Goal: Task Accomplishment & Management: Manage account settings

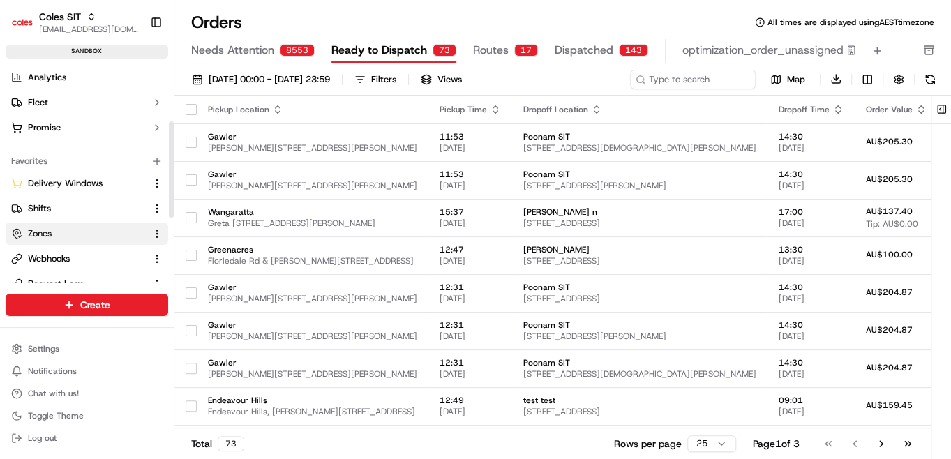
scroll to position [136, 0]
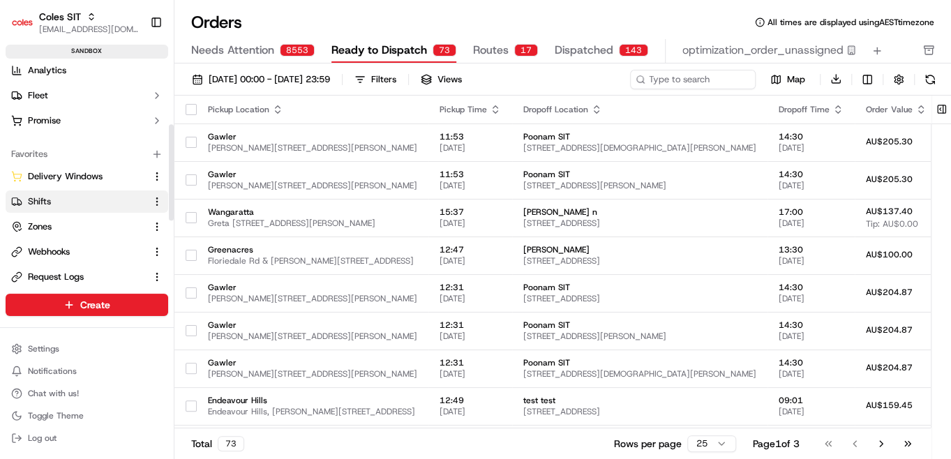
click at [80, 196] on link "Shifts" at bounding box center [78, 201] width 135 height 13
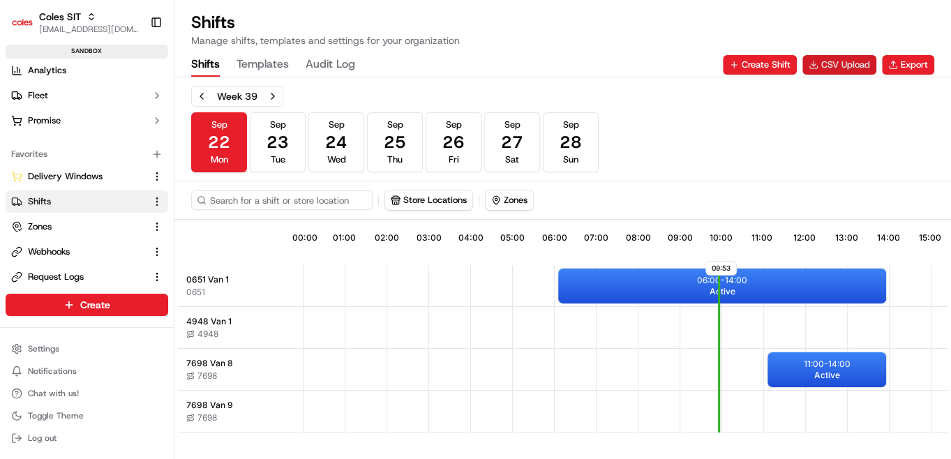
click at [852, 58] on button "CSV Upload" at bounding box center [839, 65] width 74 height 20
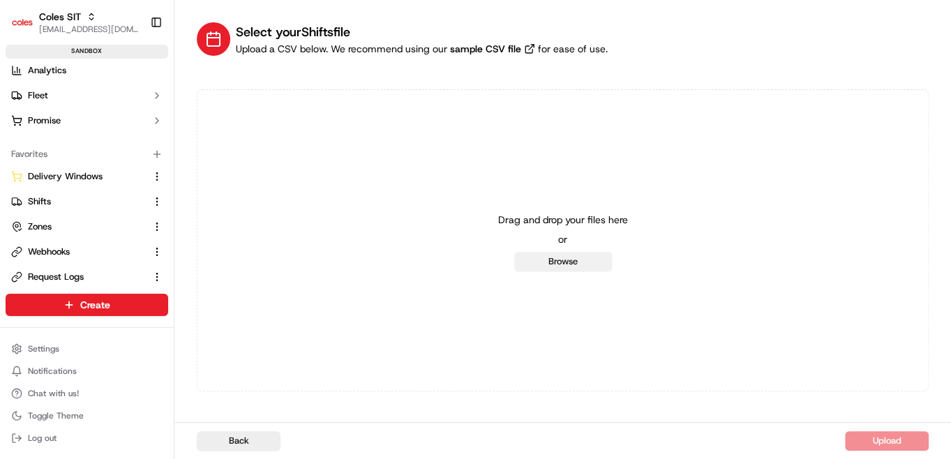
click at [566, 255] on button "Browse" at bounding box center [563, 262] width 98 height 20
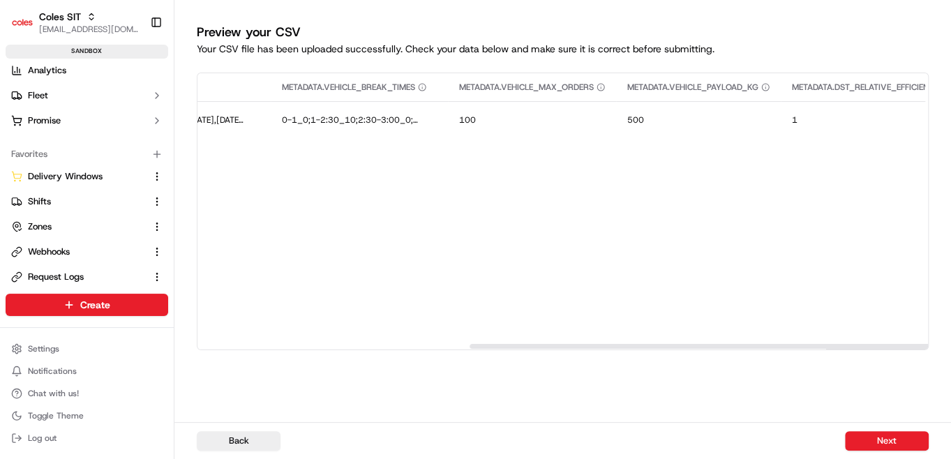
scroll to position [0, 718]
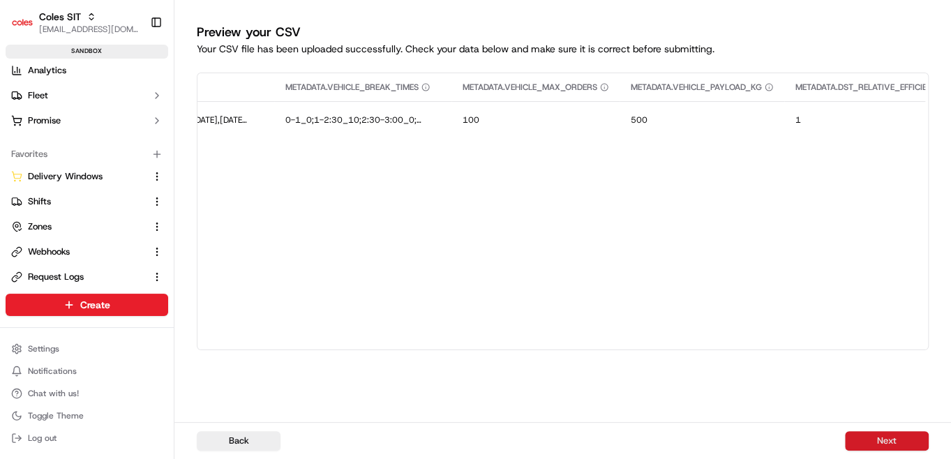
click at [886, 440] on button "Next" at bounding box center [887, 441] width 84 height 20
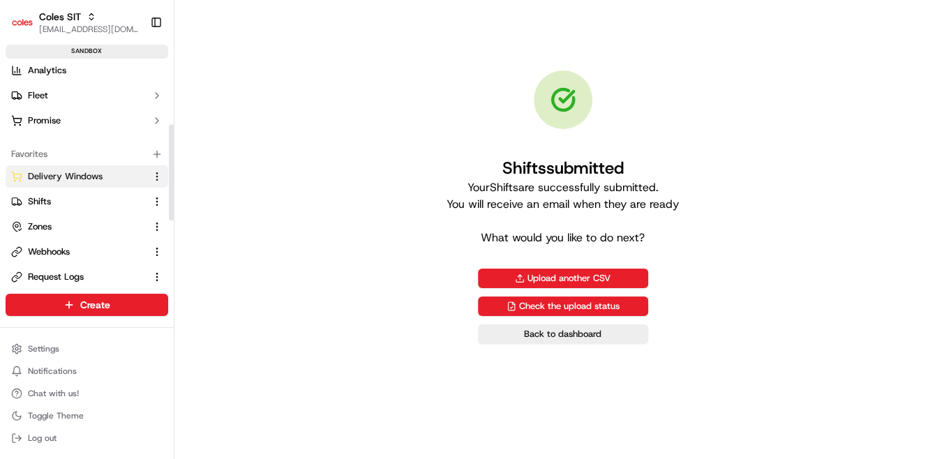
click at [82, 174] on span "Delivery Windows" at bounding box center [65, 176] width 75 height 13
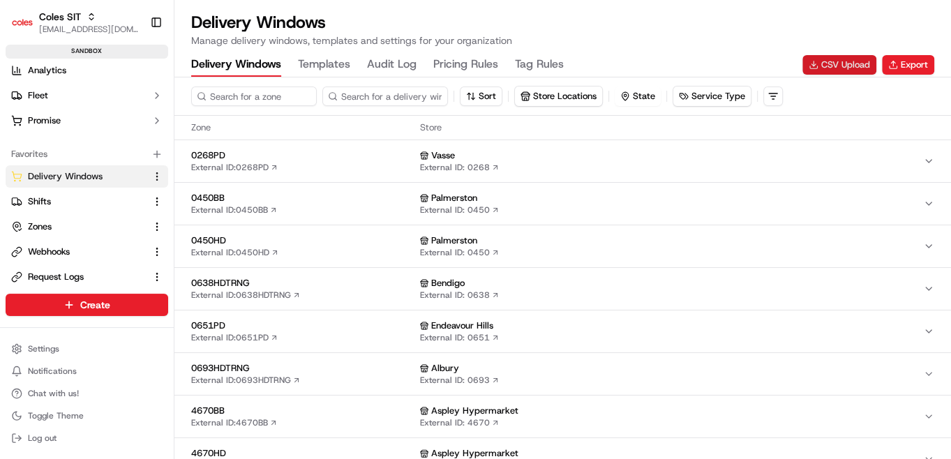
click at [850, 66] on button "CSV Upload" at bounding box center [839, 65] width 74 height 20
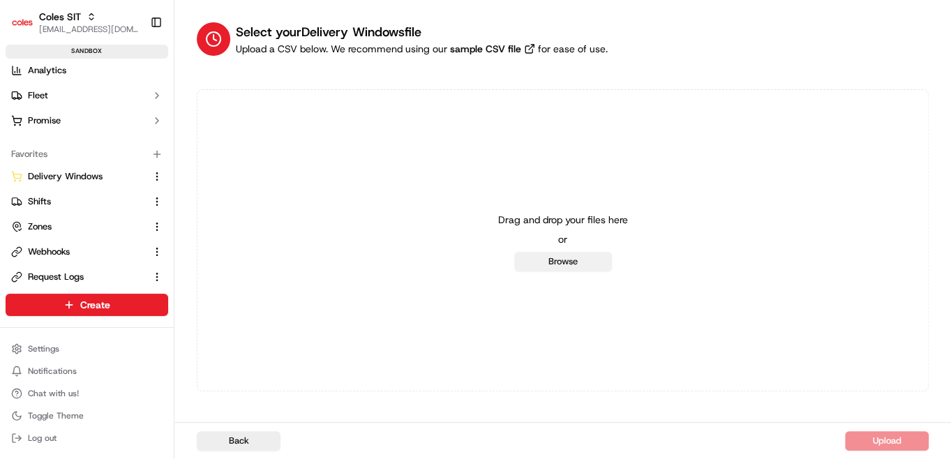
click at [569, 255] on button "Browse" at bounding box center [563, 262] width 98 height 20
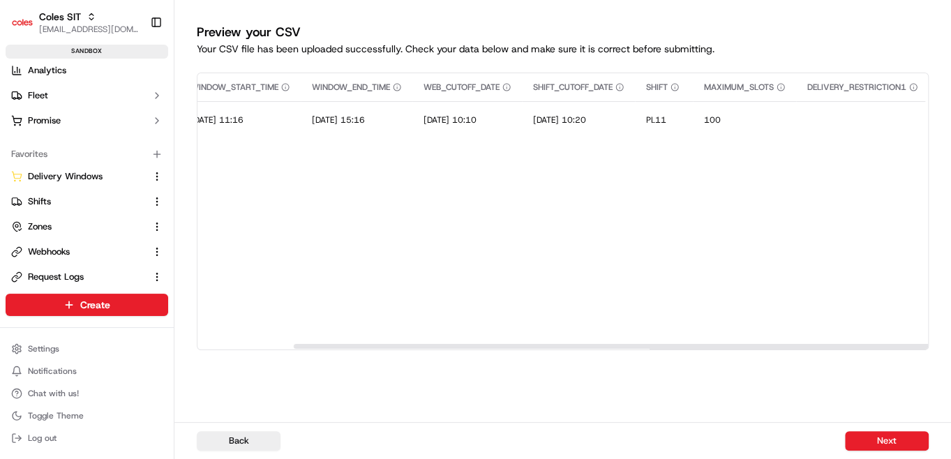
scroll to position [0, 500]
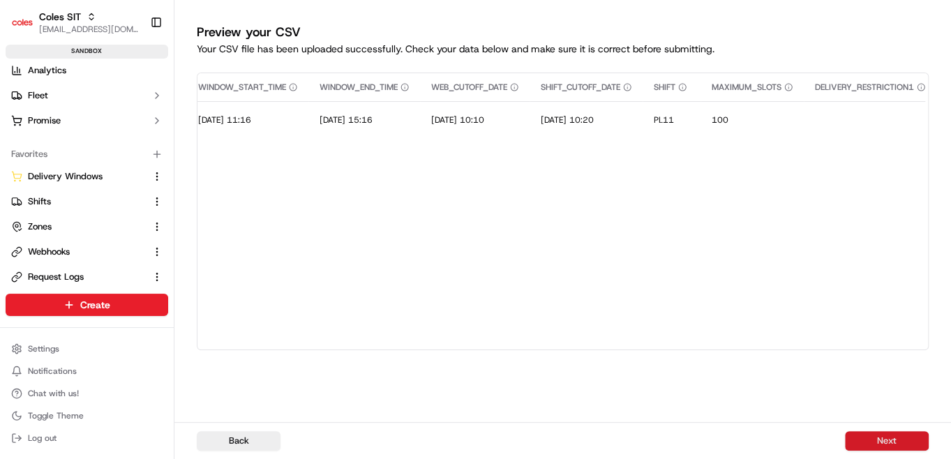
click at [865, 448] on button "Next" at bounding box center [887, 441] width 84 height 20
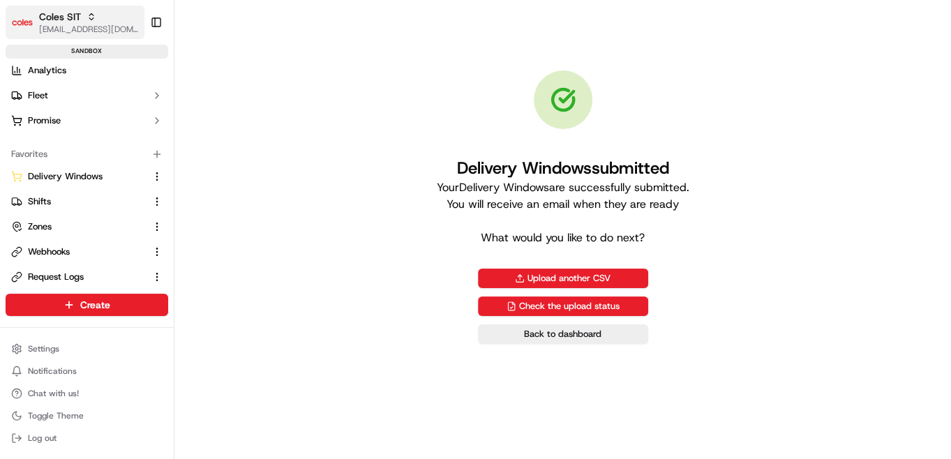
click at [95, 17] on icon "button" at bounding box center [91, 17] width 10 height 10
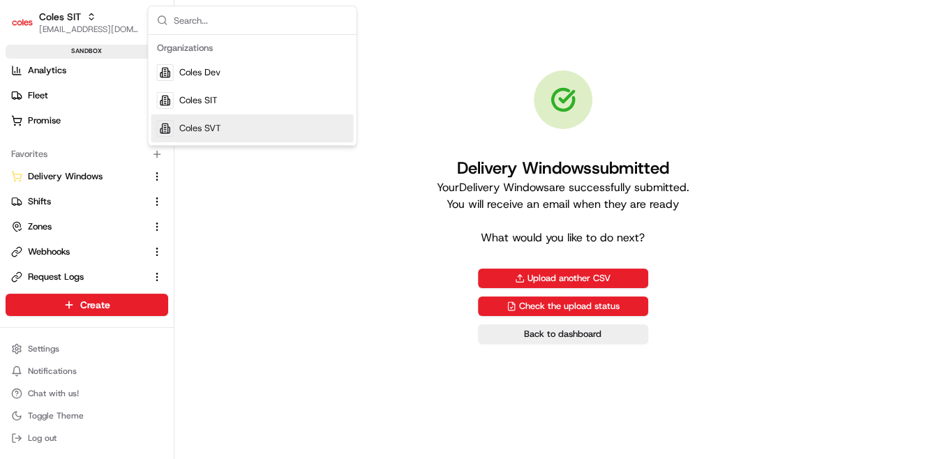
click at [221, 121] on div "Coles SVT" at bounding box center [252, 128] width 202 height 28
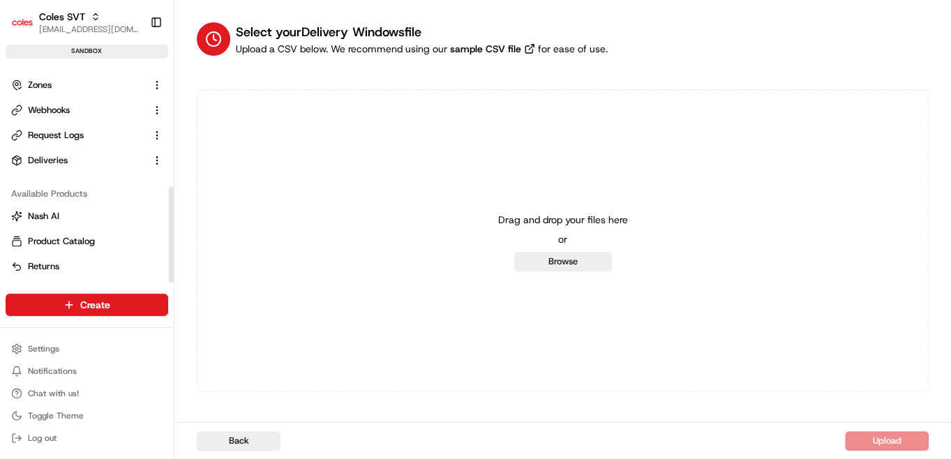
scroll to position [123, 0]
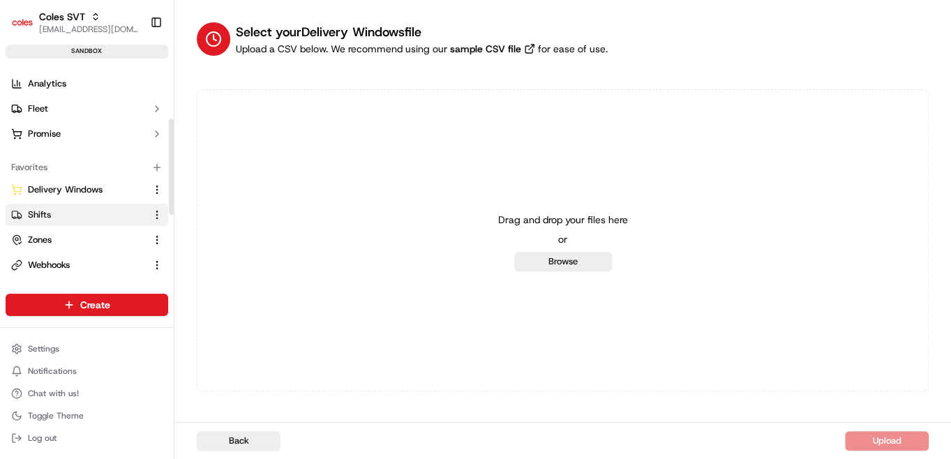
click at [74, 209] on link "Shifts" at bounding box center [78, 215] width 135 height 13
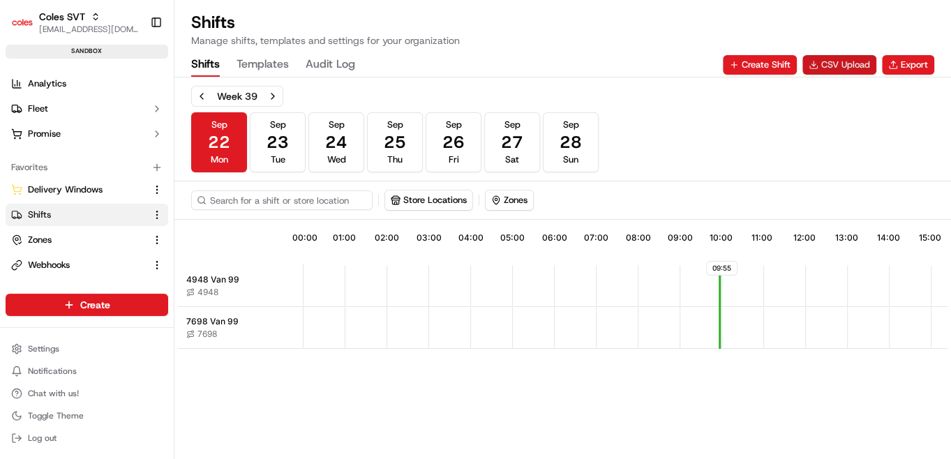
click at [832, 66] on button "CSV Upload" at bounding box center [839, 65] width 74 height 20
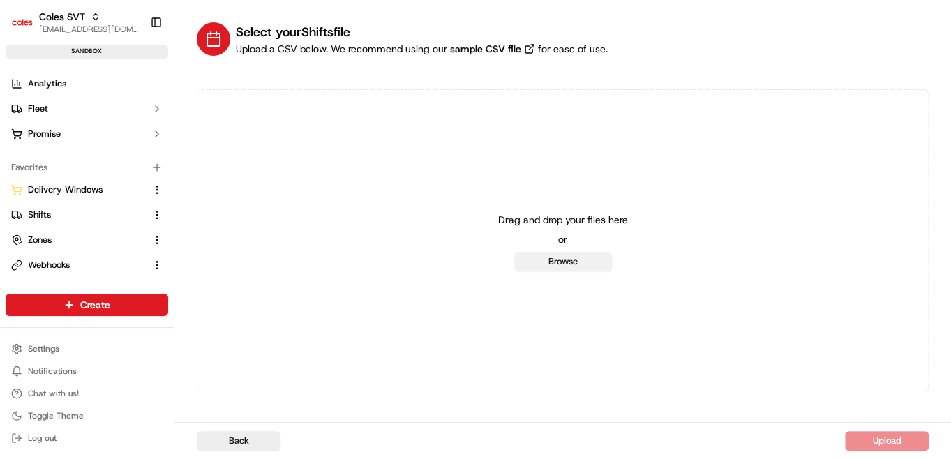
click at [583, 259] on button "Browse" at bounding box center [563, 262] width 98 height 20
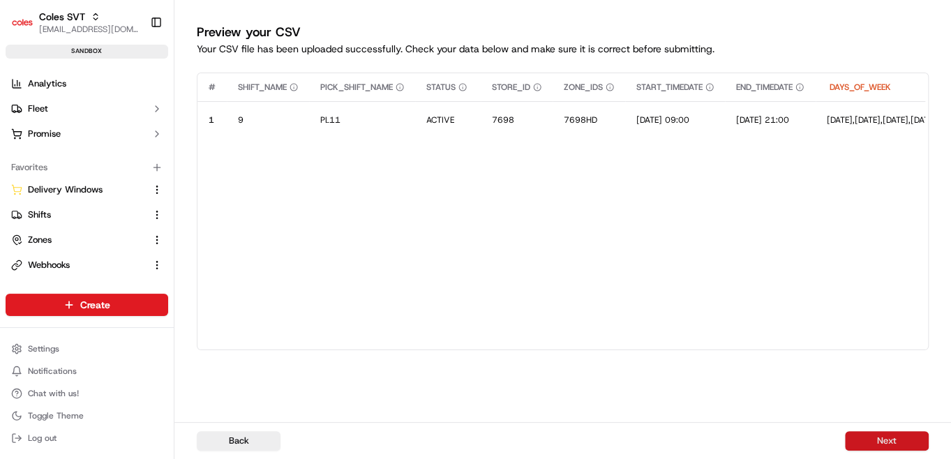
click at [882, 444] on button "Next" at bounding box center [887, 441] width 84 height 20
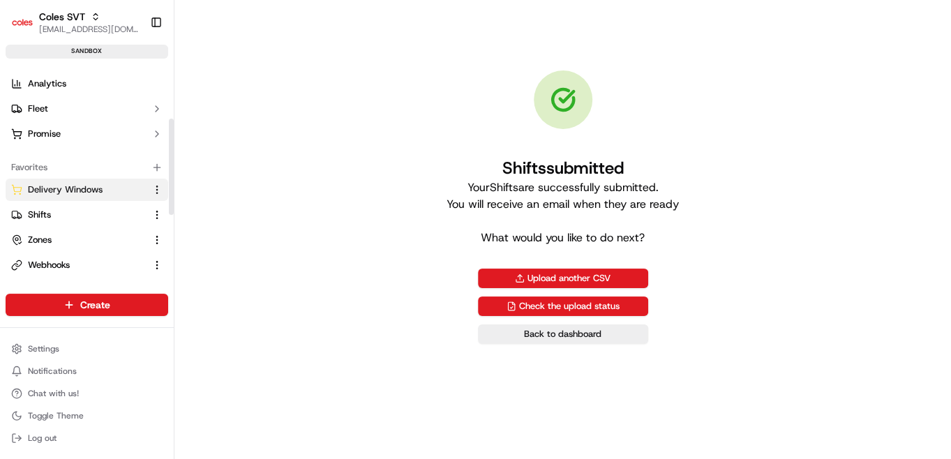
click at [78, 190] on span "Delivery Windows" at bounding box center [65, 189] width 75 height 13
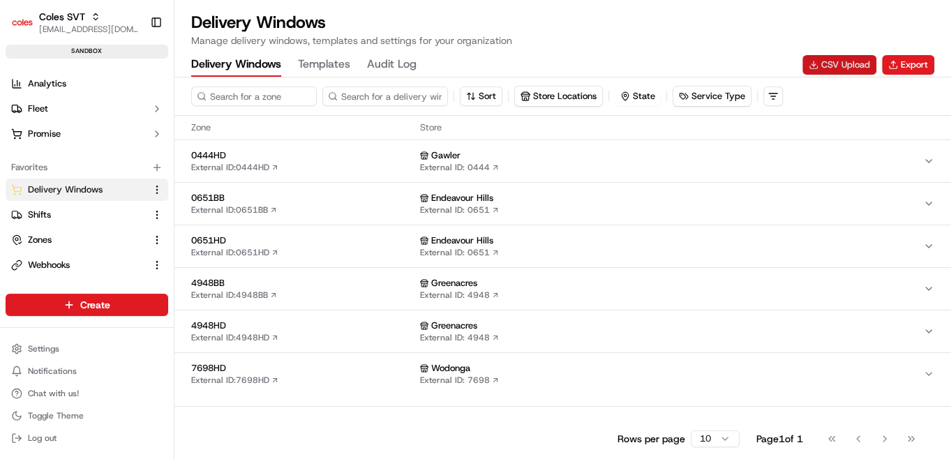
click at [836, 62] on button "CSV Upload" at bounding box center [839, 65] width 74 height 20
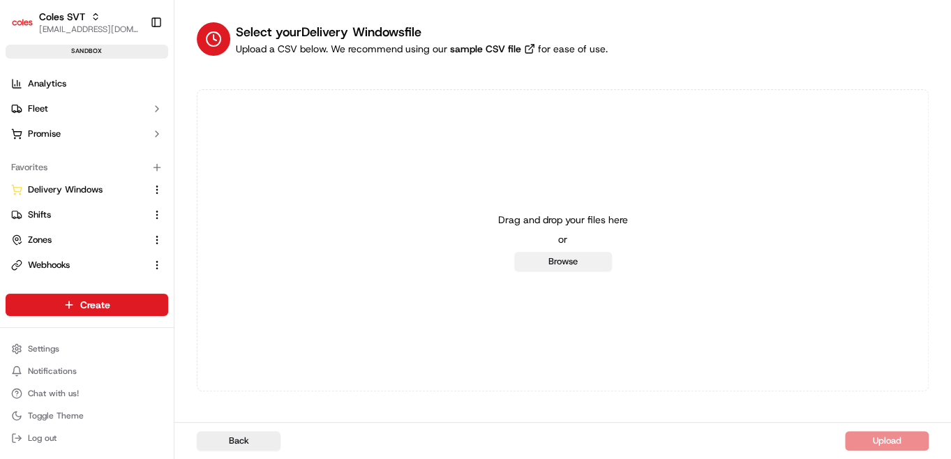
click at [571, 255] on button "Browse" at bounding box center [563, 262] width 98 height 20
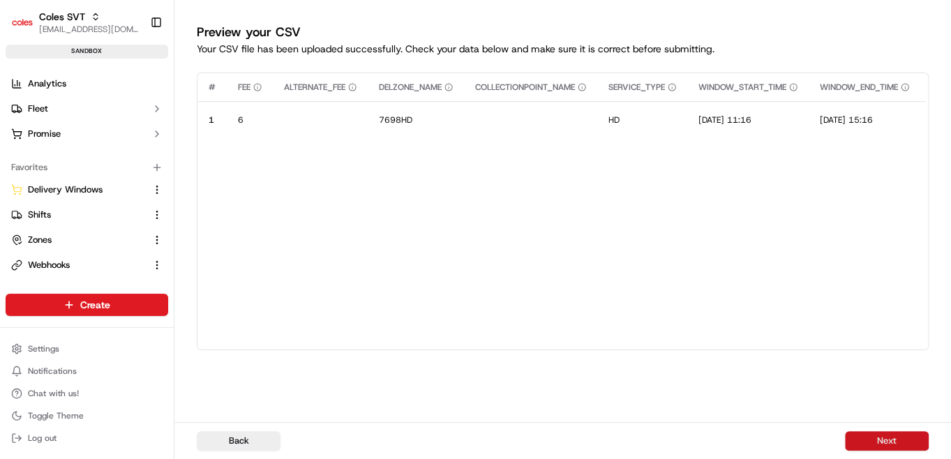
click at [898, 441] on button "Next" at bounding box center [887, 441] width 84 height 20
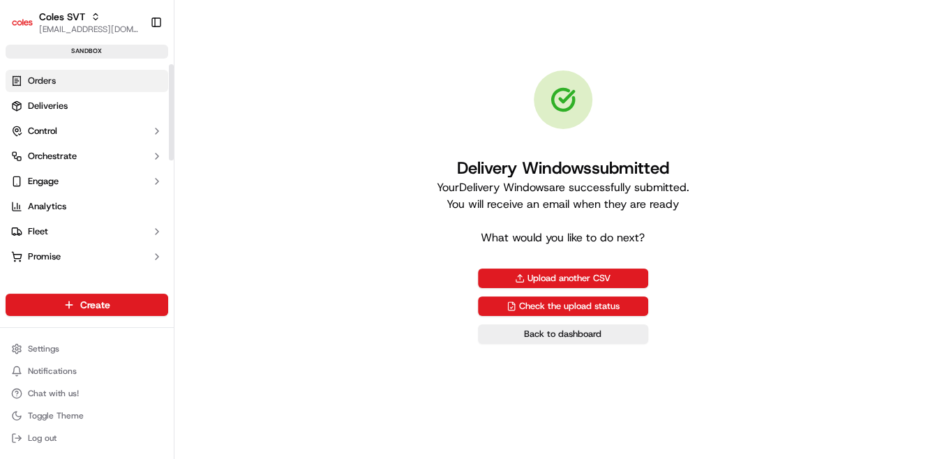
click at [75, 84] on link "Orders" at bounding box center [87, 81] width 163 height 22
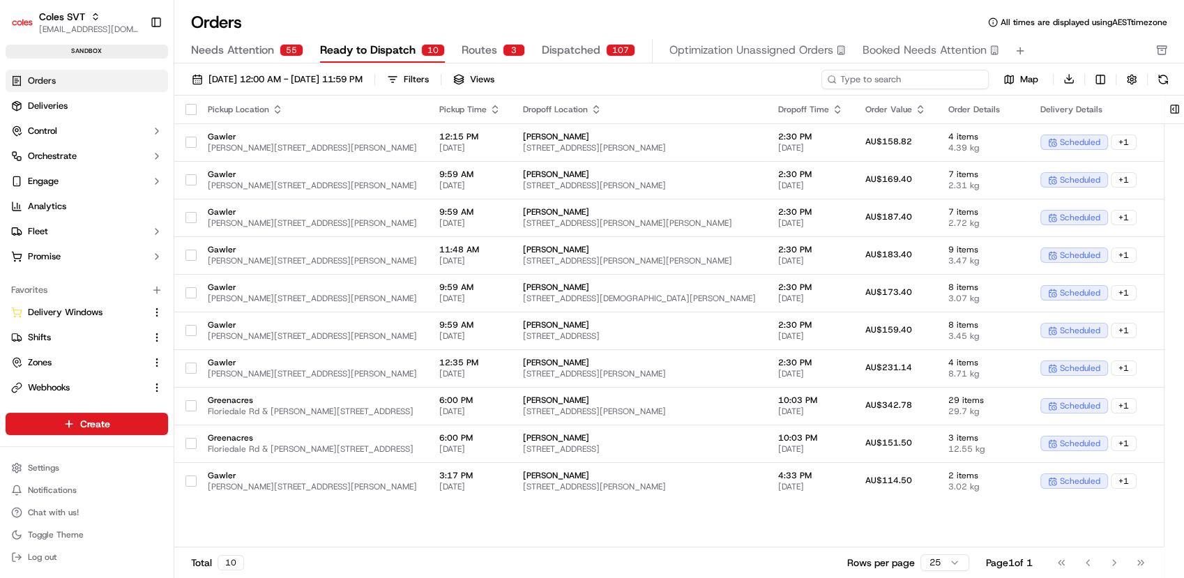
click at [950, 80] on input at bounding box center [905, 80] width 167 height 20
paste input "226929056"
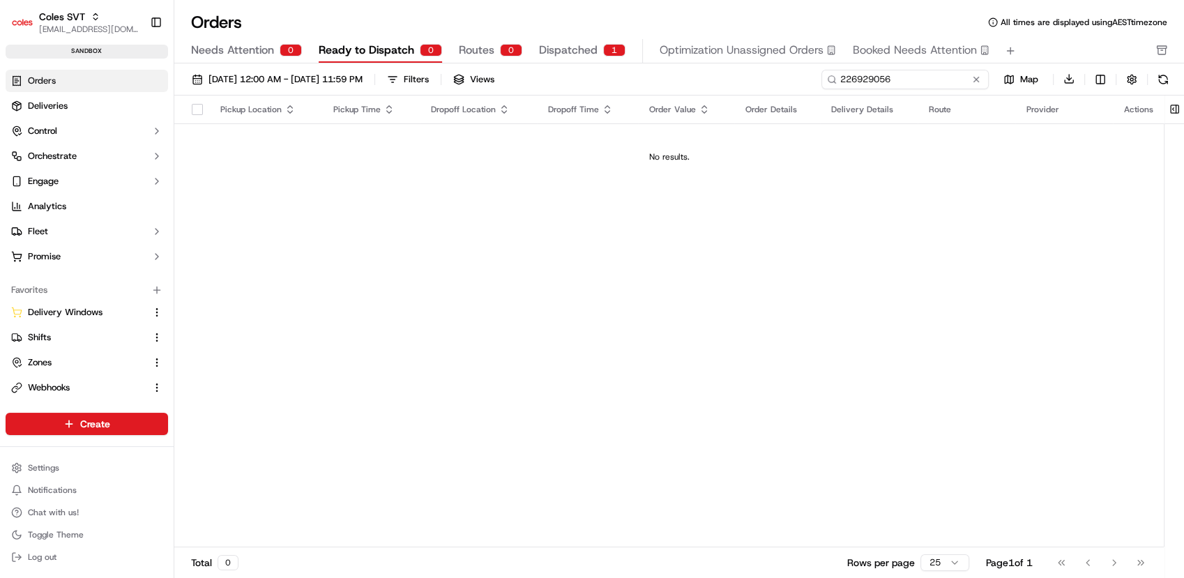
type input "226929056"
click at [552, 44] on span "Dispatched" at bounding box center [568, 50] width 59 height 17
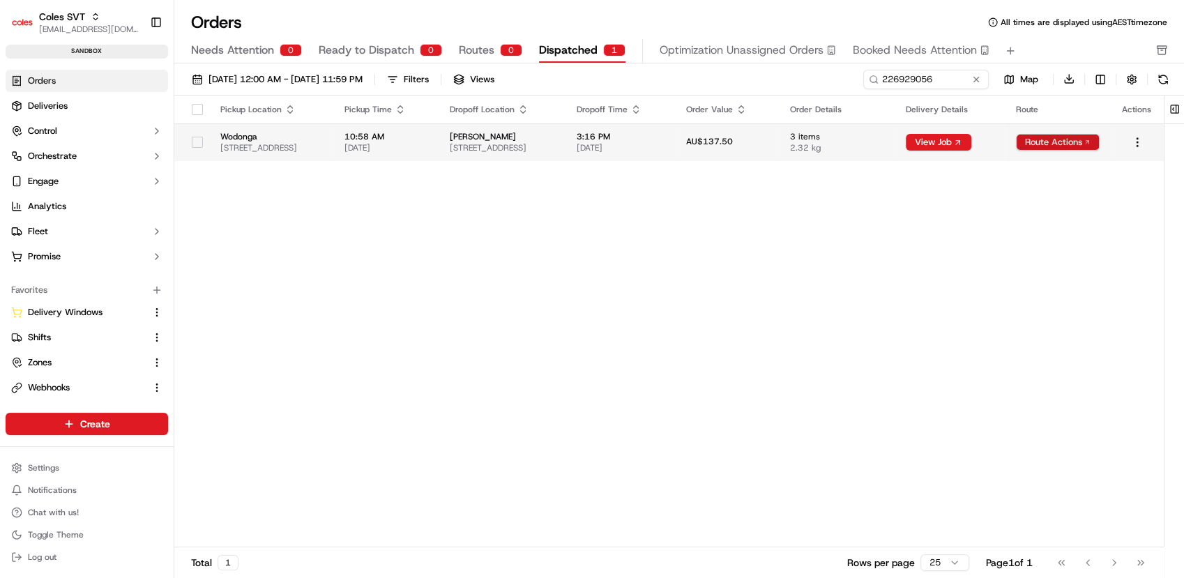
click at [950, 142] on html "Coles SVT prateekmohan.lal@coles.com.au Toggle Sidebar sandbox Orders Deliverie…" at bounding box center [592, 289] width 1184 height 578
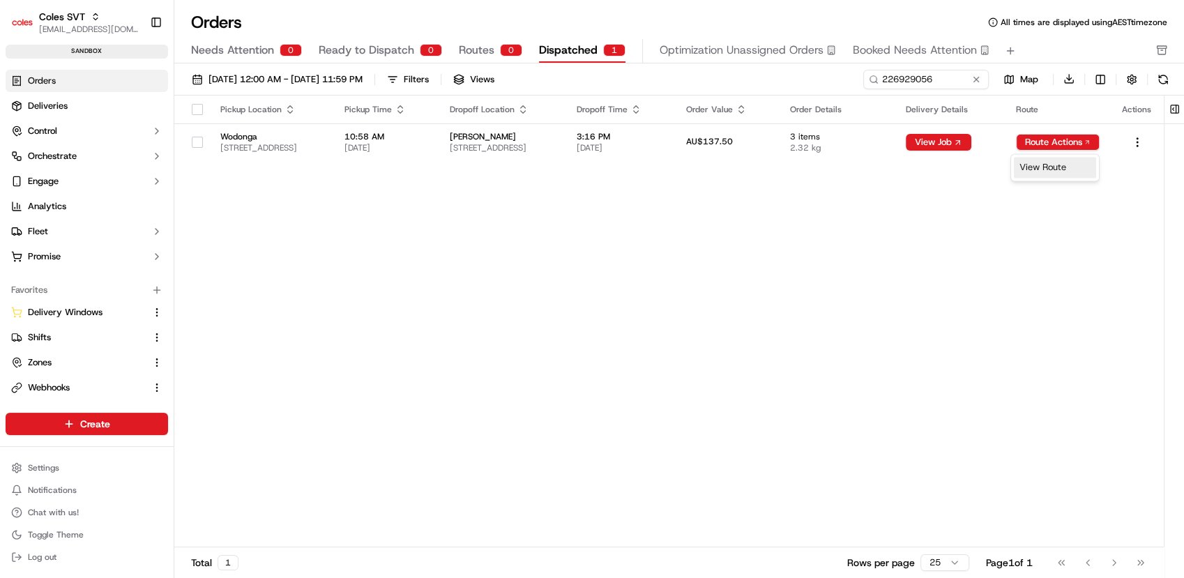
click at [950, 169] on div "View Route" at bounding box center [1055, 167] width 82 height 21
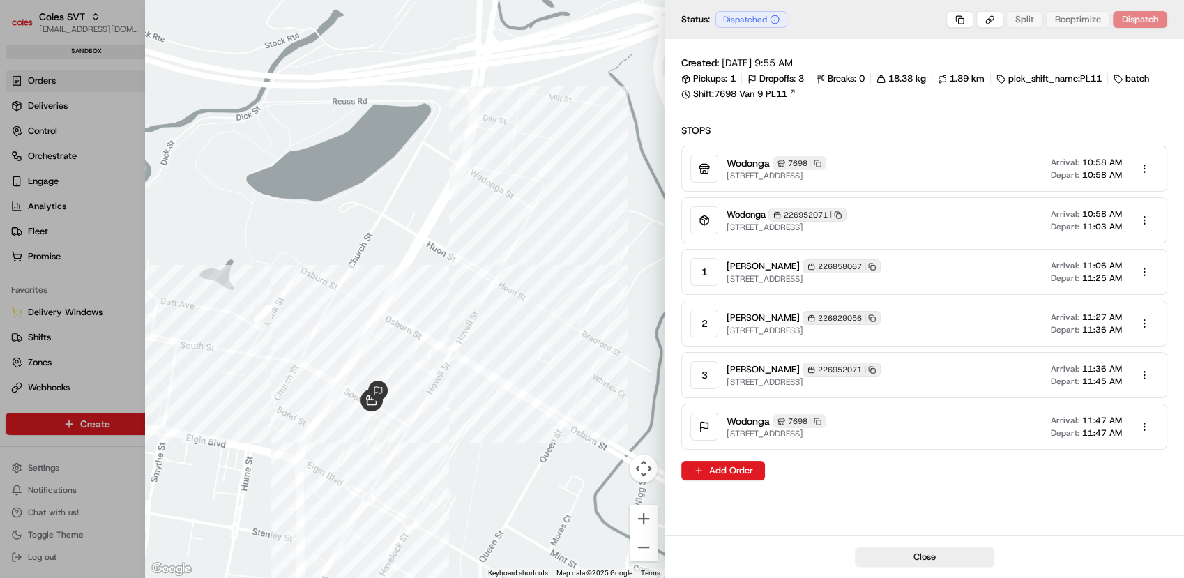
click at [904, 458] on div "Created: 22/09/2025 9:55 AM Pickups: 1 Dropoffs: 3 Breaks: 0 18.38 kg 1.89 km p…" at bounding box center [925, 287] width 520 height 497
click at [950, 20] on body "Coles SVT prateekmohan.lal@coles.com.au Toggle Sidebar sandbox Orders Deliverie…" at bounding box center [592, 289] width 1184 height 578
drag, startPoint x: 965, startPoint y: 65, endPoint x: 942, endPoint y: 68, distance: 23.9
click at [950, 65] on div "Copy Job ID" at bounding box center [962, 65] width 87 height 21
click at [950, 20] on body "Coles SVT prateekmohan.lal@coles.com.au Toggle Sidebar sandbox Orders Deliverie…" at bounding box center [592, 289] width 1184 height 578
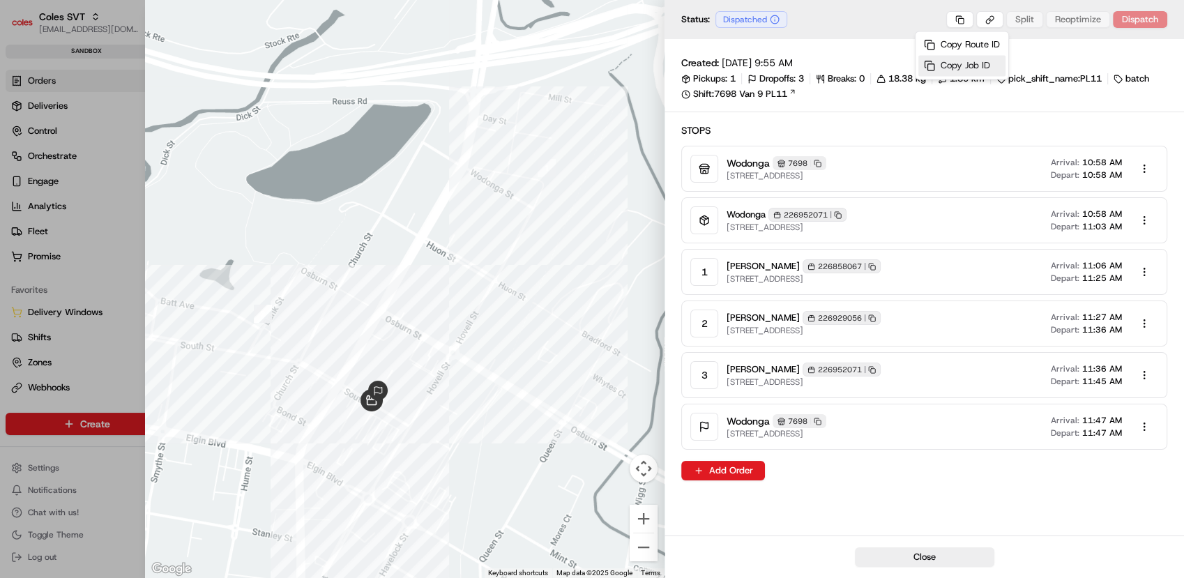
click at [947, 70] on div "Copy Job ID" at bounding box center [962, 65] width 87 height 21
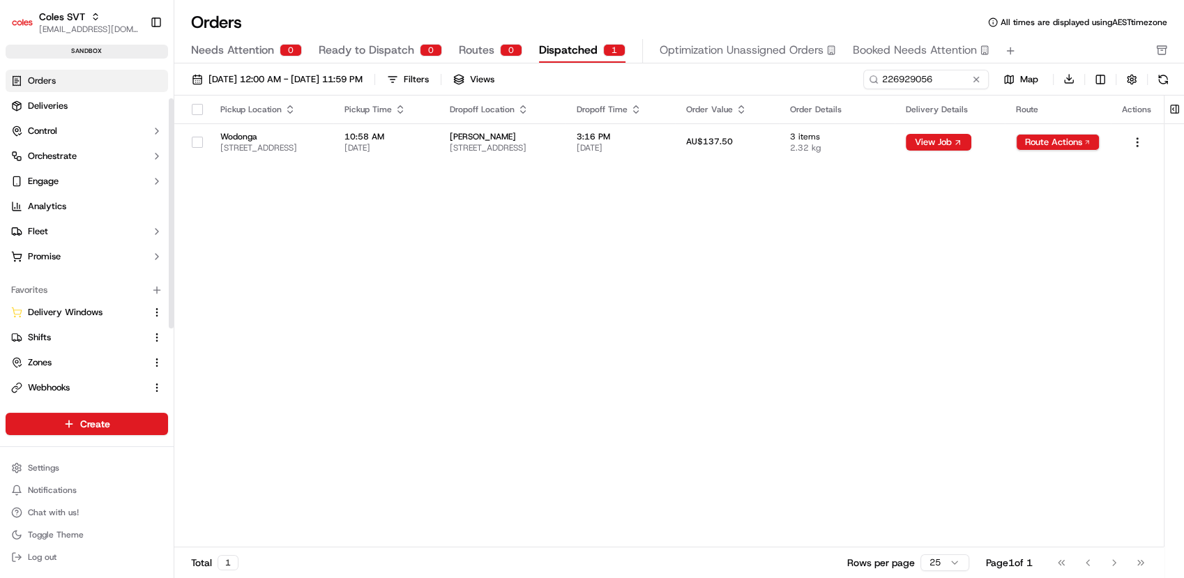
scroll to position [158, 0]
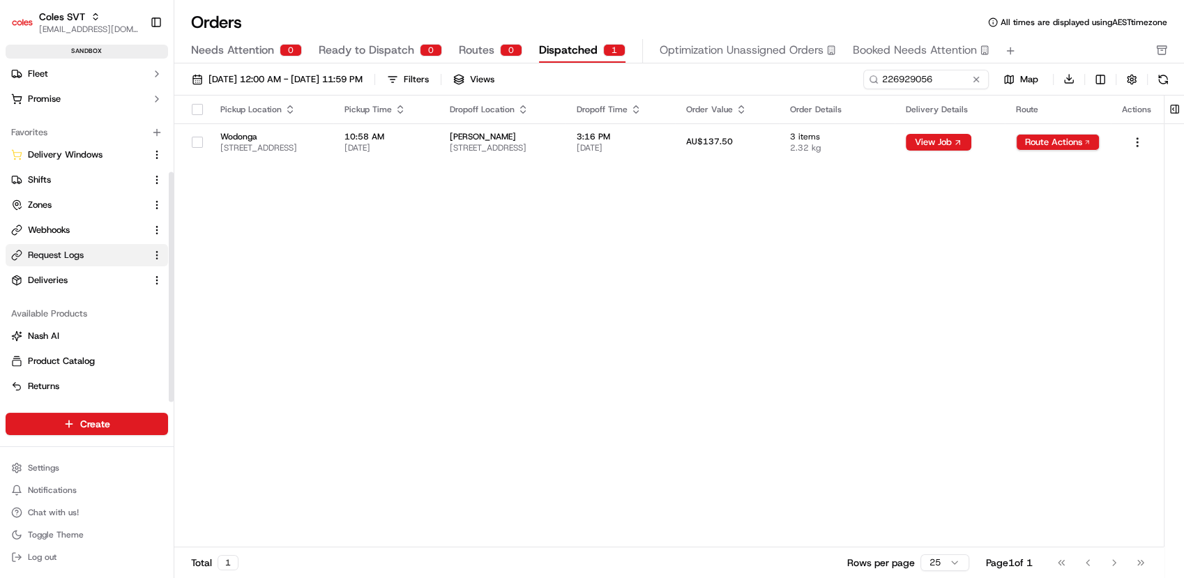
click at [50, 249] on span "Request Logs" at bounding box center [56, 255] width 56 height 13
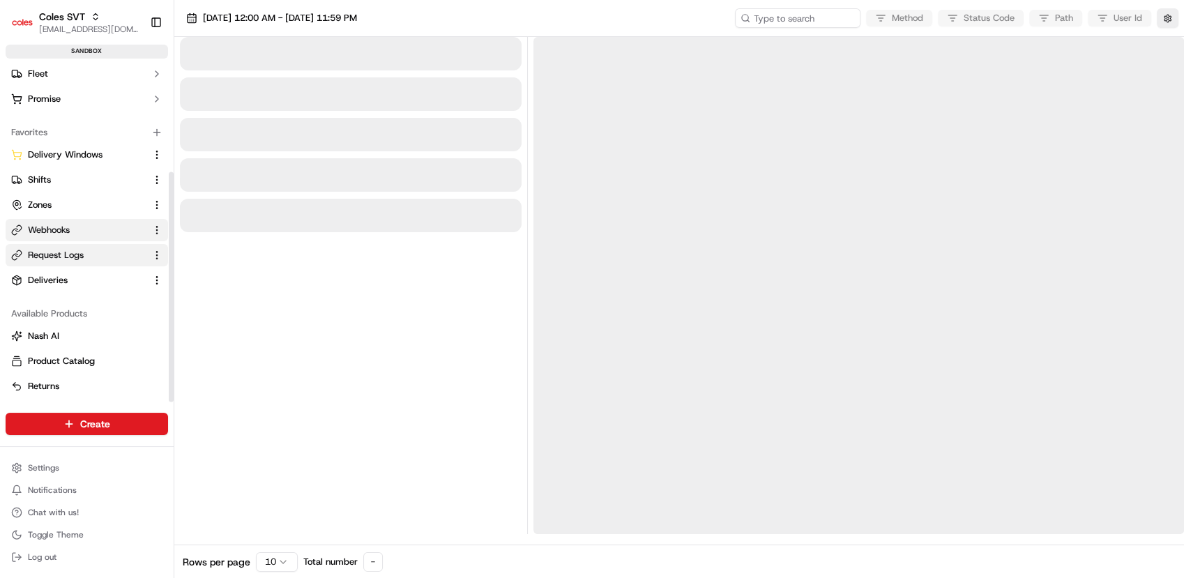
click at [61, 237] on button "Webhooks" at bounding box center [87, 230] width 163 height 22
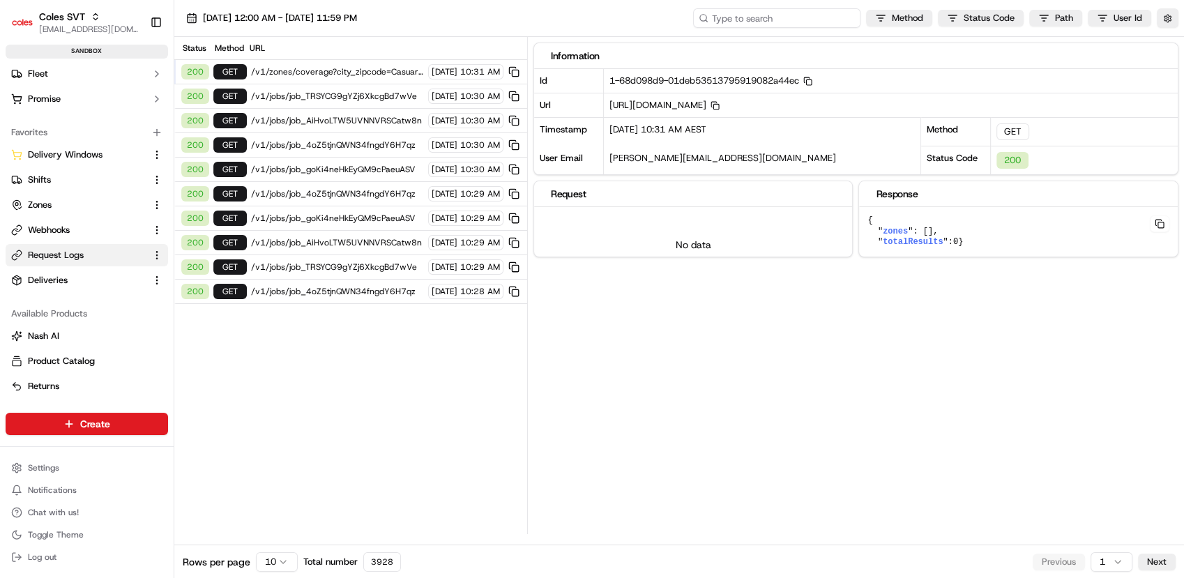
click at [824, 21] on input at bounding box center [776, 18] width 167 height 20
paste input "job_TRSYCG9gYZj6XkcgBd7wVe"
type input "job_TRSYCG9gYZj6XkcgBd7wVe"
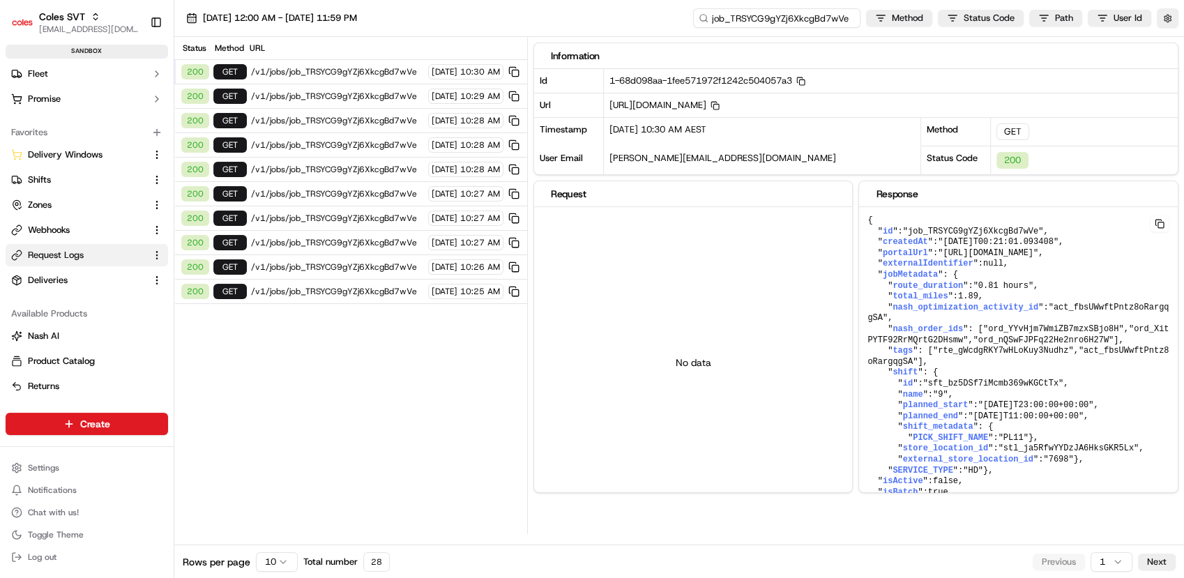
drag, startPoint x: 826, startPoint y: 20, endPoint x: 863, endPoint y: 19, distance: 37.0
click at [863, 19] on div "job_TRSYCG9gYZj6XkcgBd7wVe Method Status Code Path User Id" at bounding box center [935, 18] width 485 height 20
drag, startPoint x: 997, startPoint y: 354, endPoint x: 1008, endPoint y: 373, distance: 22.2
click at [997, 334] on span ""ord_YYvHjm7WmiZB7mzxSBjo8H"" at bounding box center [1053, 329] width 141 height 10
drag, startPoint x: 903, startPoint y: 354, endPoint x: 1025, endPoint y: 375, distance: 123.8
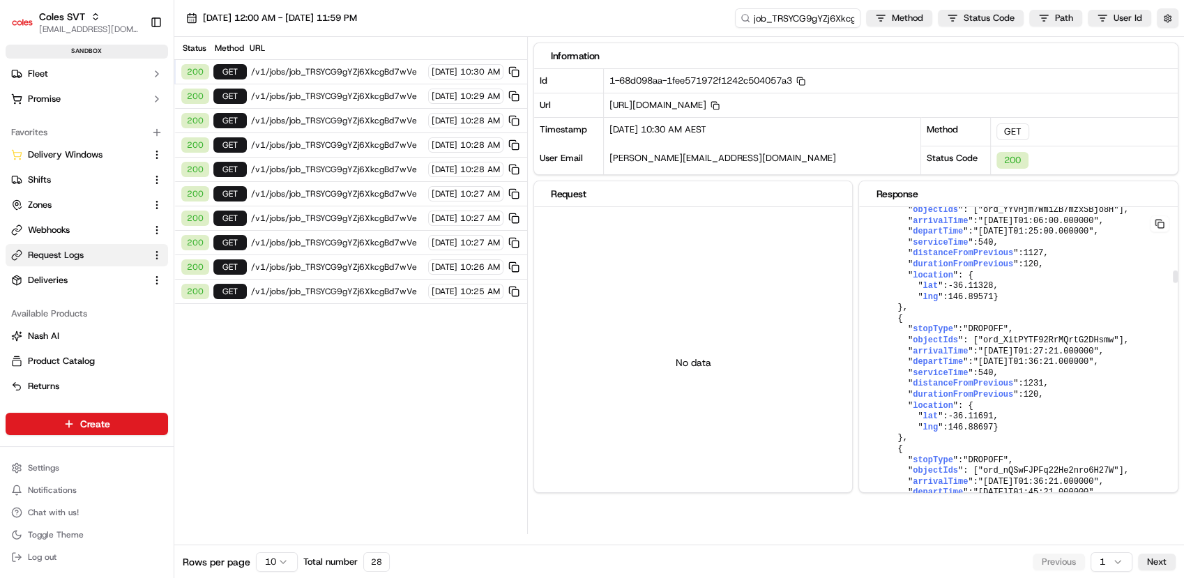
scroll to position [1550, 0]
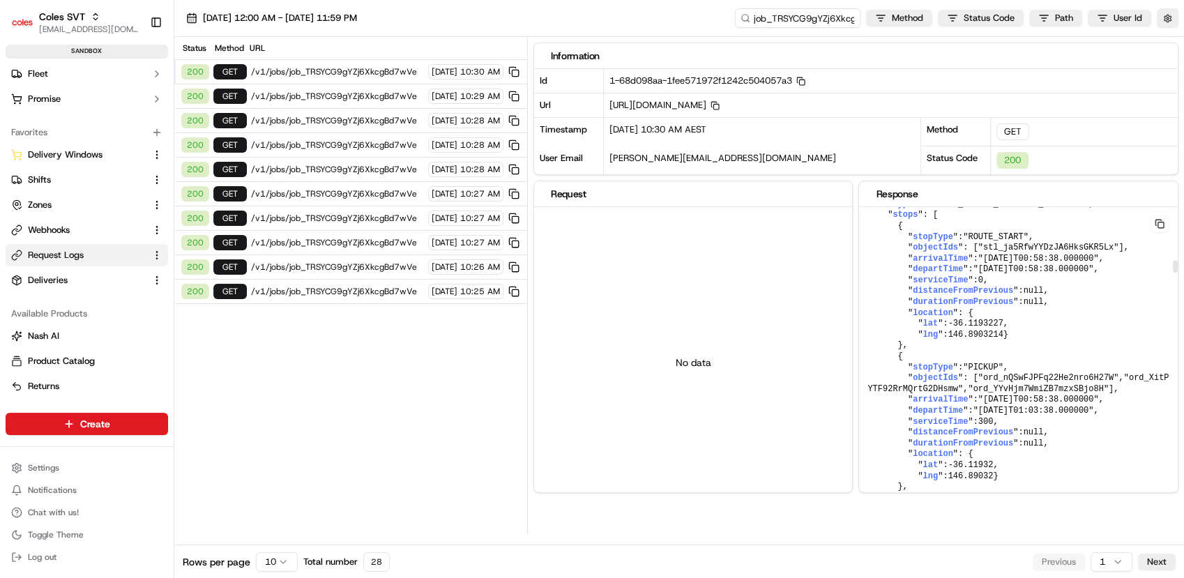
click at [1004, 24] on span ""doordash_v2_partner"" at bounding box center [1026, 20] width 105 height 10
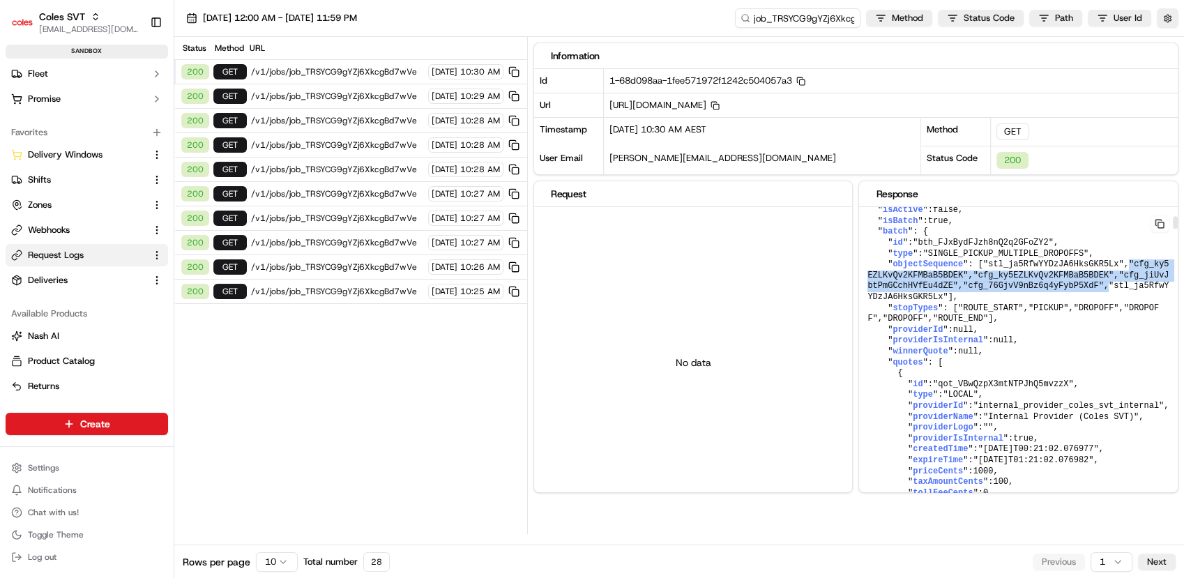
drag, startPoint x: 898, startPoint y: 386, endPoint x: 1029, endPoint y: 414, distance: 134.1
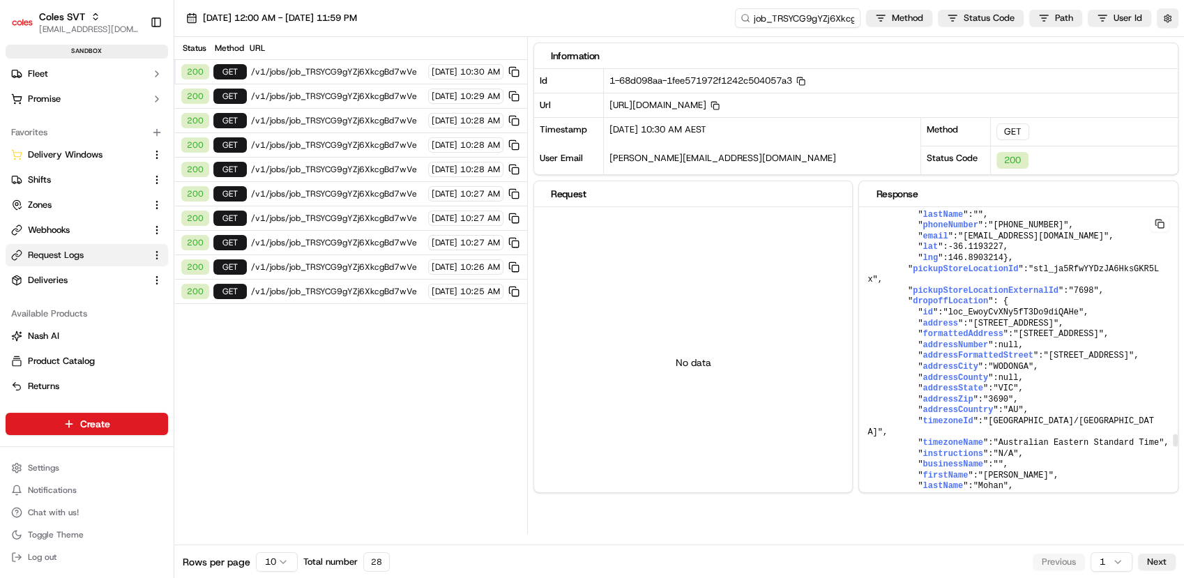
scroll to position [6626, 0]
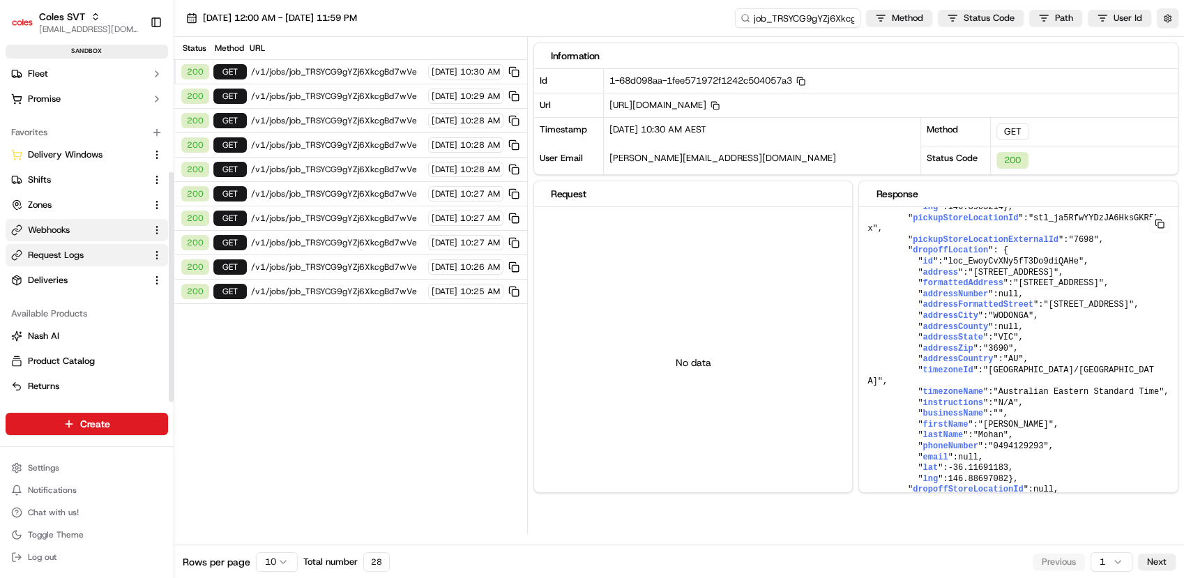
click at [68, 232] on span "Webhooks" at bounding box center [49, 230] width 42 height 13
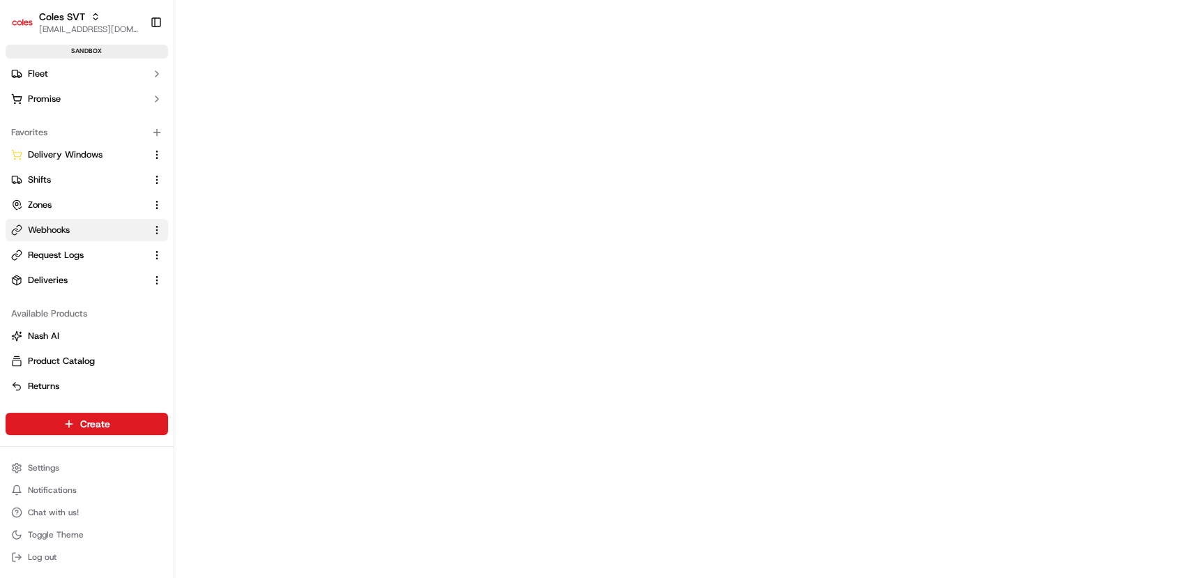
scroll to position [158, 0]
click at [70, 18] on span "Coles SVT" at bounding box center [62, 17] width 46 height 14
click at [223, 103] on div "Coles SIT" at bounding box center [252, 100] width 202 height 28
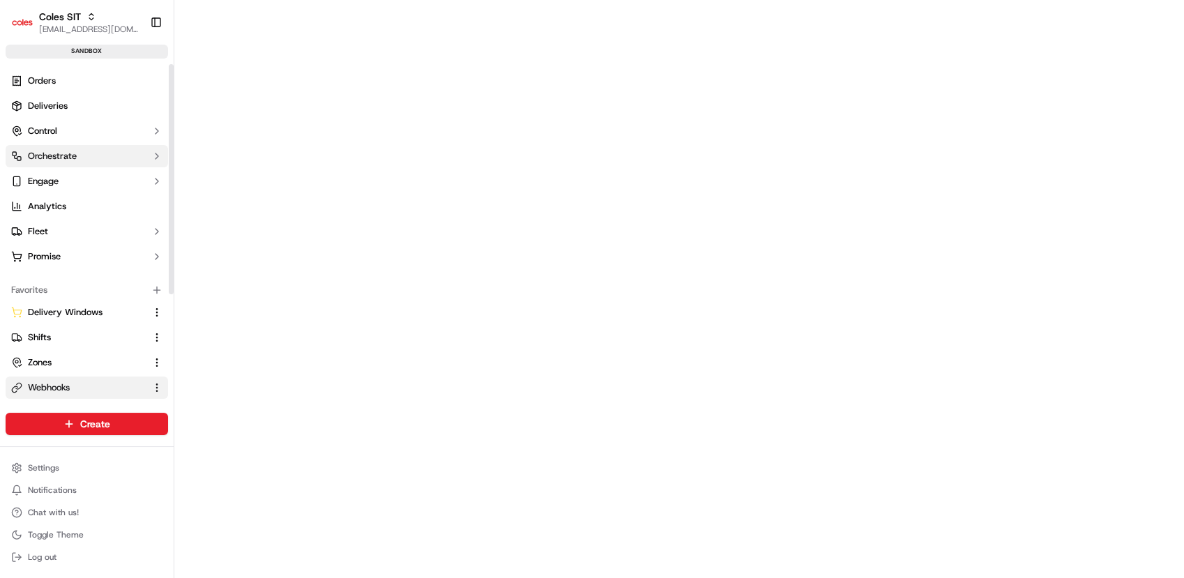
click at [92, 158] on button "Orchestrate" at bounding box center [87, 156] width 163 height 22
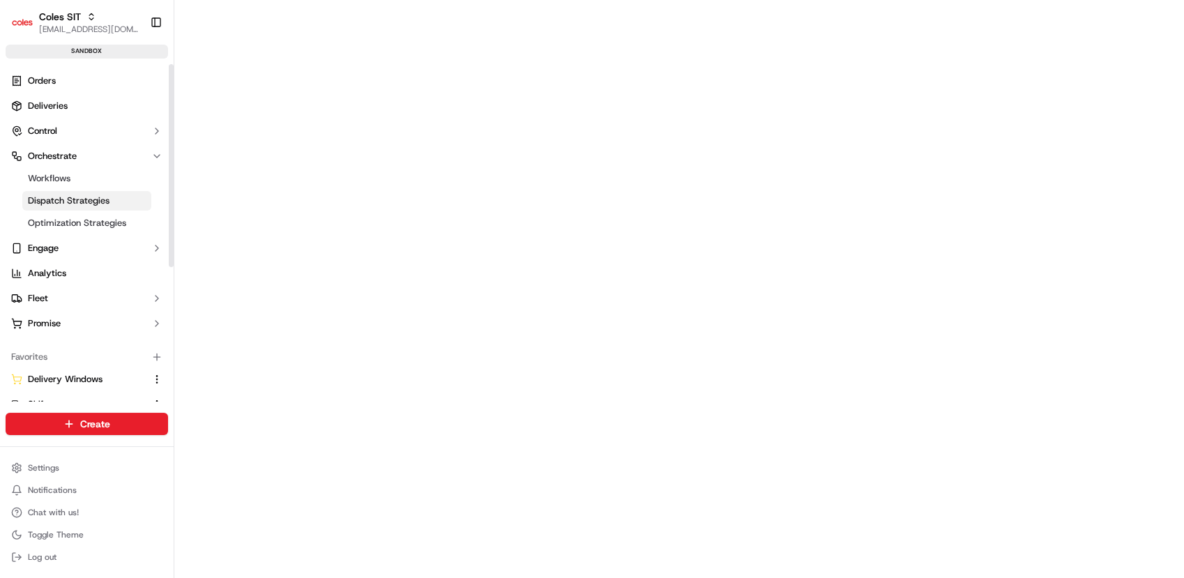
click at [85, 200] on span "Dispatch Strategies" at bounding box center [69, 201] width 82 height 13
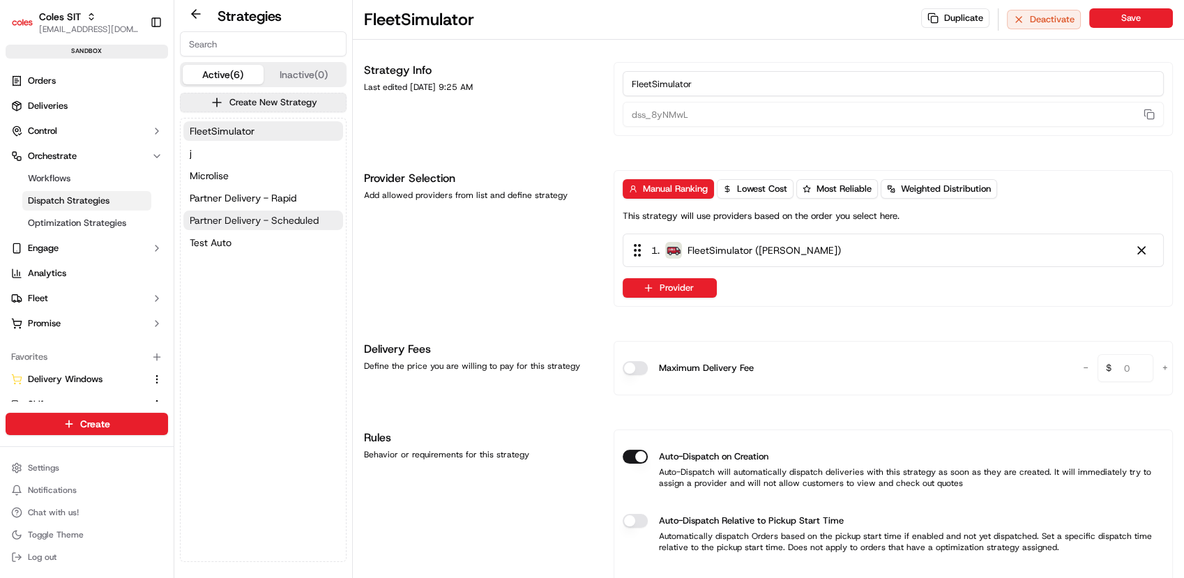
click at [216, 214] on span "Partner Delivery - Scheduled" at bounding box center [254, 220] width 129 height 14
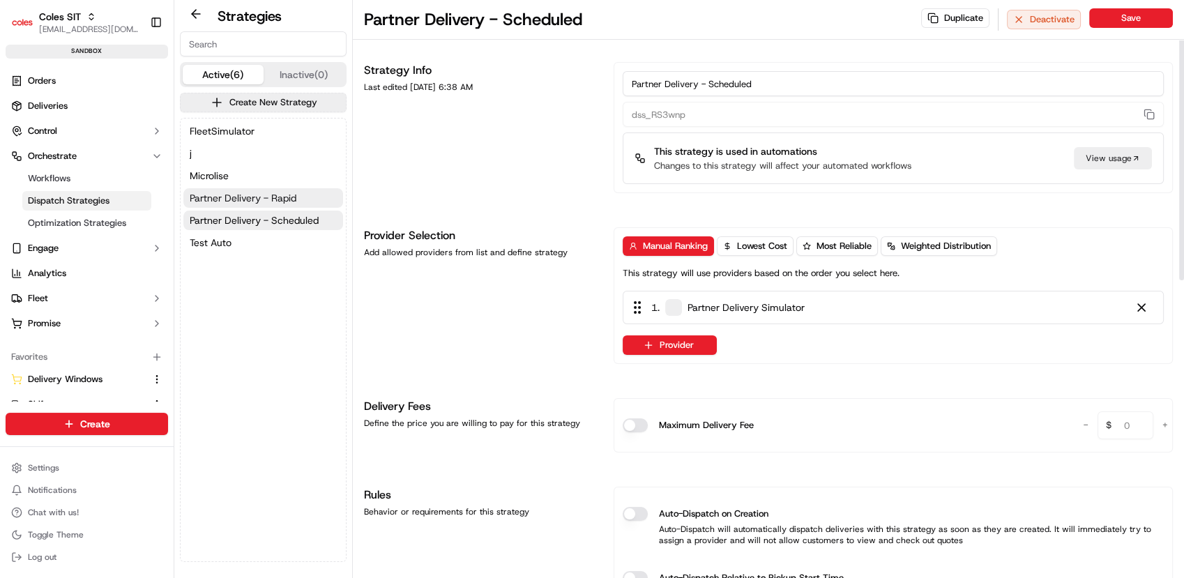
click at [245, 192] on span "Partner Delivery - Rapid" at bounding box center [243, 198] width 107 height 14
click at [229, 221] on span "Partner Delivery - Scheduled" at bounding box center [254, 220] width 129 height 14
click at [236, 203] on span "Partner Delivery - Rapid" at bounding box center [243, 198] width 107 height 14
click at [234, 221] on span "Partner Delivery - Scheduled" at bounding box center [254, 220] width 129 height 14
click at [255, 215] on span "Partner Delivery - Scheduled" at bounding box center [254, 220] width 129 height 14
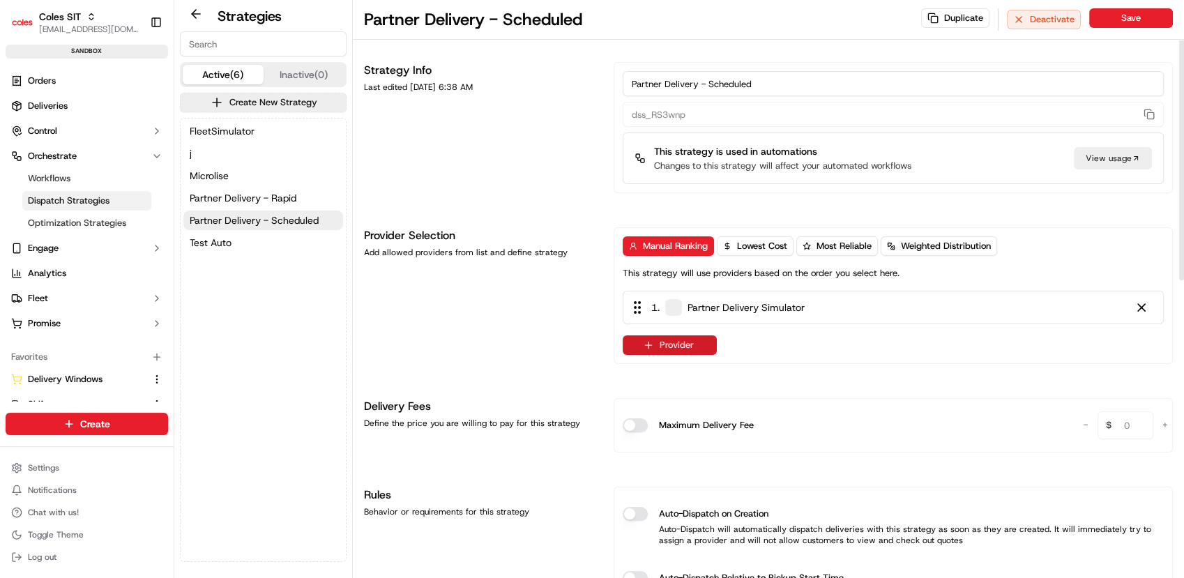
click at [697, 347] on button "Provider" at bounding box center [670, 345] width 94 height 20
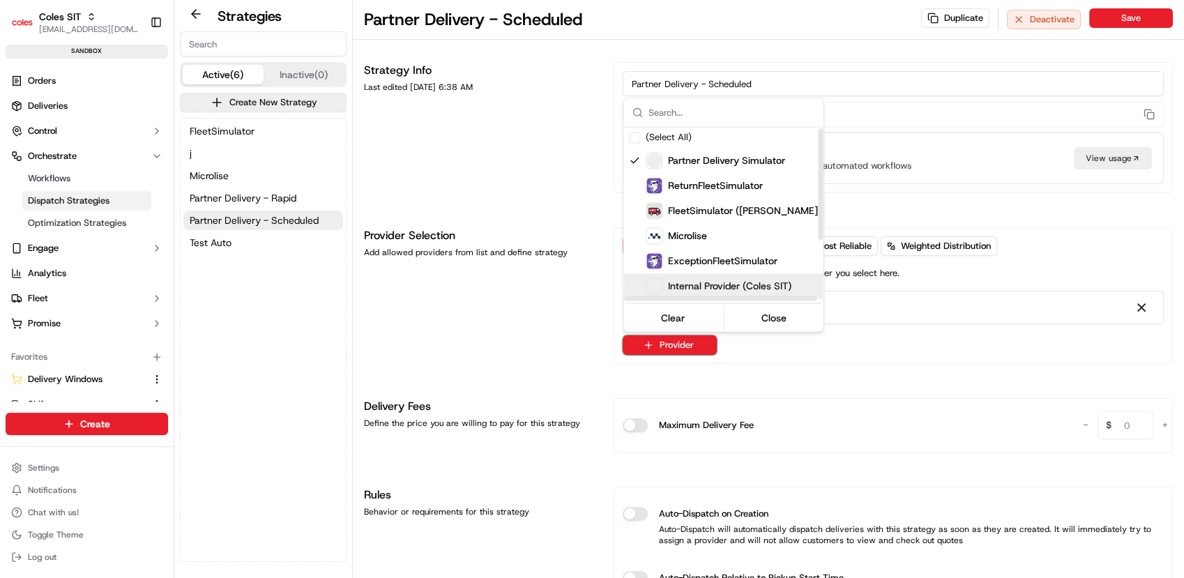
scroll to position [98, 0]
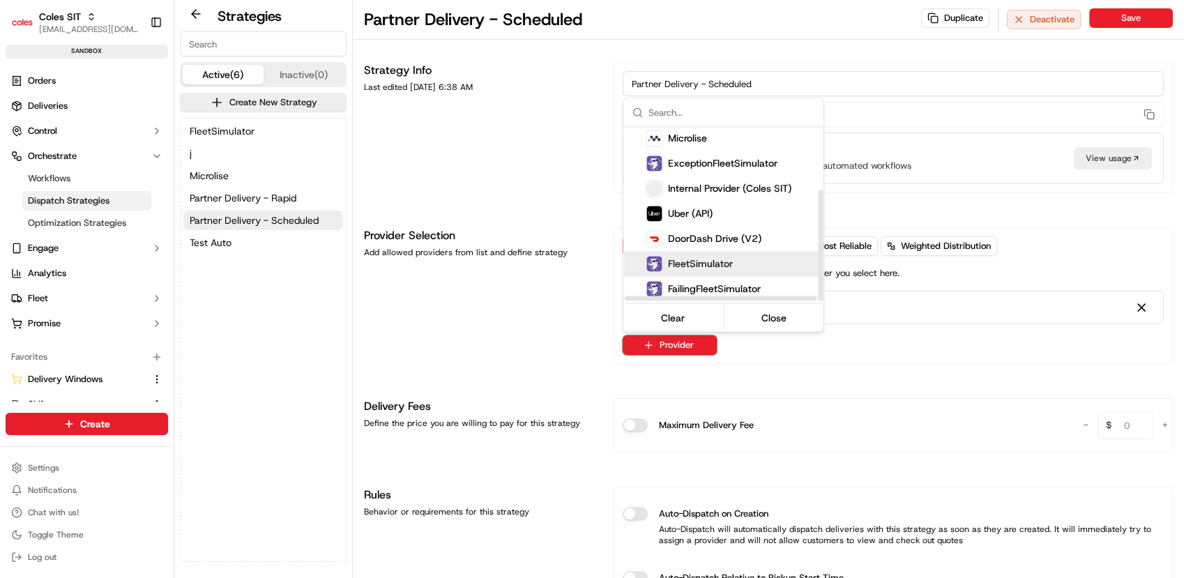
click at [709, 264] on span "FleetSimulator" at bounding box center [700, 264] width 65 height 14
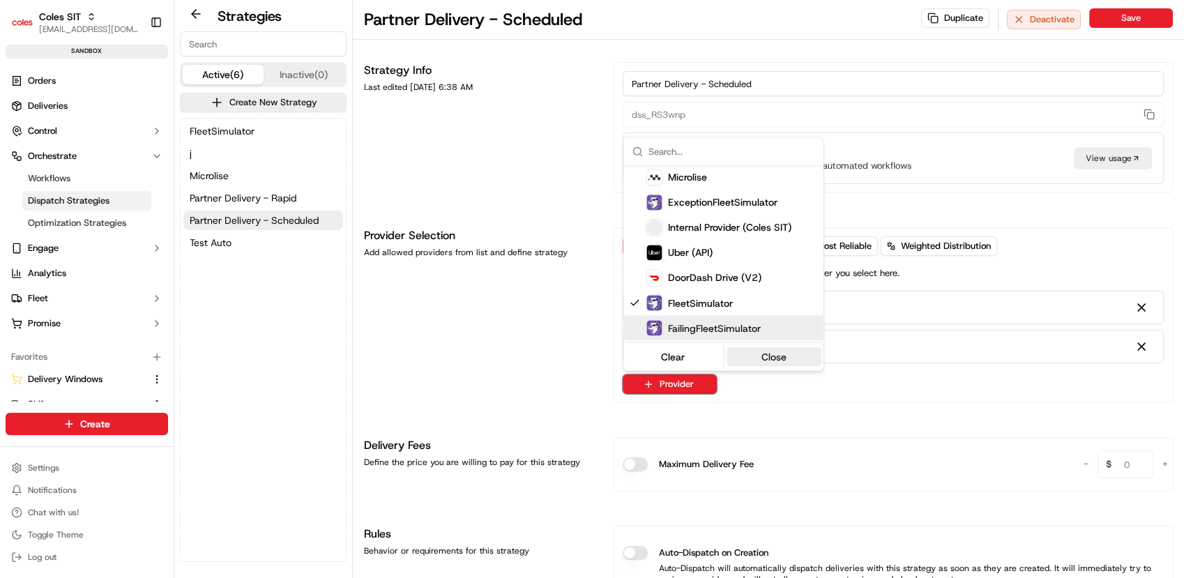
click at [780, 360] on button "Close" at bounding box center [775, 357] width 96 height 20
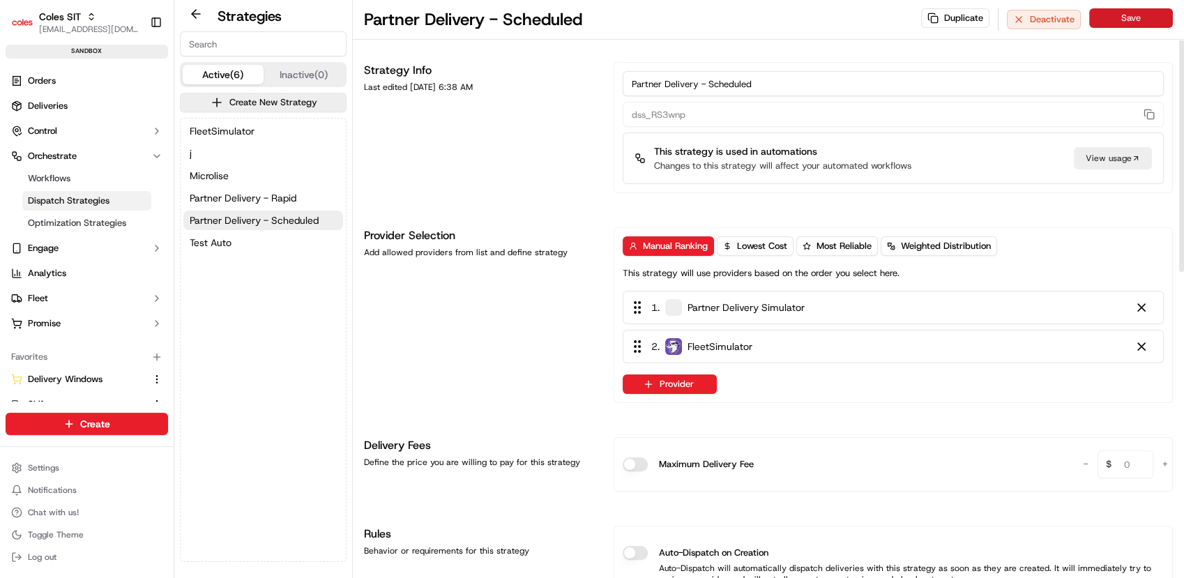
click at [1117, 15] on button "Save" at bounding box center [1131, 18] width 84 height 20
click at [1138, 15] on button "Save" at bounding box center [1131, 18] width 84 height 20
click at [213, 202] on span "Partner Delivery - Rapid" at bounding box center [243, 198] width 107 height 14
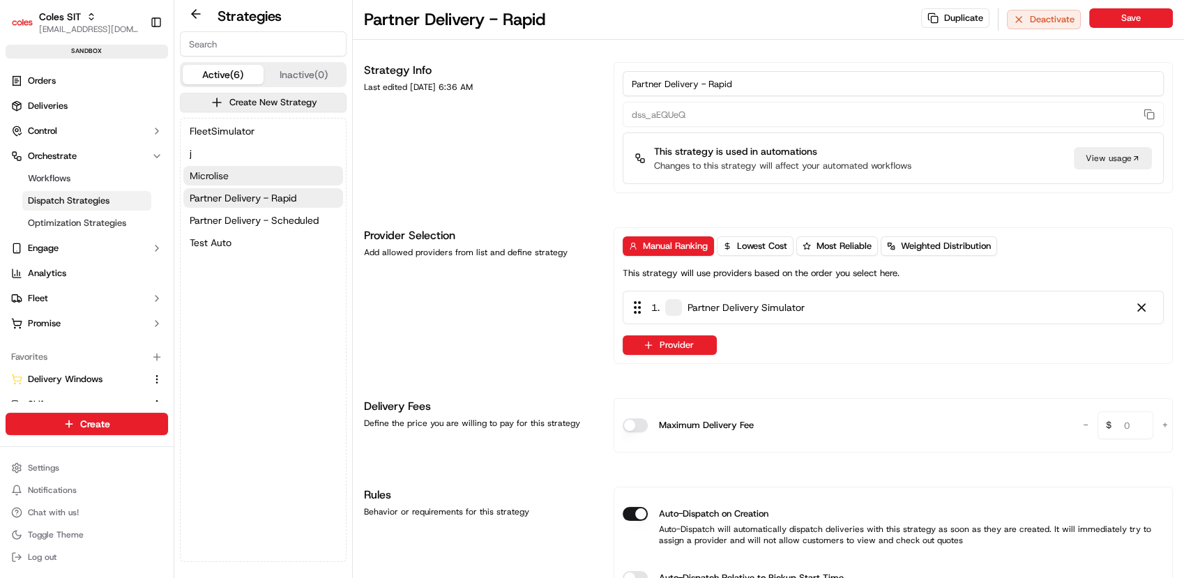
click at [218, 174] on span "Microlise" at bounding box center [209, 176] width 39 height 14
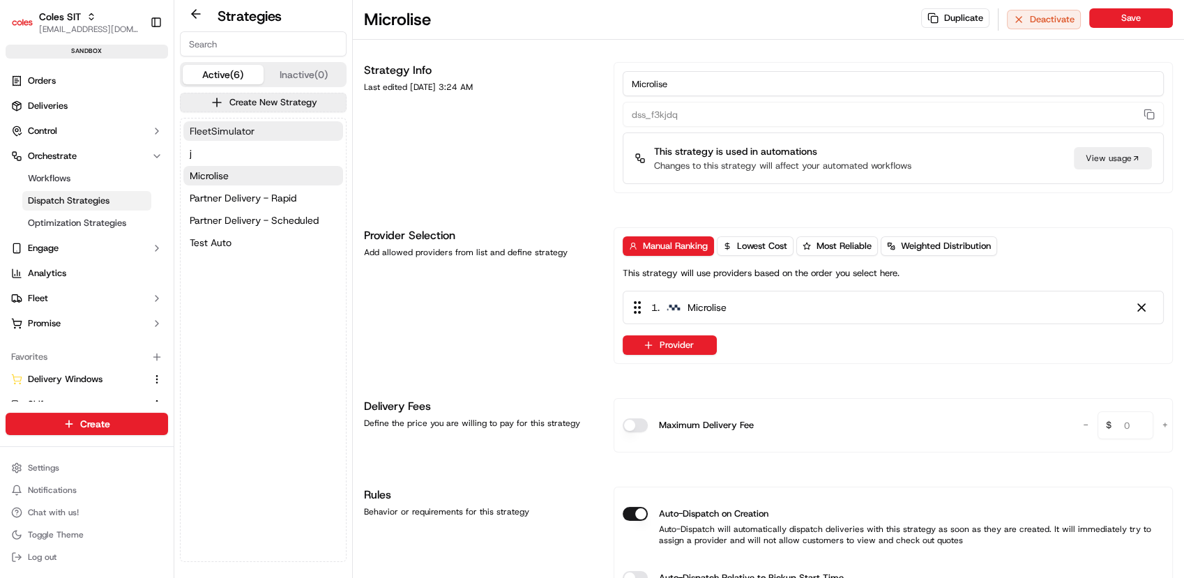
click at [209, 131] on span "FleetSimulator" at bounding box center [222, 131] width 65 height 14
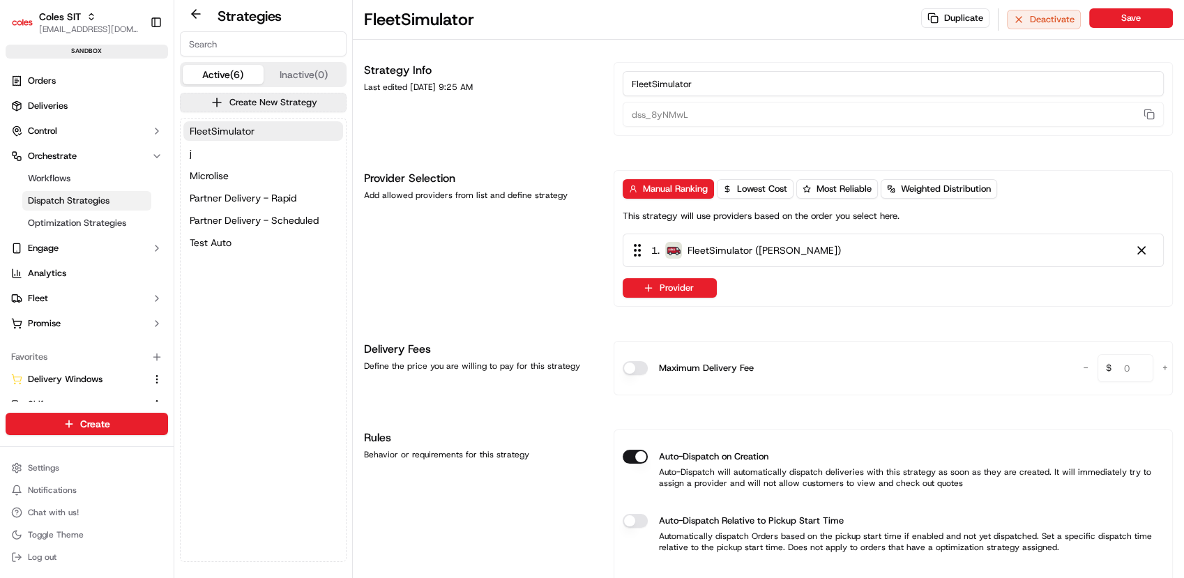
click at [209, 209] on div "FleetSimulator j Microlise Partner Delivery - Rapid Partner Delivery - Schedule…" at bounding box center [263, 187] width 165 height 137
click at [211, 224] on span "Partner Delivery - Scheduled" at bounding box center [254, 220] width 129 height 14
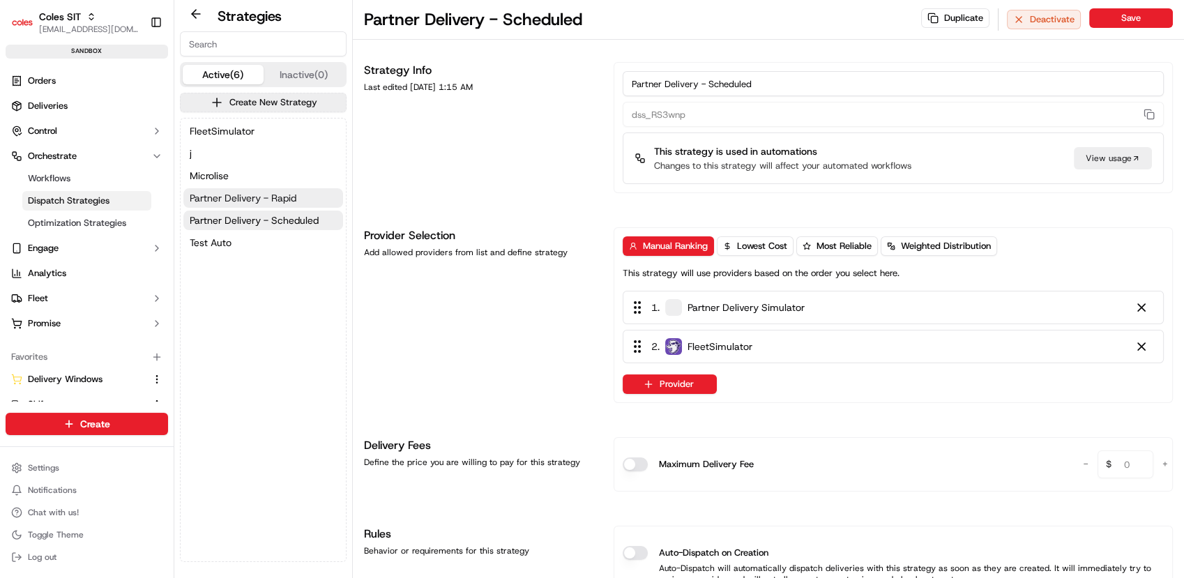
click at [212, 195] on span "Partner Delivery - Rapid" at bounding box center [243, 198] width 107 height 14
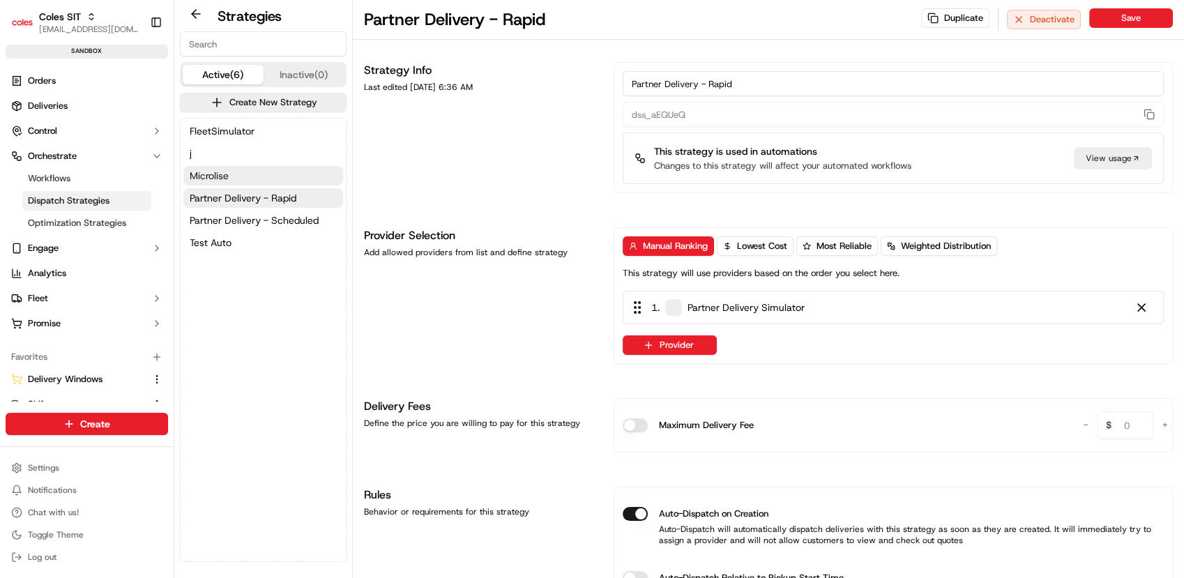
click at [212, 176] on span "Microlise" at bounding box center [209, 176] width 39 height 14
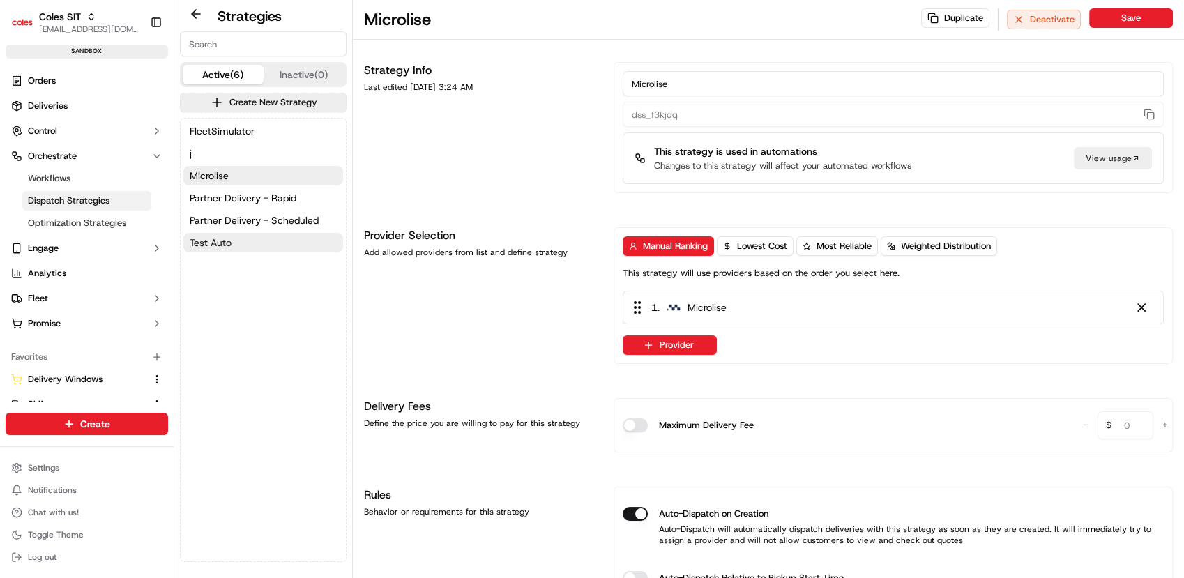
click at [206, 237] on span "Test Auto" at bounding box center [211, 243] width 42 height 14
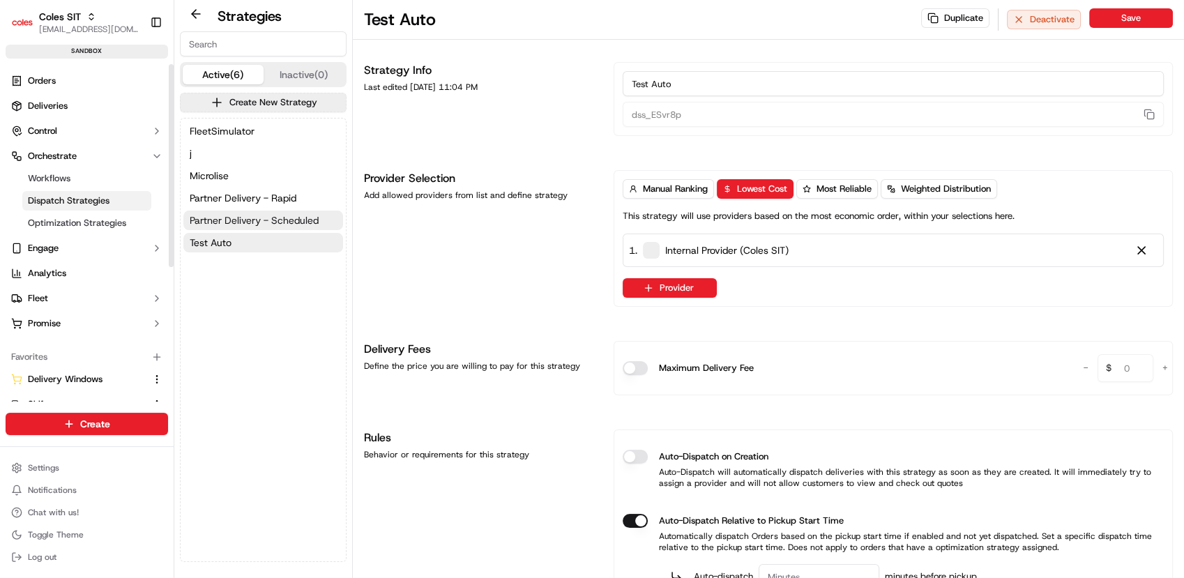
drag, startPoint x: 225, startPoint y: 209, endPoint x: 234, endPoint y: 217, distance: 11.9
click at [225, 209] on div "FleetSimulator j Microlise Partner Delivery - Rapid Partner Delivery - Schedule…" at bounding box center [263, 187] width 165 height 137
click at [234, 219] on span "Partner Delivery - Scheduled" at bounding box center [254, 220] width 129 height 14
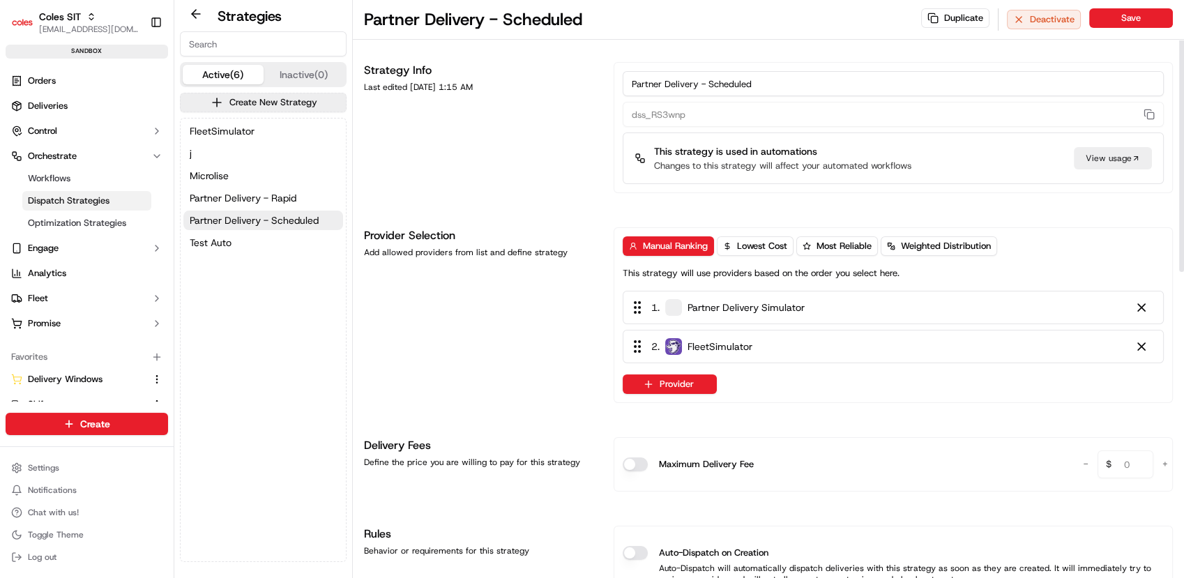
click at [393, 304] on div "Provider Selection Add allowed providers from list and define strategy" at bounding box center [480, 315] width 233 height 176
click at [206, 244] on span "Test Auto" at bounding box center [211, 243] width 42 height 14
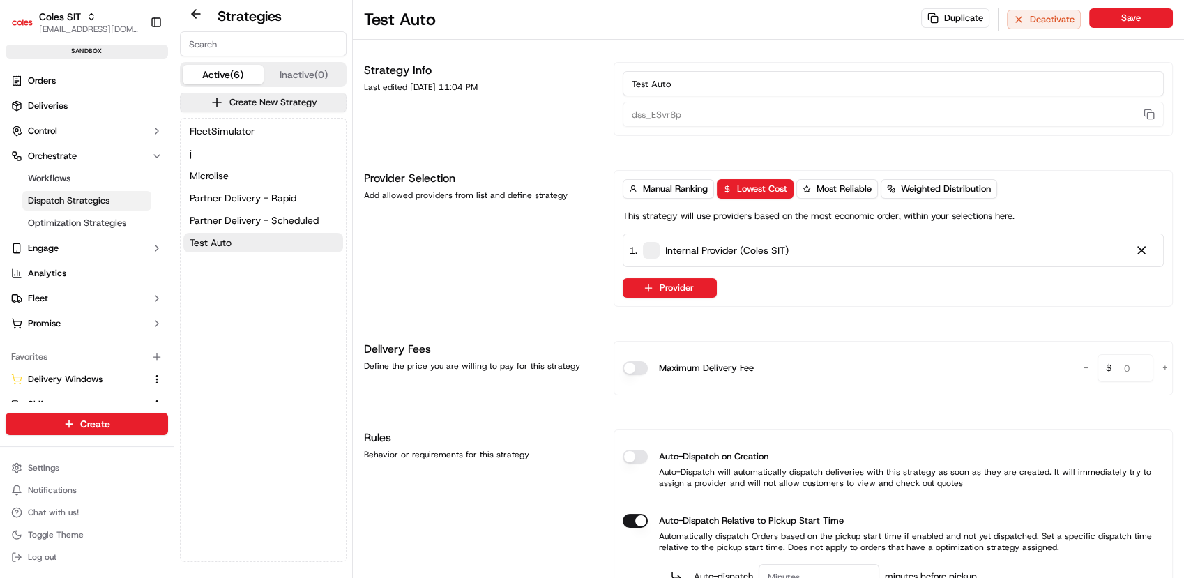
drag, startPoint x: 248, startPoint y: 233, endPoint x: 506, endPoint y: 279, distance: 261.4
click at [506, 279] on div "Provider Selection Add allowed providers from list and define strategy" at bounding box center [480, 238] width 233 height 137
click at [262, 250] on button "Test Auto" at bounding box center [263, 243] width 160 height 20
click at [259, 243] on button "Test Auto" at bounding box center [263, 243] width 160 height 20
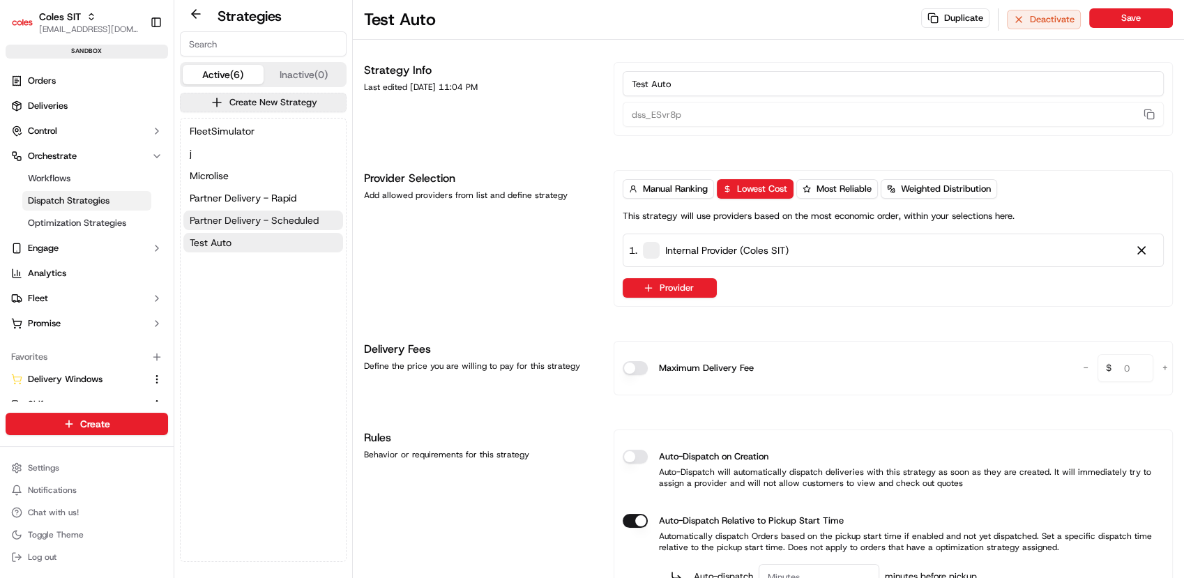
click at [268, 219] on span "Partner Delivery - Scheduled" at bounding box center [254, 220] width 129 height 14
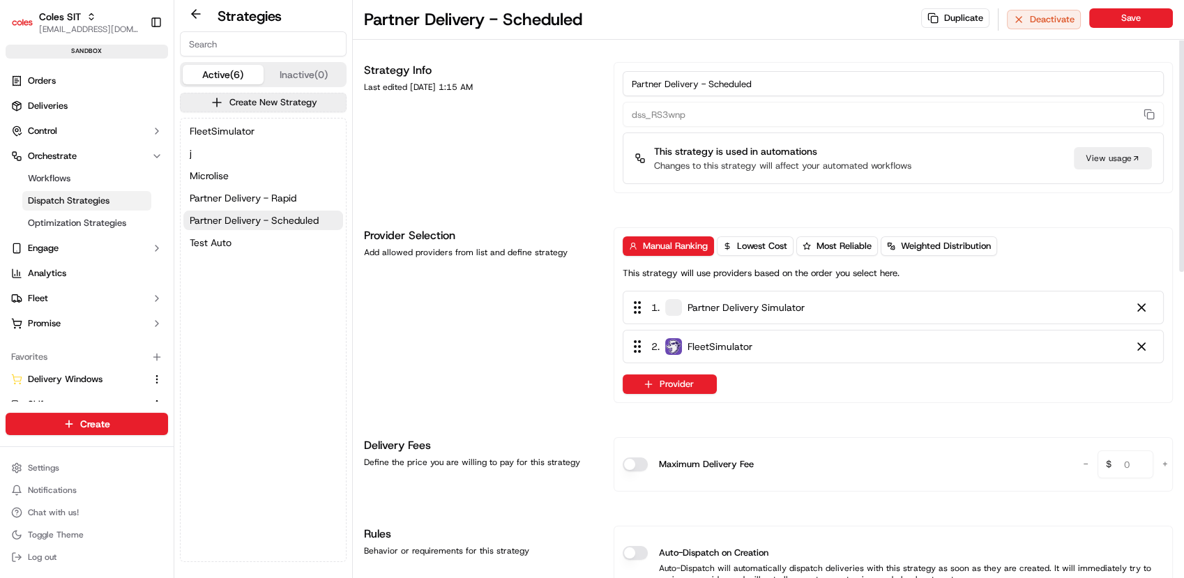
click at [568, 384] on div "Provider Selection Add allowed providers from list and define strategy" at bounding box center [480, 315] width 233 height 176
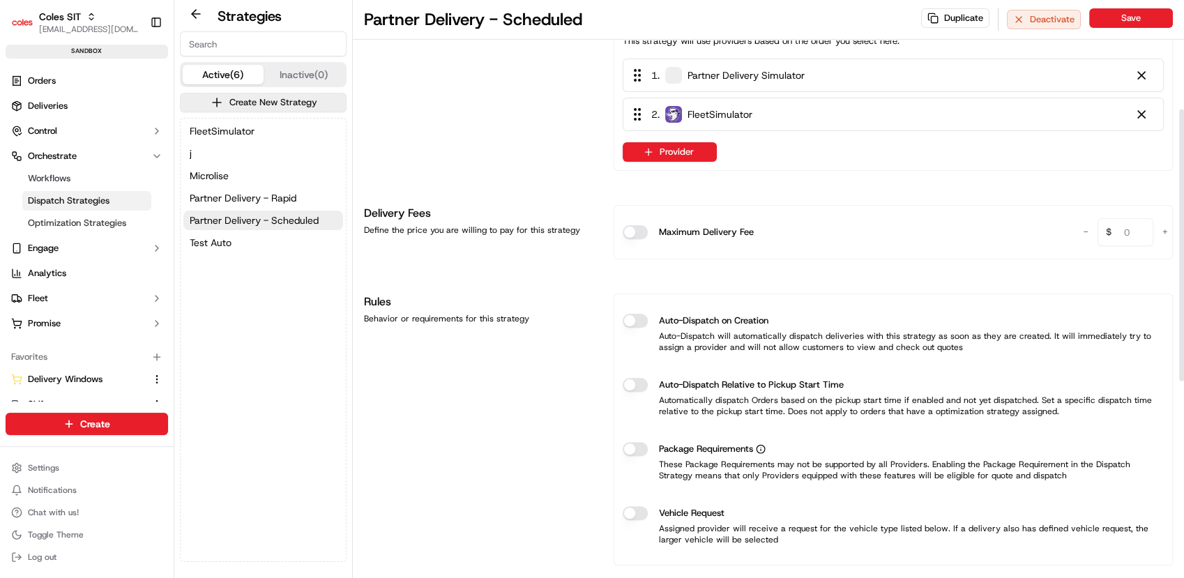
click at [645, 319] on button "Auto-Dispatch on Creation" at bounding box center [635, 321] width 25 height 14
click at [635, 321] on button "Auto-Dispatch on Creation" at bounding box center [635, 321] width 25 height 14
click at [384, 300] on h1 "Rules" at bounding box center [480, 302] width 233 height 17
drag, startPoint x: 243, startPoint y: 188, endPoint x: 221, endPoint y: 188, distance: 21.6
click at [241, 188] on button "Partner Delivery - Rapid" at bounding box center [263, 198] width 160 height 20
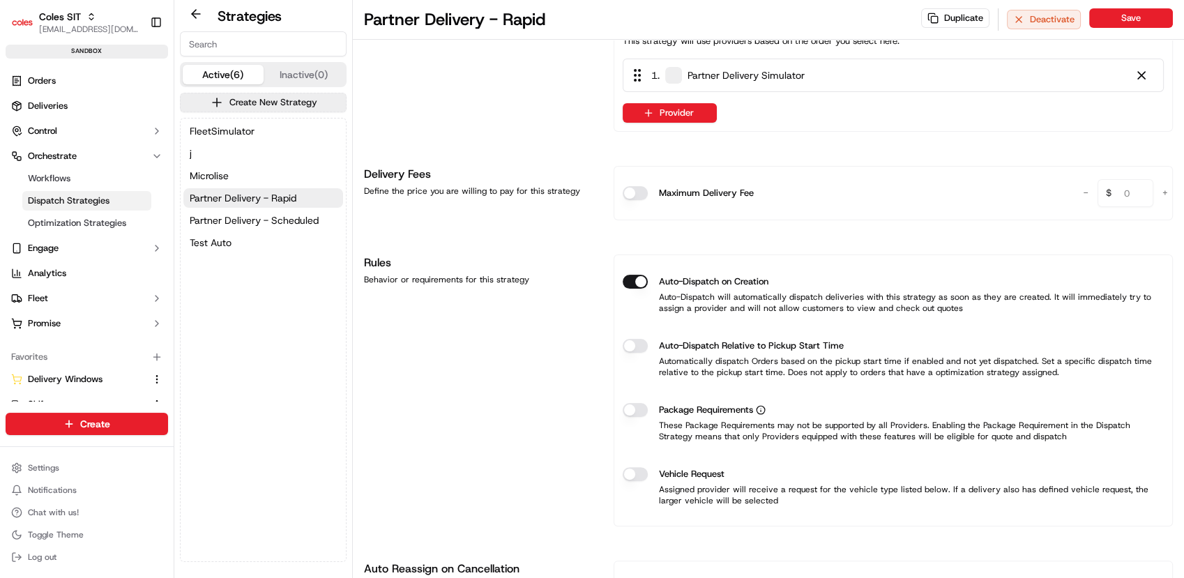
click at [218, 186] on div "FleetSimulator j Microlise Partner Delivery - Rapid Partner Delivery - Schedule…" at bounding box center [263, 187] width 165 height 137
drag, startPoint x: 241, startPoint y: 220, endPoint x: 248, endPoint y: 227, distance: 9.9
click at [241, 220] on span "Partner Delivery - Scheduled" at bounding box center [254, 220] width 129 height 14
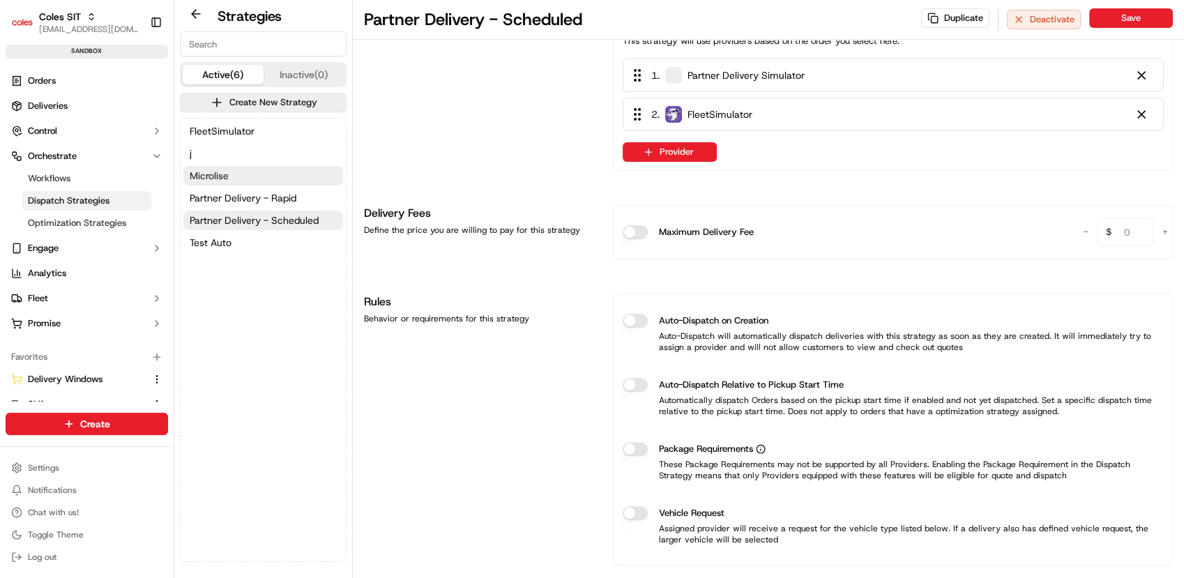
click at [206, 171] on span "Microlise" at bounding box center [209, 176] width 39 height 14
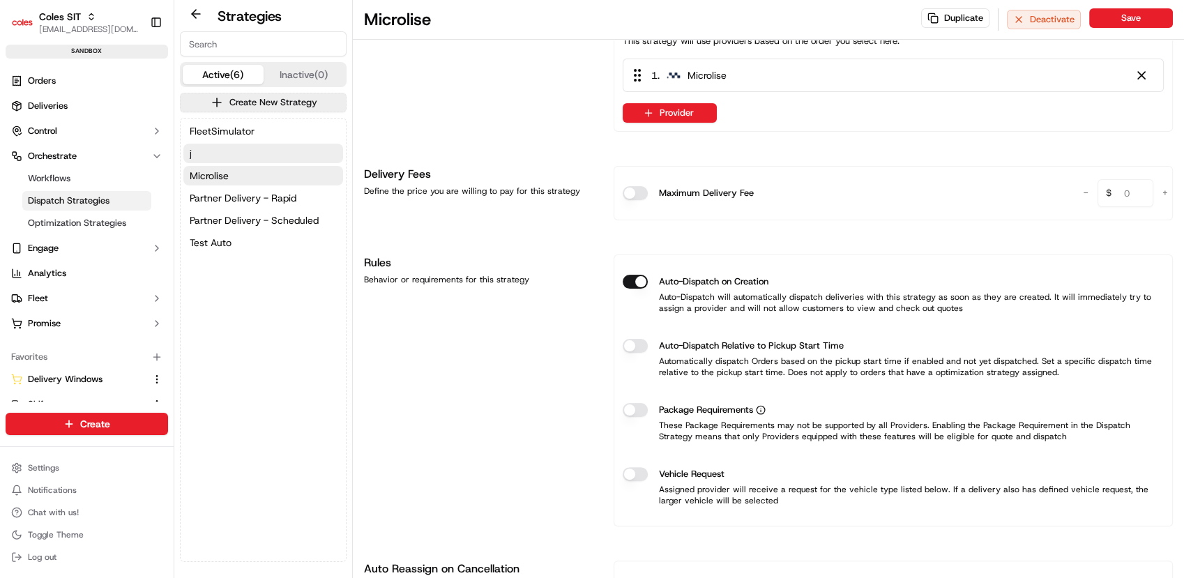
click at [206, 150] on button "j" at bounding box center [263, 154] width 160 height 20
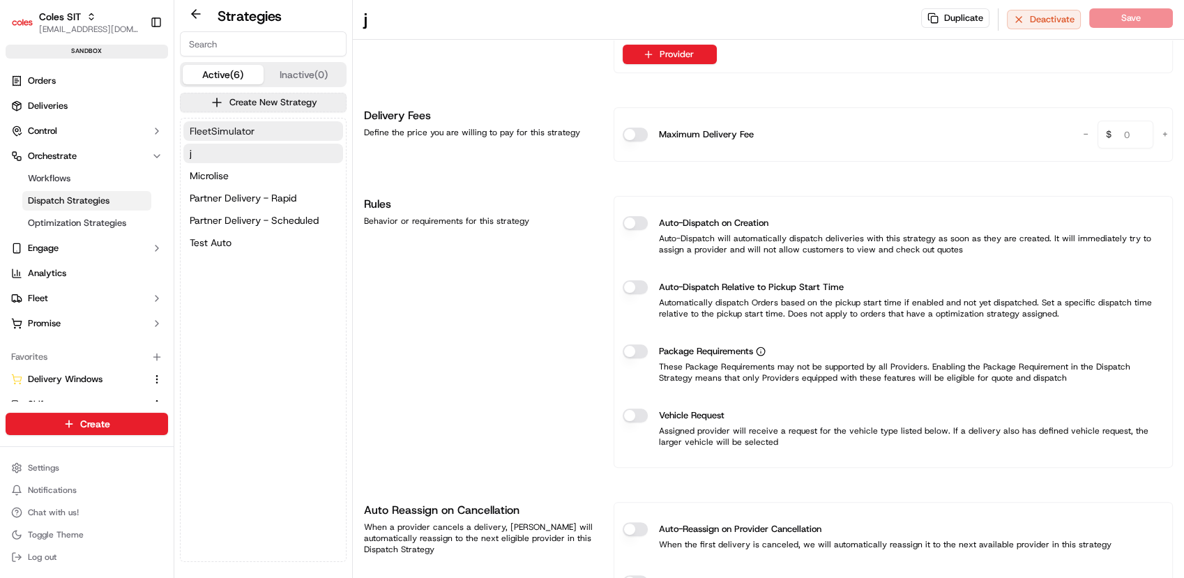
click at [220, 133] on span "FleetSimulator" at bounding box center [222, 131] width 65 height 14
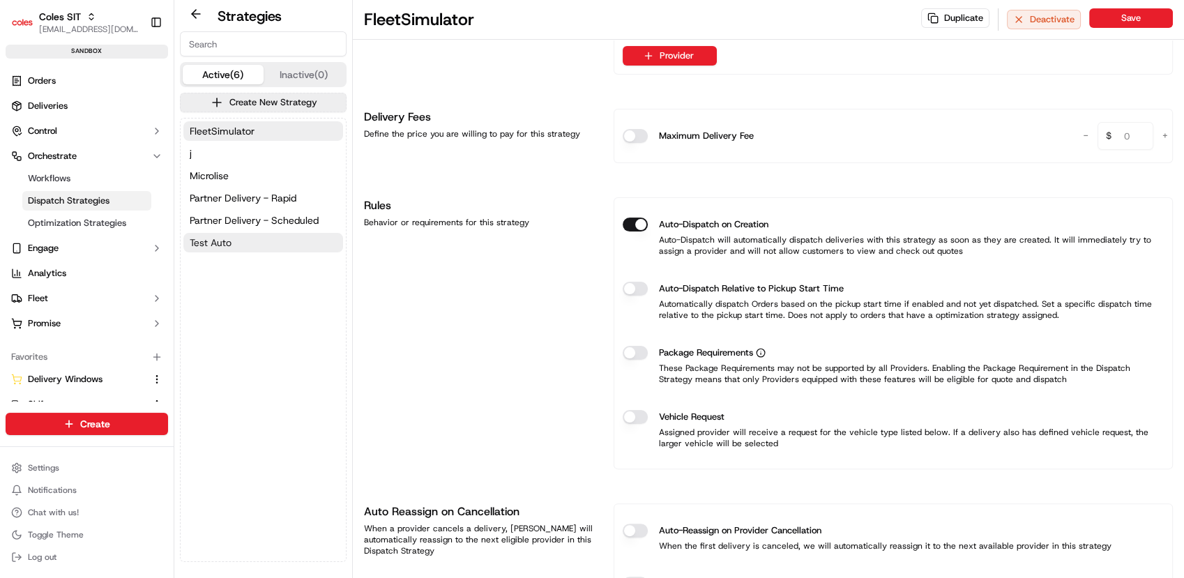
click at [201, 248] on span "Test Auto" at bounding box center [211, 243] width 42 height 14
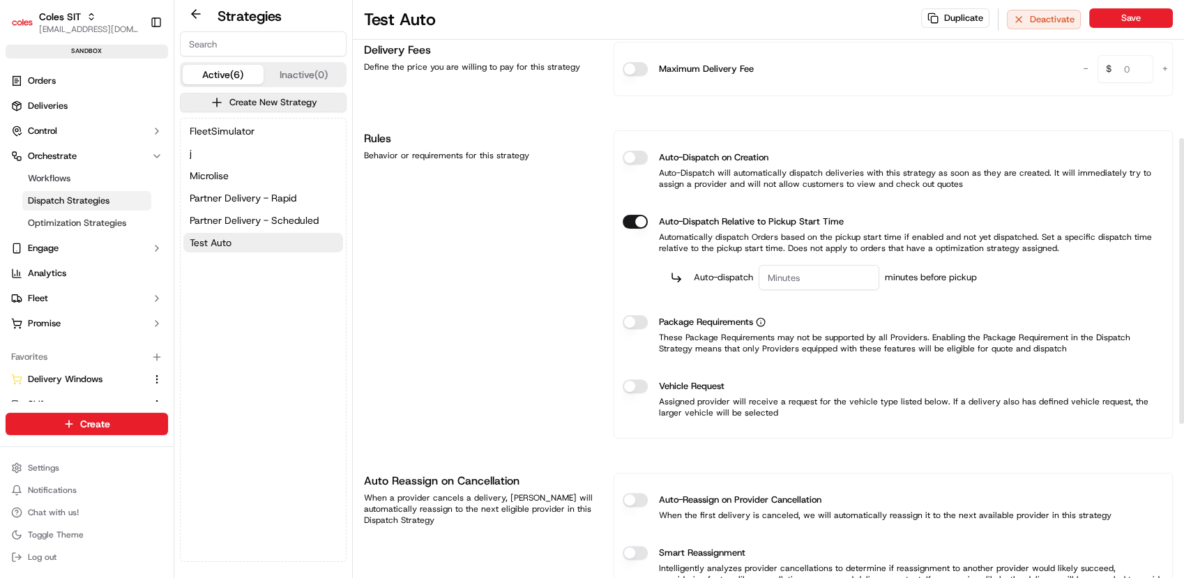
scroll to position [310, 0]
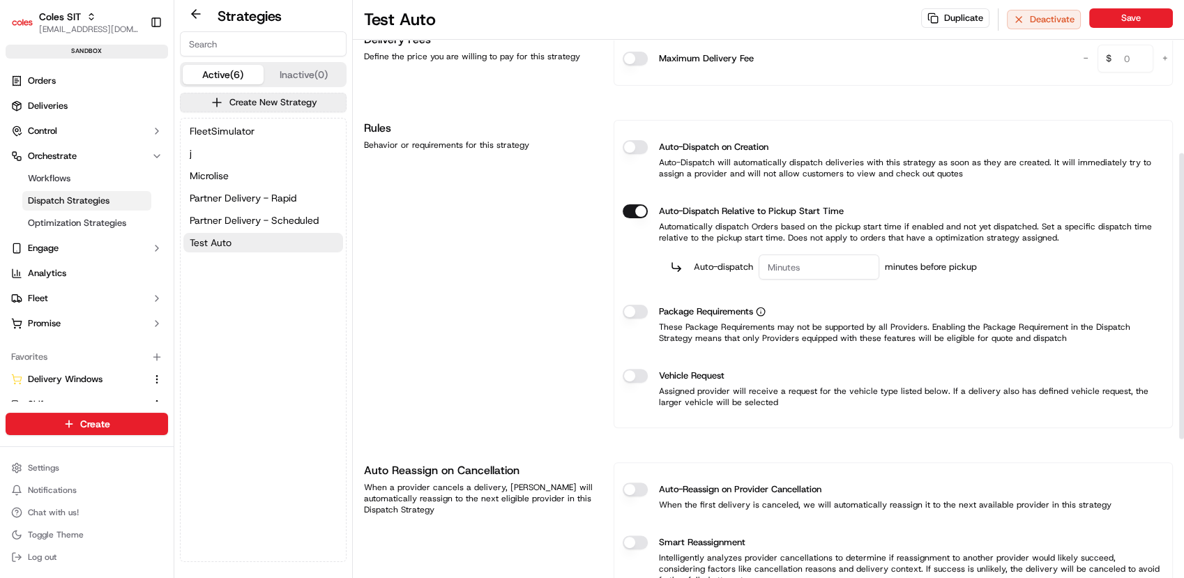
click at [868, 276] on input "Auto-dispatch" at bounding box center [819, 267] width 121 height 25
click at [275, 220] on span "Partner Delivery - Scheduled" at bounding box center [254, 220] width 129 height 14
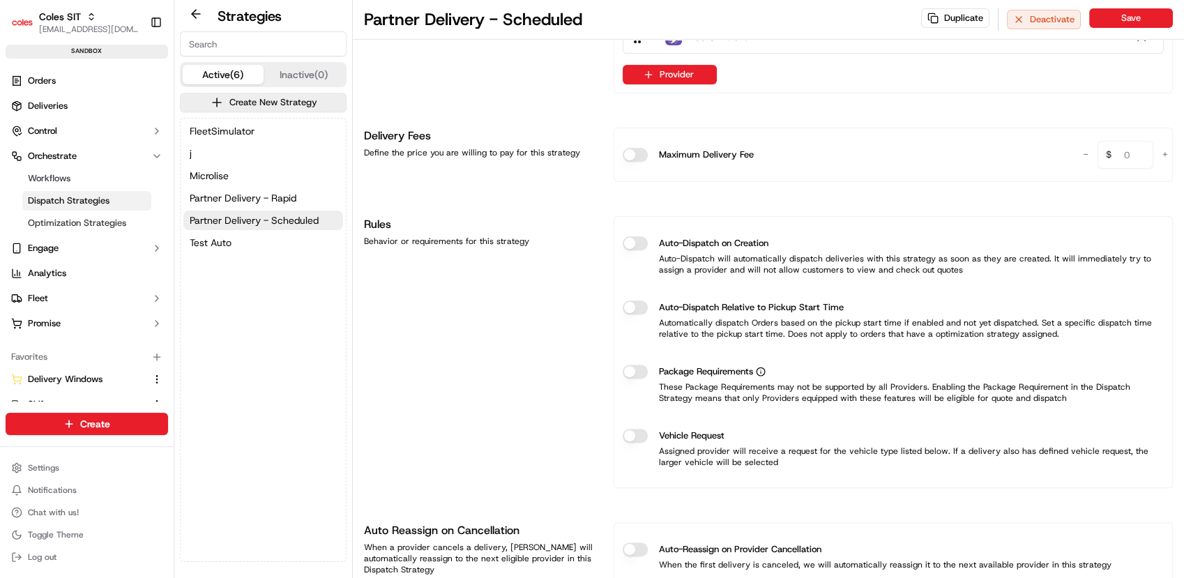
click at [253, 187] on div "FleetSimulator j Microlise Partner Delivery - Rapid Partner Delivery - Schedule…" at bounding box center [263, 187] width 165 height 137
click at [257, 197] on span "Partner Delivery - Rapid" at bounding box center [243, 198] width 107 height 14
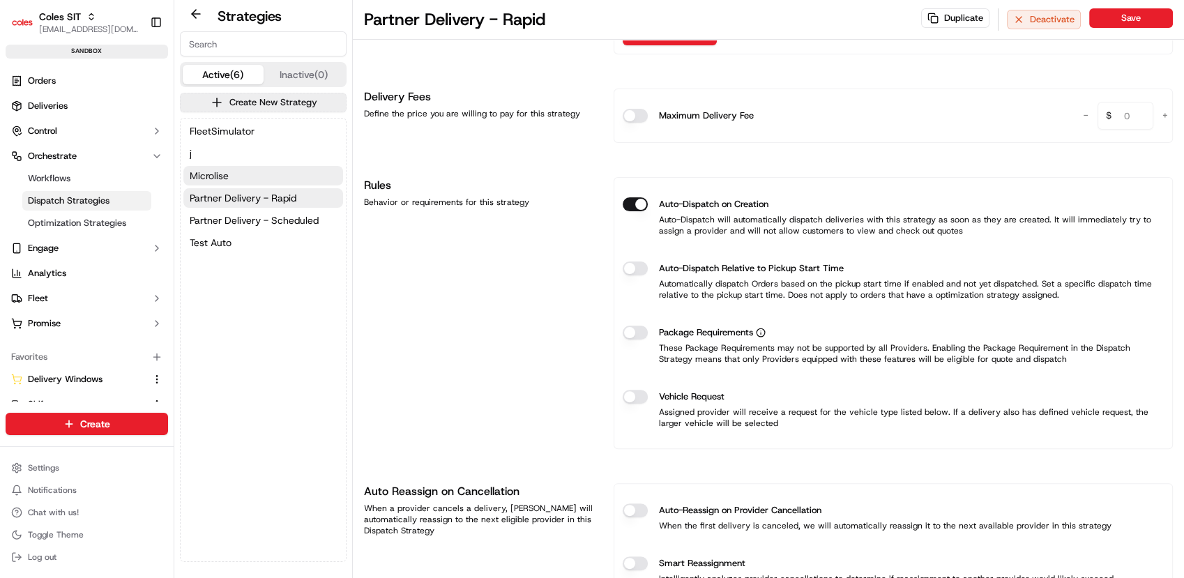
click at [223, 174] on span "Microlise" at bounding box center [209, 176] width 39 height 14
click at [232, 131] on span "FleetSimulator" at bounding box center [222, 131] width 65 height 14
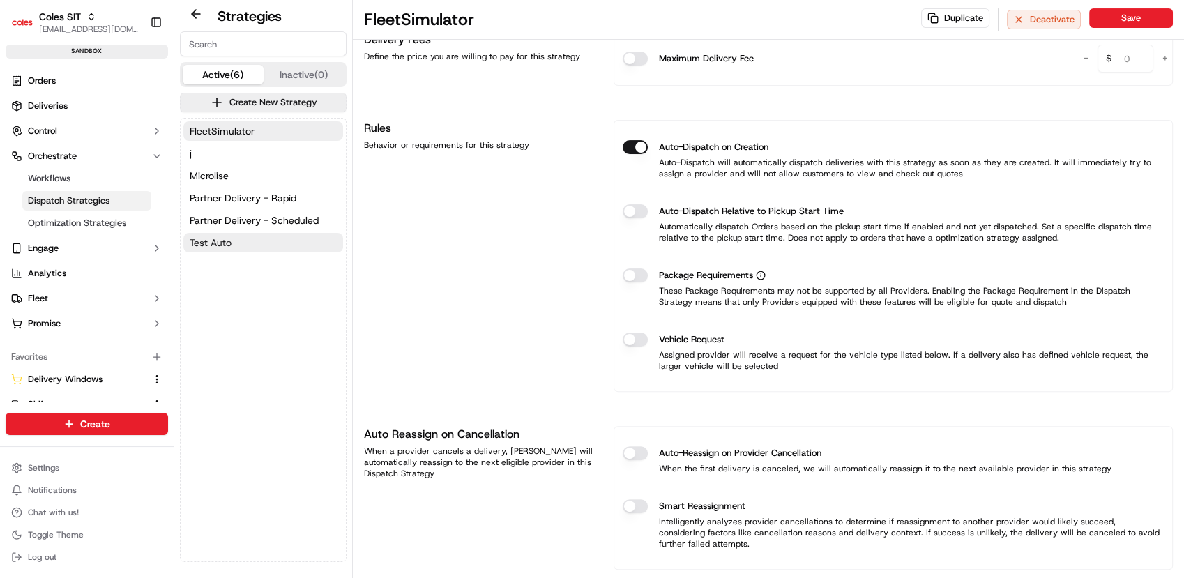
click at [234, 239] on button "Test Auto" at bounding box center [263, 243] width 160 height 20
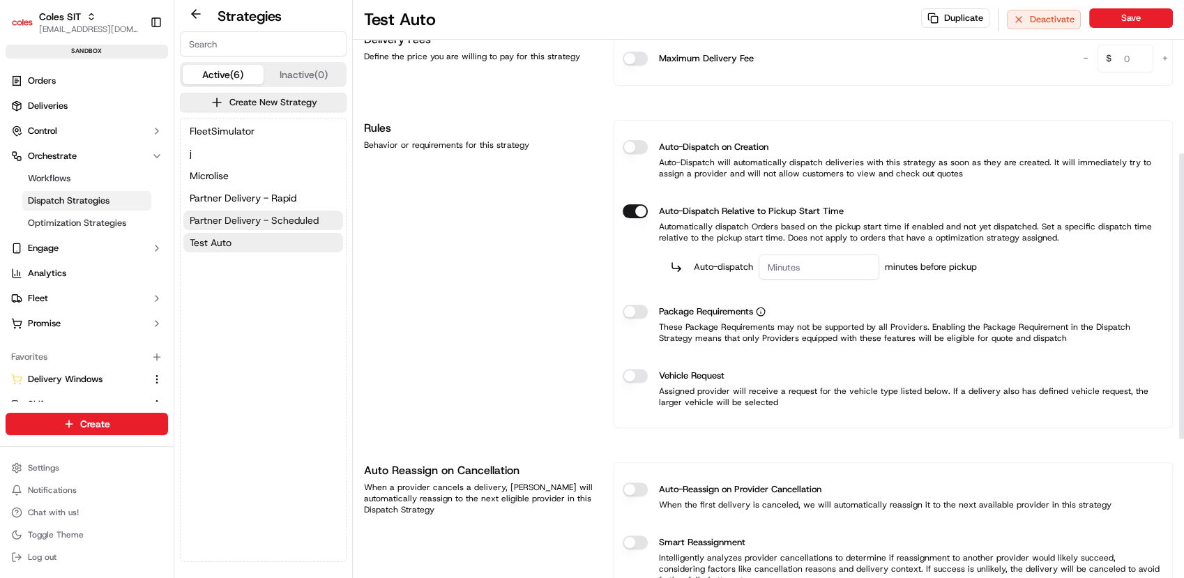
click at [294, 217] on span "Partner Delivery - Scheduled" at bounding box center [254, 220] width 129 height 14
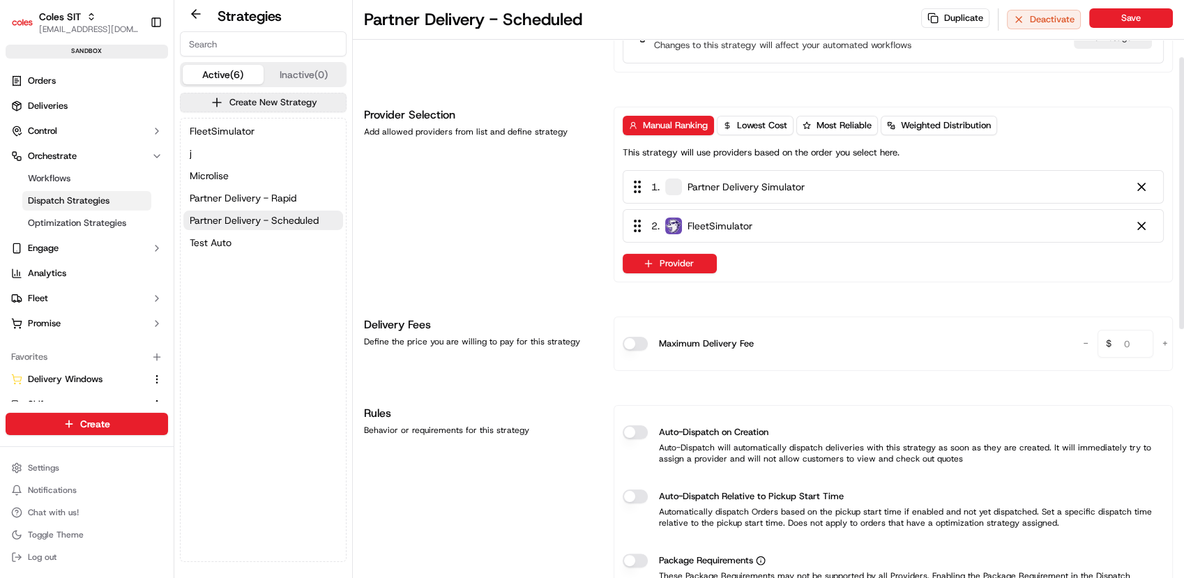
scroll to position [121, 0]
click at [263, 204] on span "Partner Delivery - Rapid" at bounding box center [243, 198] width 107 height 14
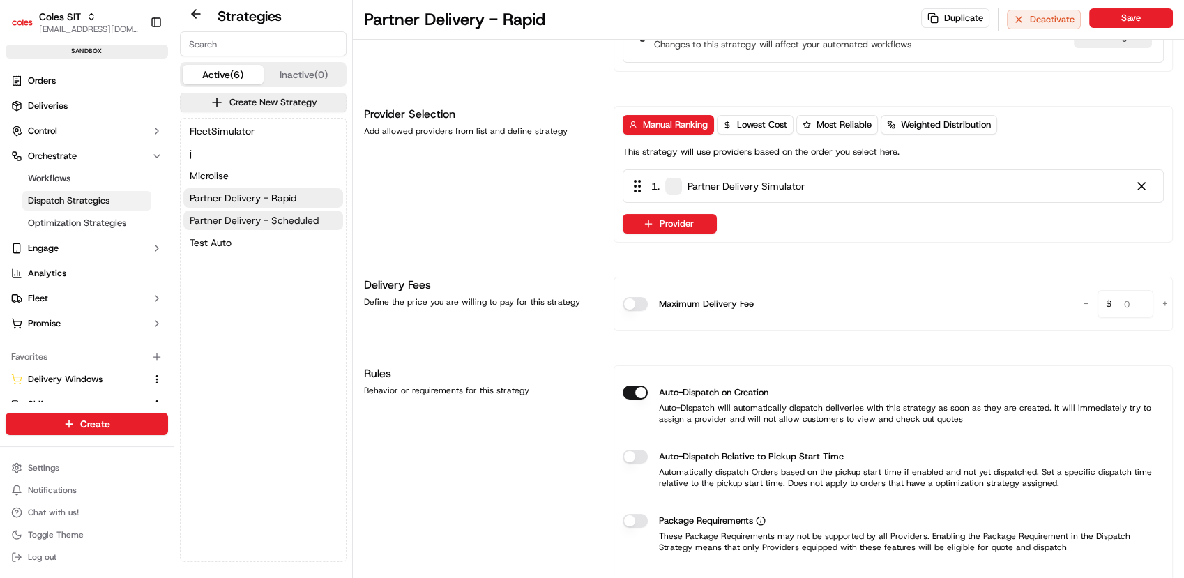
click at [296, 217] on span "Partner Delivery - Scheduled" at bounding box center [254, 220] width 129 height 14
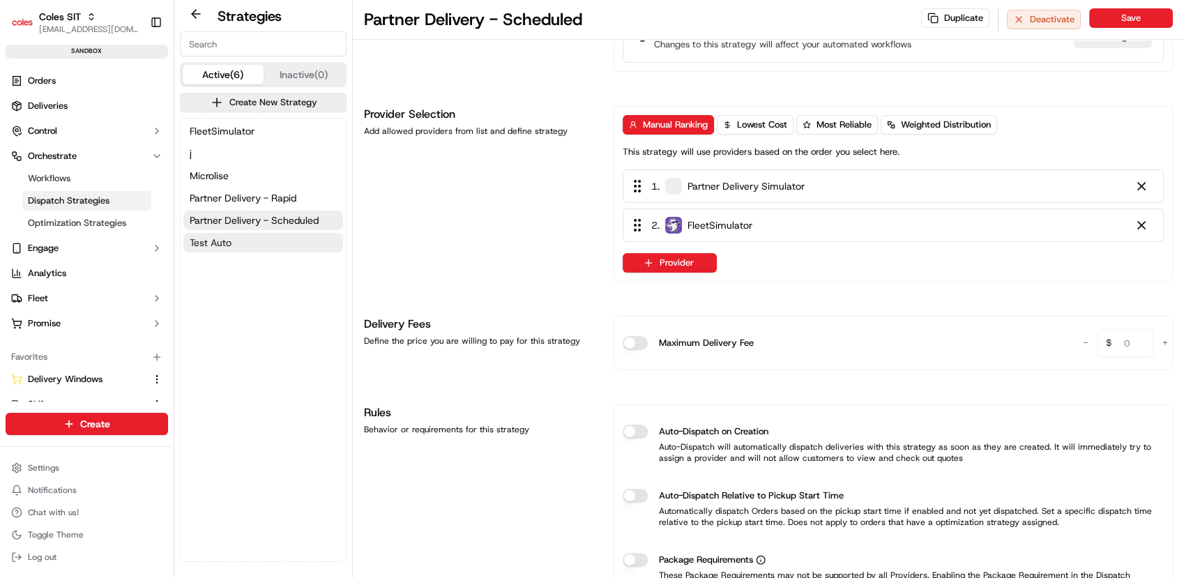
click at [245, 247] on button "Test Auto" at bounding box center [263, 243] width 160 height 20
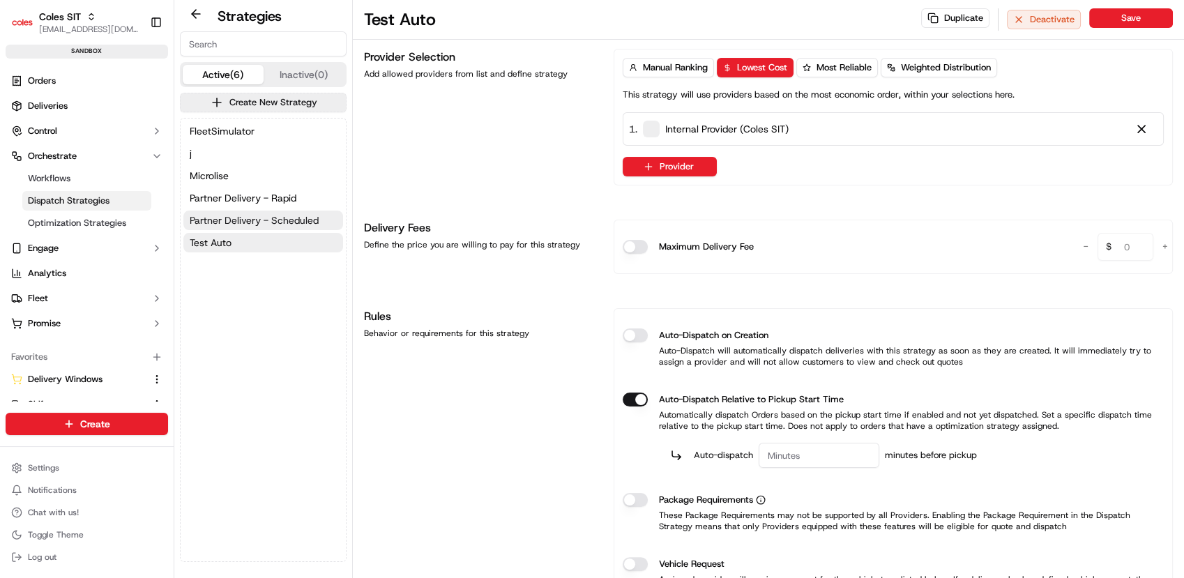
click at [262, 225] on span "Partner Delivery - Scheduled" at bounding box center [254, 220] width 129 height 14
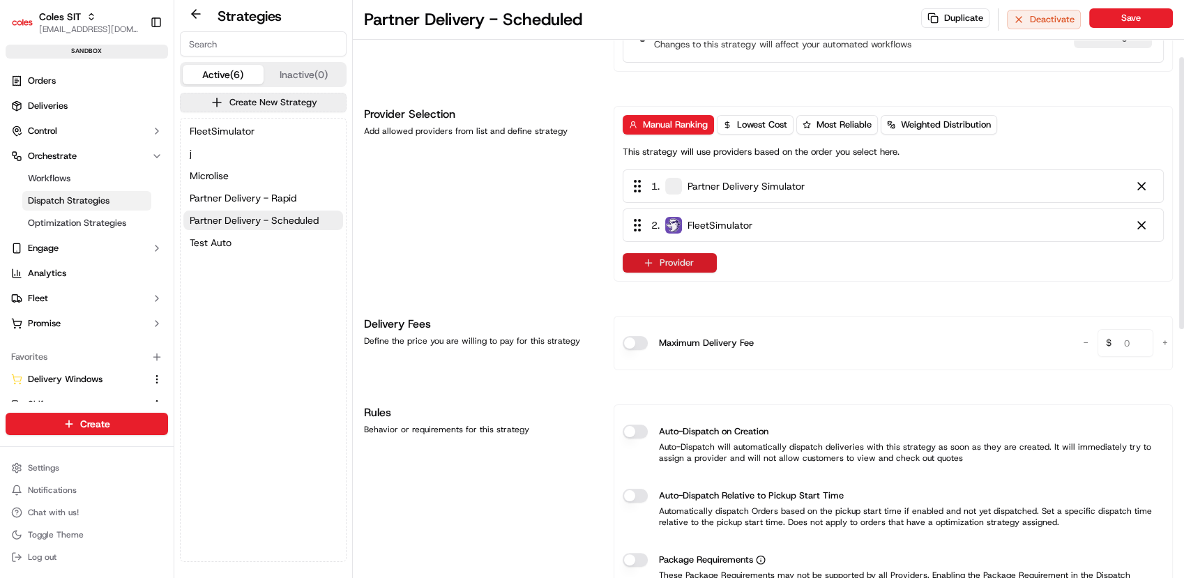
click at [690, 265] on button "Provider" at bounding box center [670, 263] width 94 height 20
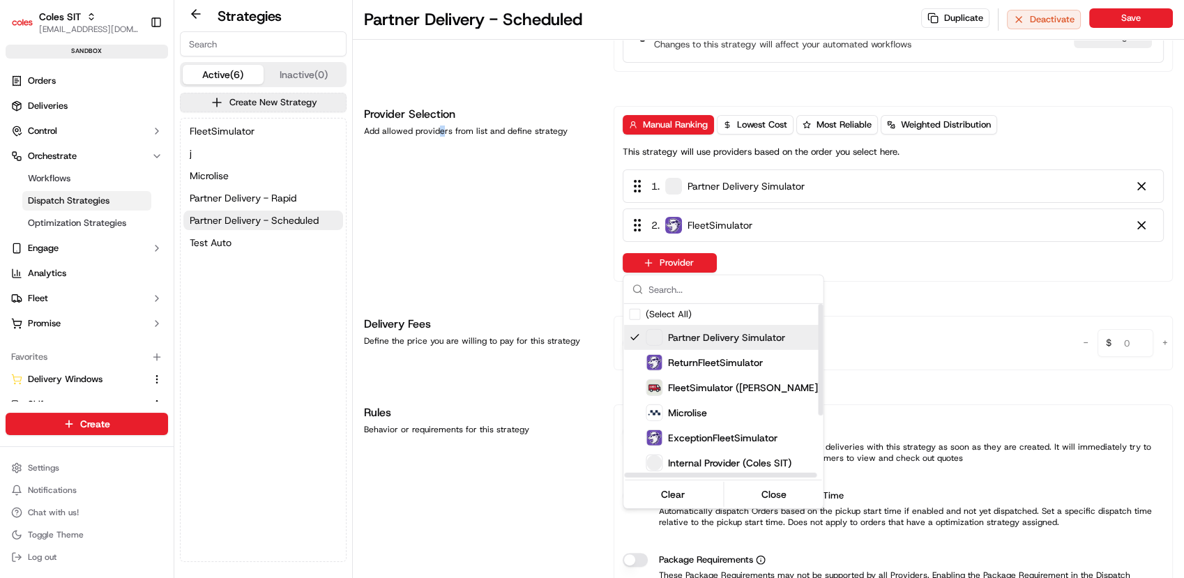
click at [439, 282] on html "Coles SIT prateekmohan.lal@coles.com.au Toggle Sidebar sandbox Orders Deliverie…" at bounding box center [592, 289] width 1184 height 578
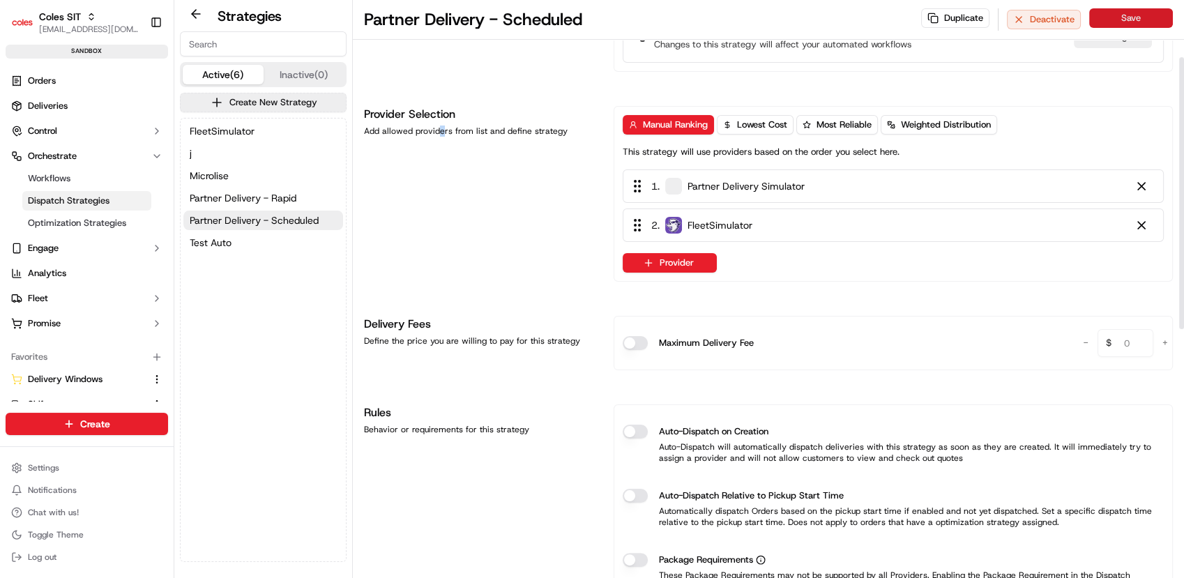
click at [1149, 18] on button "Save" at bounding box center [1131, 18] width 84 height 20
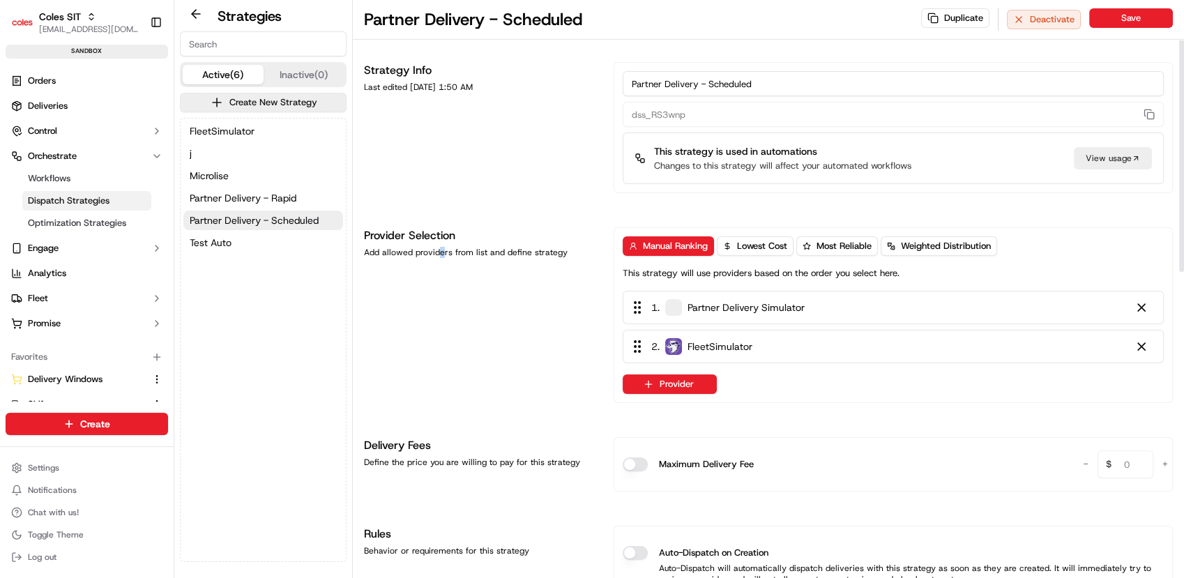
click at [857, 291] on div "1 . Partner Delivery Simulator" at bounding box center [893, 307] width 541 height 33
click at [75, 75] on link "Orders" at bounding box center [87, 81] width 163 height 22
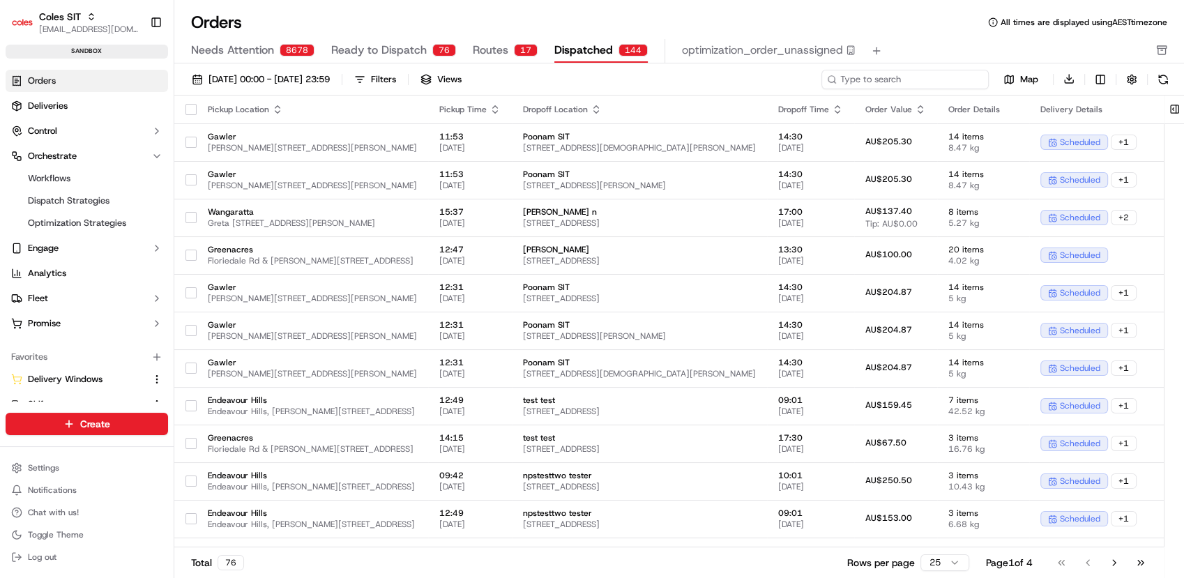
click at [942, 86] on input at bounding box center [905, 80] width 167 height 20
paste input "232172074"
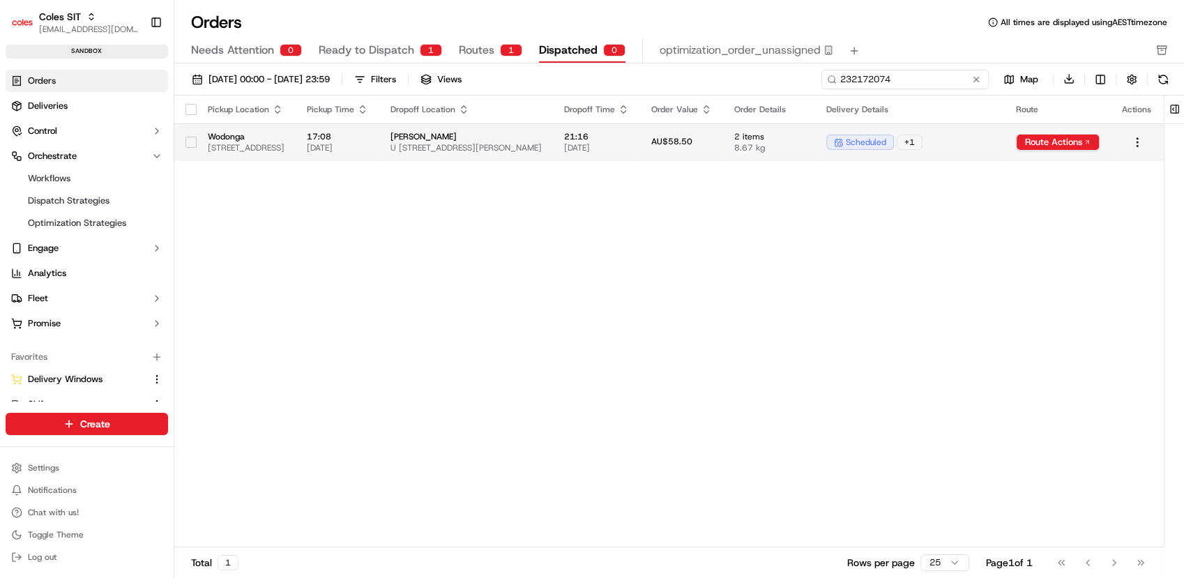
scroll to position [0, 162]
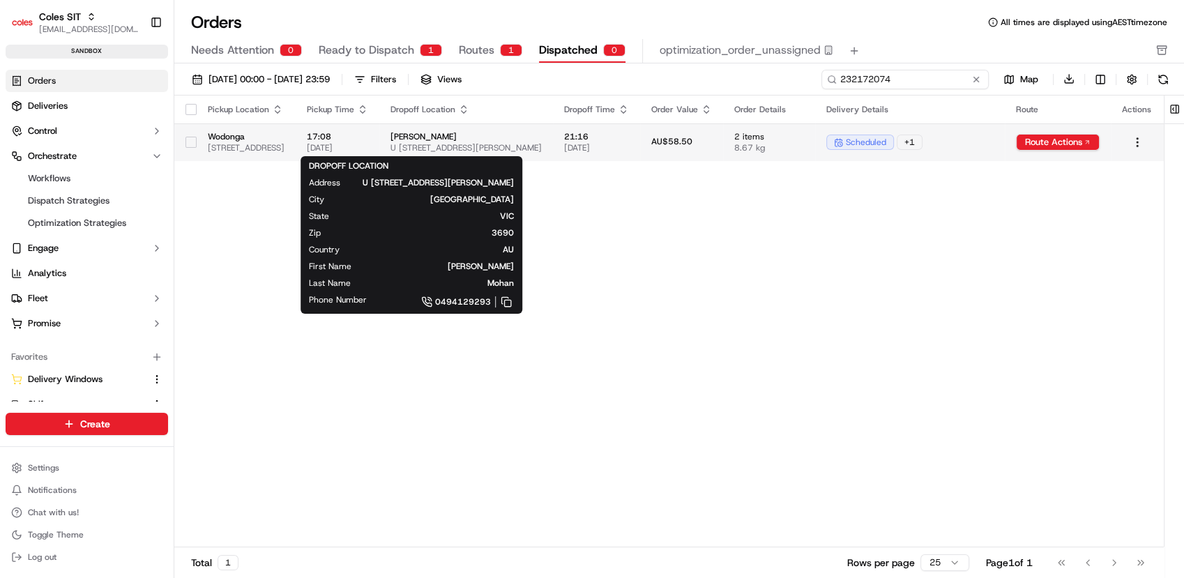
type input "232172074"
click at [499, 145] on span "U 1 11 Billy Hughes Ct, WEST WODONGA, VIC 3690, AU" at bounding box center [466, 147] width 151 height 11
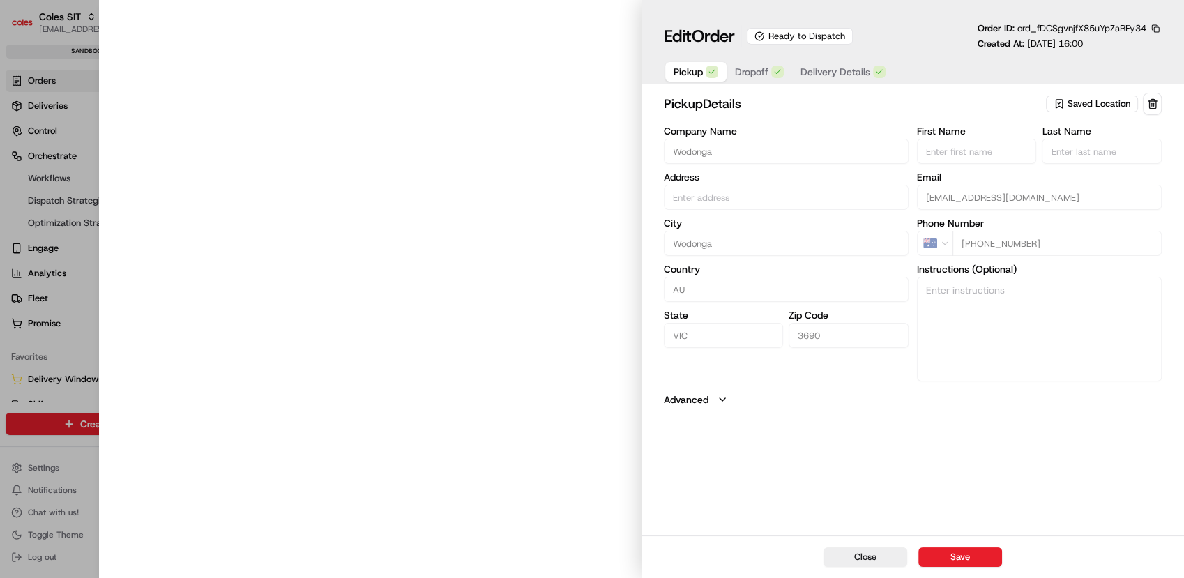
type input "1-13 South Street Wodonga 3690 VIC AU"
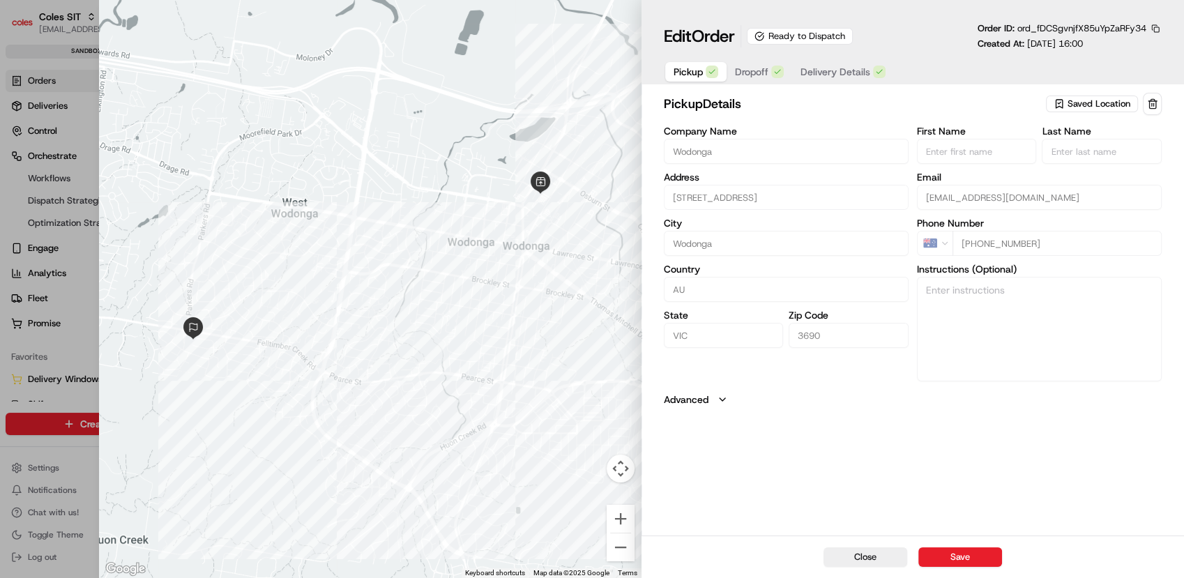
drag, startPoint x: 755, startPoint y: 81, endPoint x: 819, endPoint y: 76, distance: 64.4
click at [755, 81] on button "Dropoff" at bounding box center [760, 72] width 66 height 20
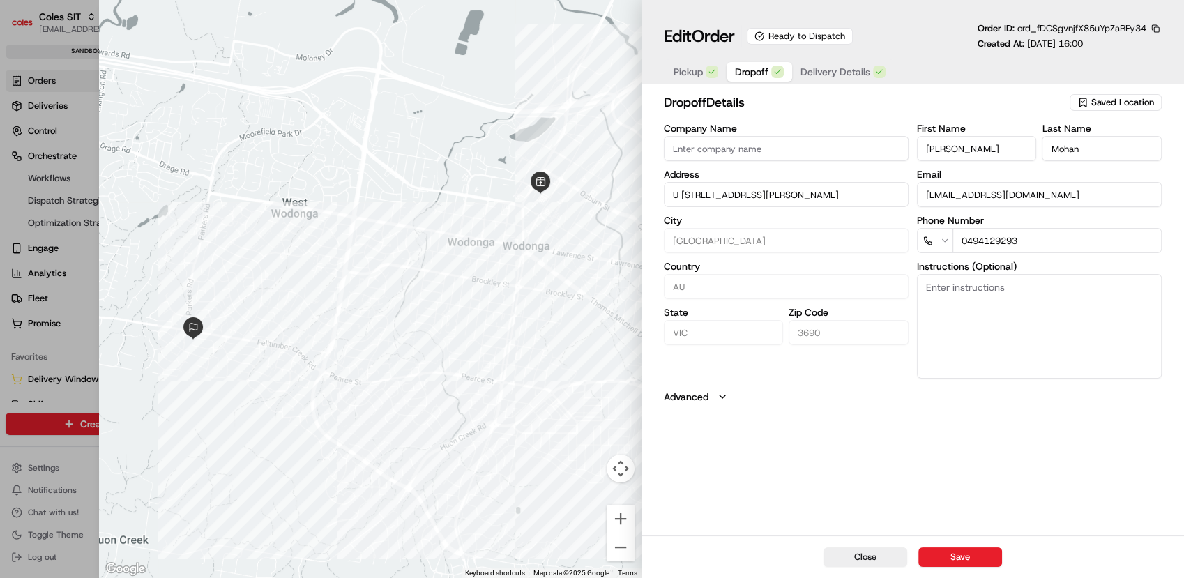
click at [829, 76] on span "Delivery Details" at bounding box center [836, 72] width 70 height 14
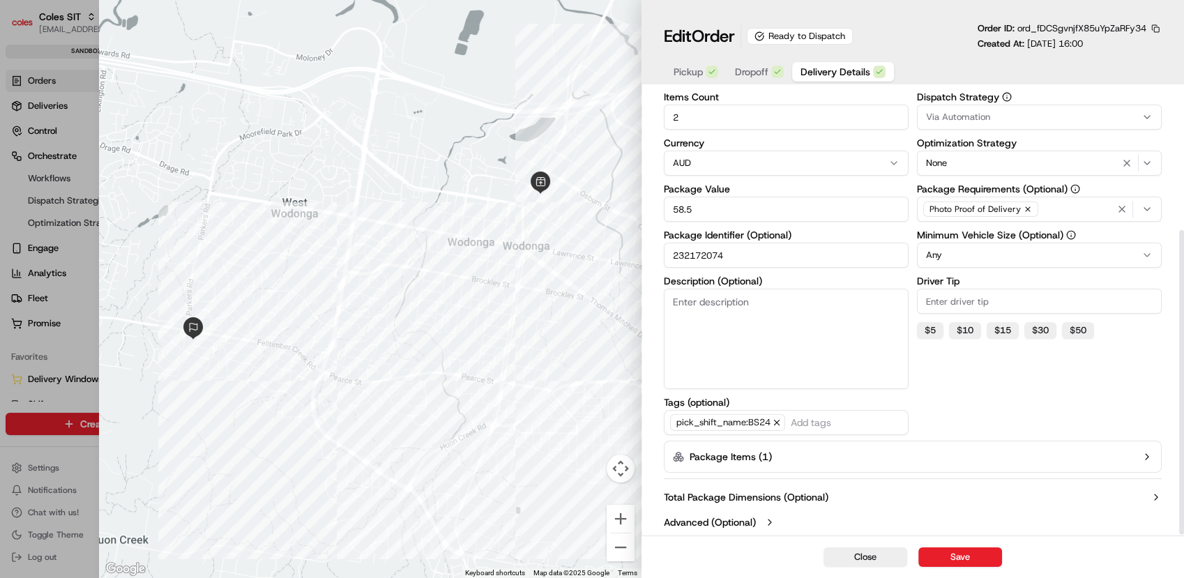
scroll to position [206, 0]
click at [748, 519] on label "Advanced (Optional)" at bounding box center [710, 521] width 92 height 14
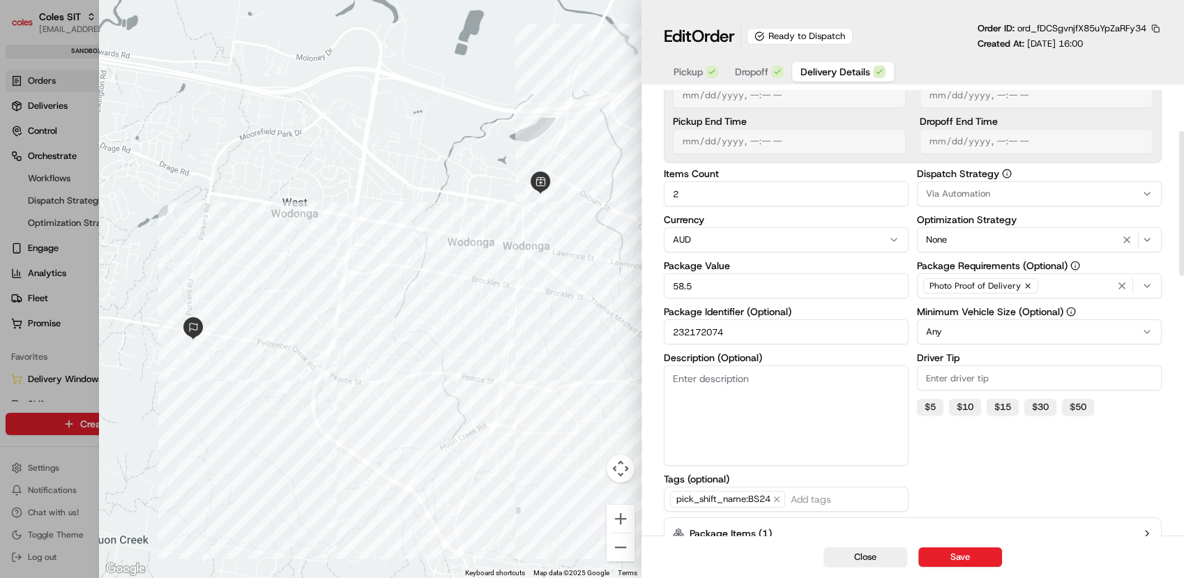
scroll to position [126, 0]
click at [1055, 197] on div "Via Automation" at bounding box center [1040, 196] width 238 height 13
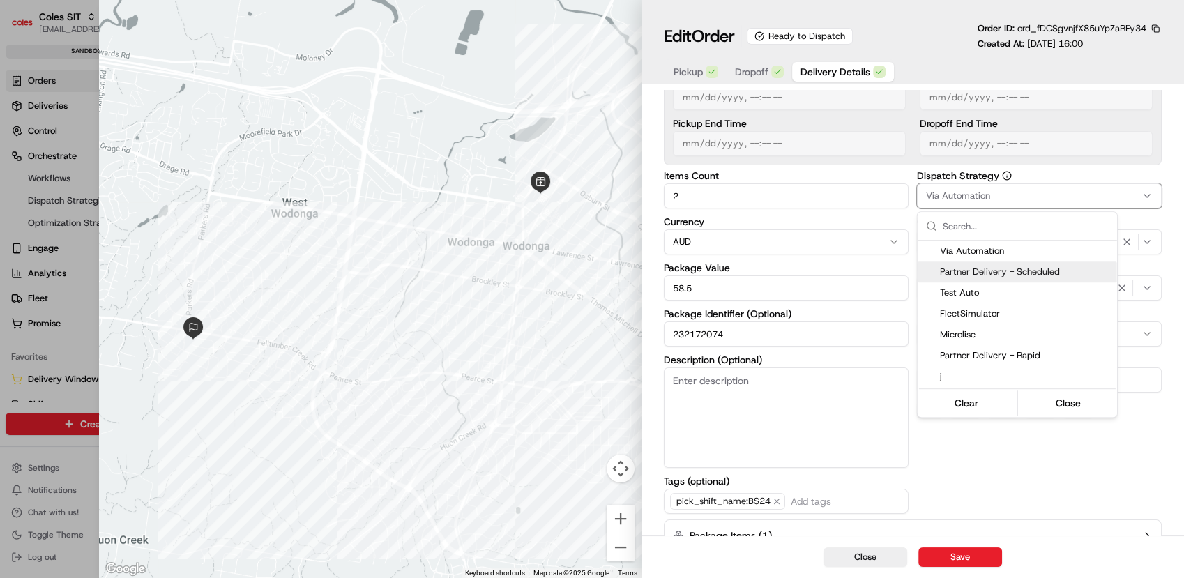
click at [1003, 271] on span "Partner Delivery - Scheduled" at bounding box center [1026, 272] width 172 height 13
click at [1073, 413] on div "Clear Close" at bounding box center [1017, 403] width 197 height 25
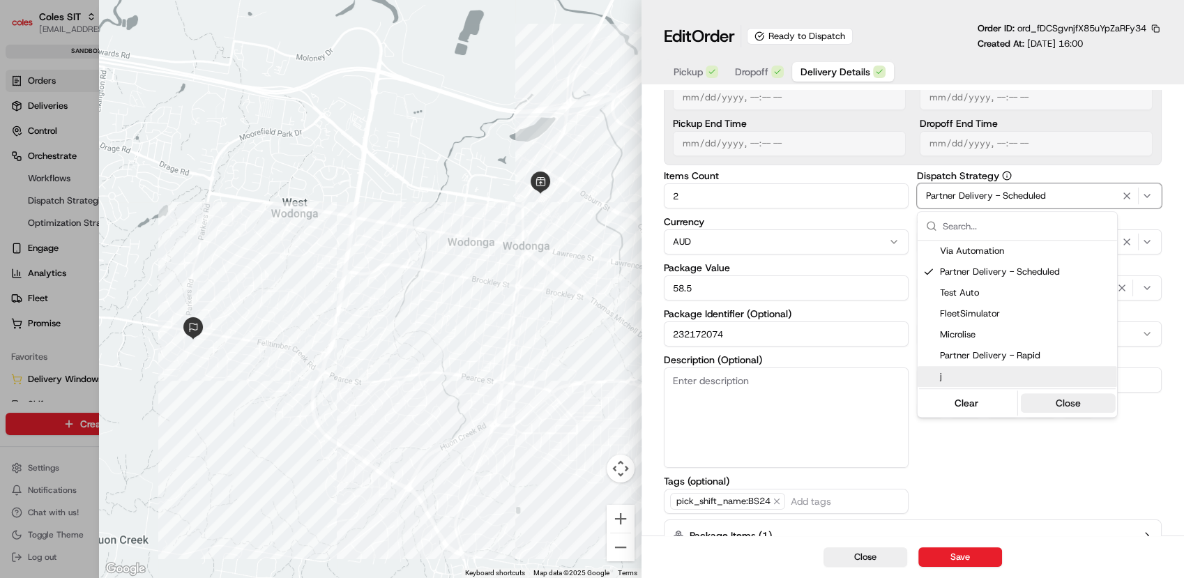
click at [1073, 405] on button "Close" at bounding box center [1068, 403] width 96 height 20
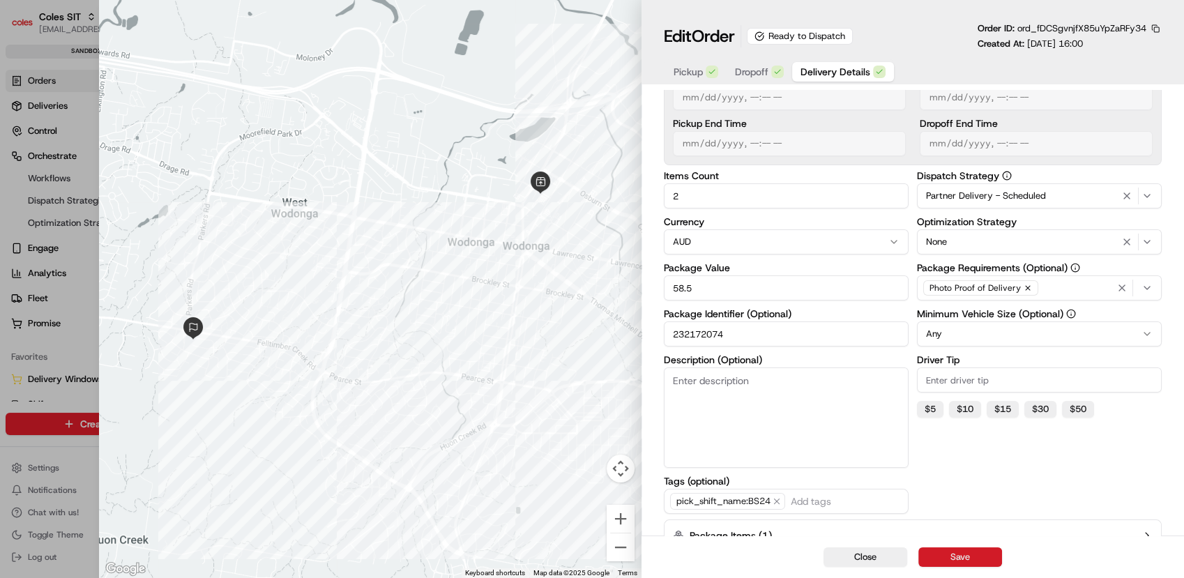
click at [960, 553] on button "Save" at bounding box center [961, 558] width 84 height 20
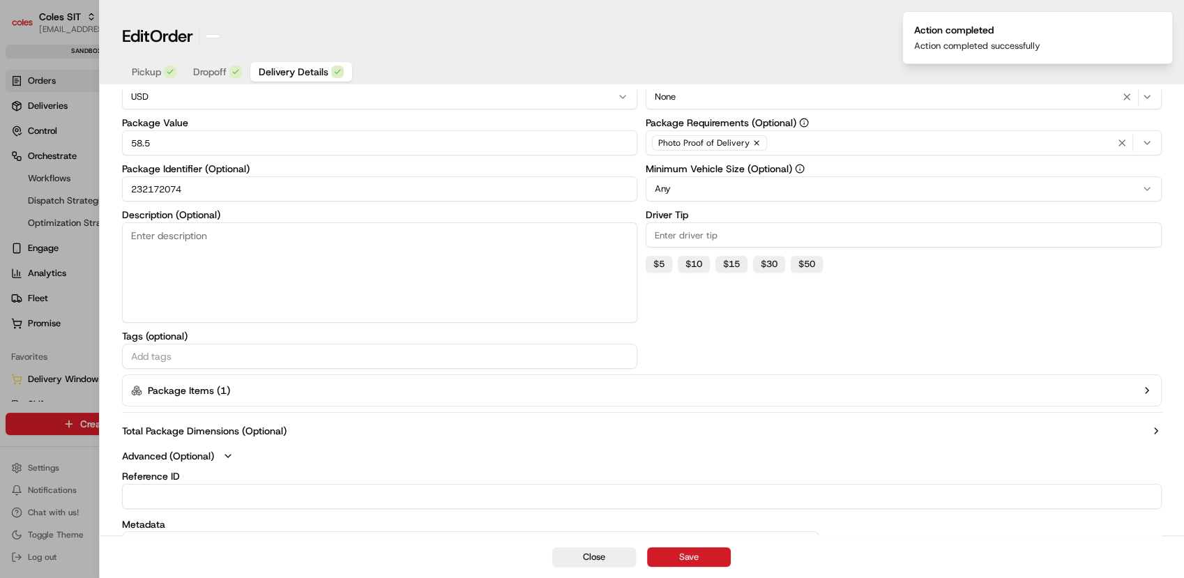
type input "1"
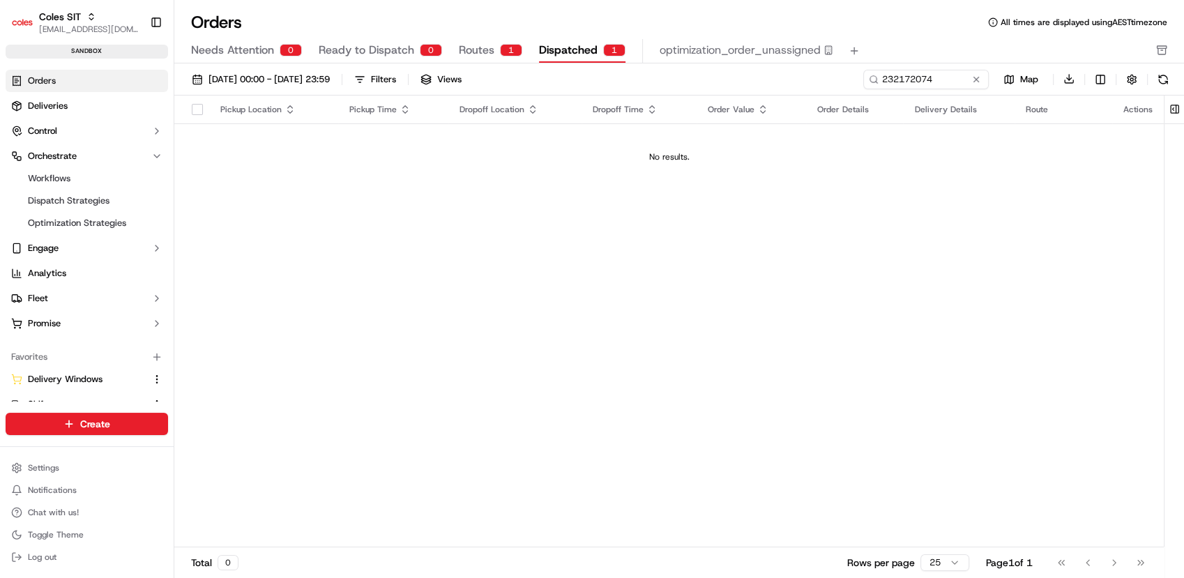
scroll to position [0, 0]
drag, startPoint x: 981, startPoint y: 8, endPoint x: 967, endPoint y: 10, distance: 13.4
click at [968, 10] on div "Orders All times are displayed using AEST timezone Needs Attention 0 Ready to D…" at bounding box center [679, 289] width 1010 height 578
click at [554, 47] on span "Dispatched" at bounding box center [568, 50] width 59 height 17
click at [61, 82] on link "Orders" at bounding box center [87, 81] width 163 height 22
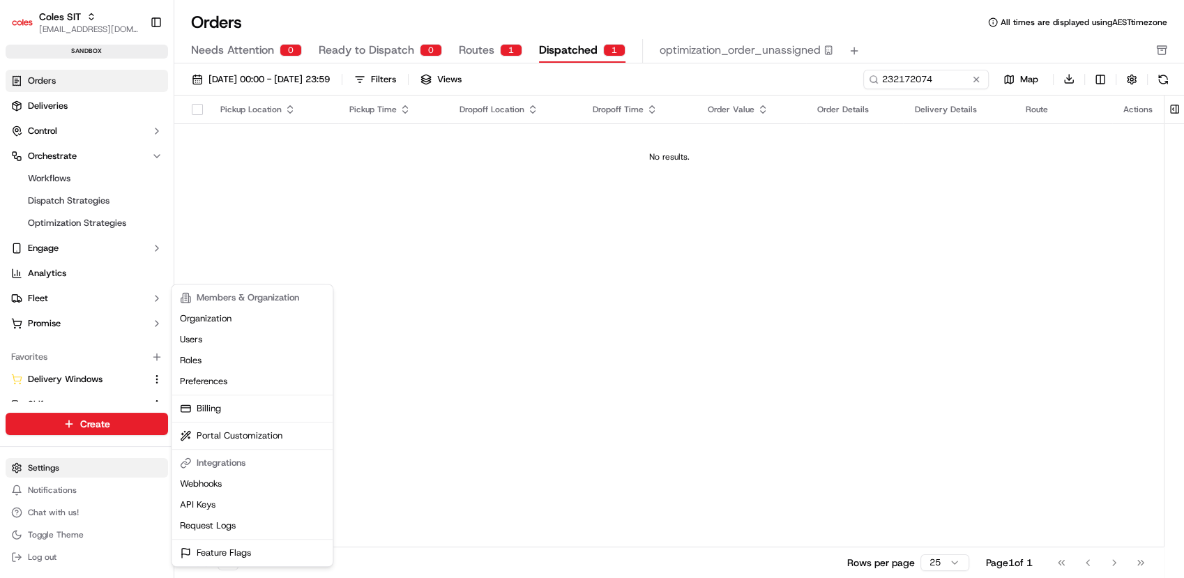
click at [31, 471] on html "Coles SIT prateekmohan.lal@coles.com.au Toggle Sidebar sandbox Orders Deliverie…" at bounding box center [592, 289] width 1184 height 578
click at [241, 485] on link "Webhooks" at bounding box center [252, 484] width 156 height 21
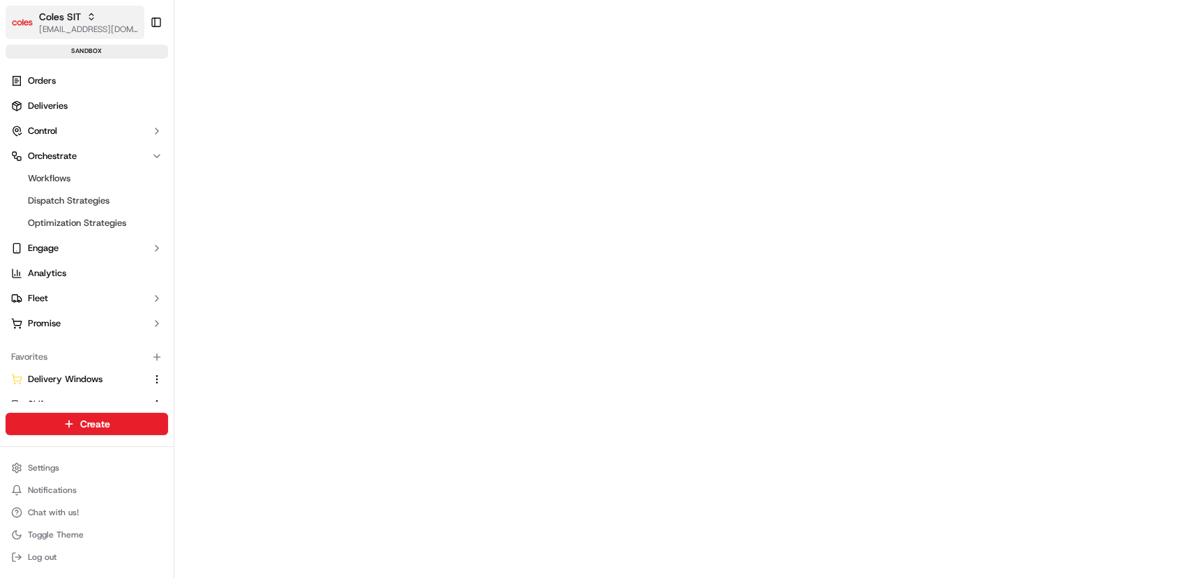
click at [90, 17] on icon "button" at bounding box center [91, 17] width 10 height 10
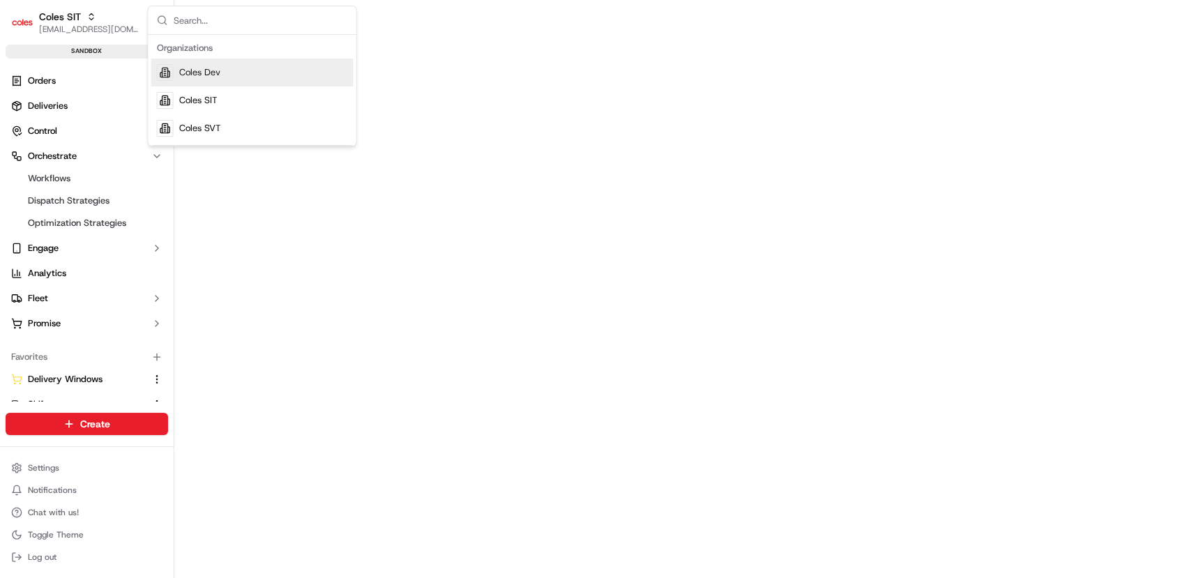
click at [232, 73] on div "Coles Dev" at bounding box center [252, 73] width 202 height 28
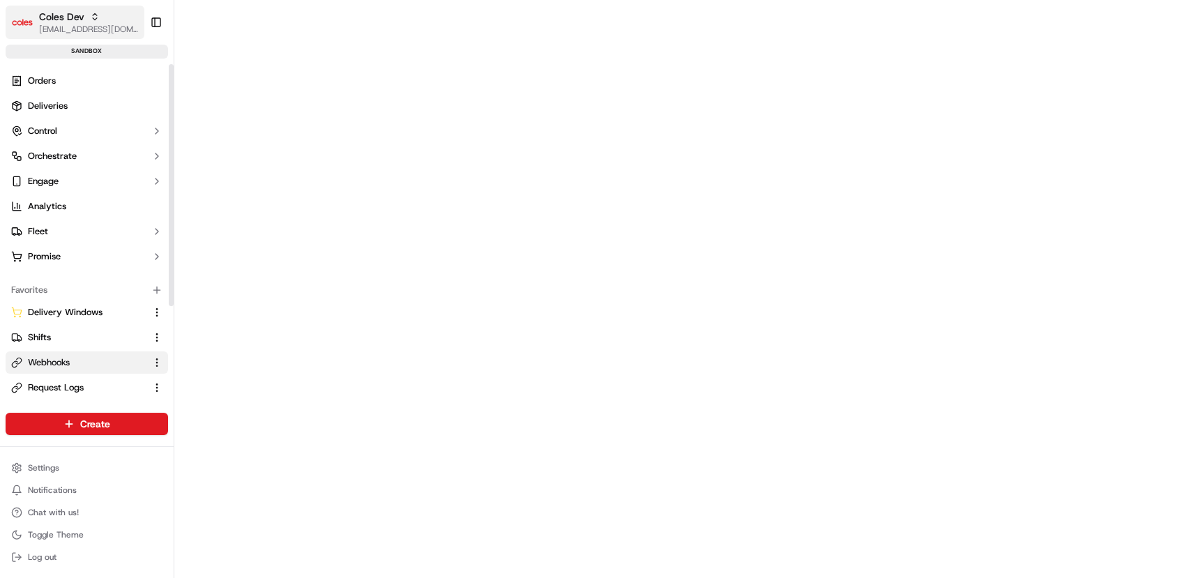
click at [102, 22] on div "Coles Dev" at bounding box center [89, 17] width 100 height 14
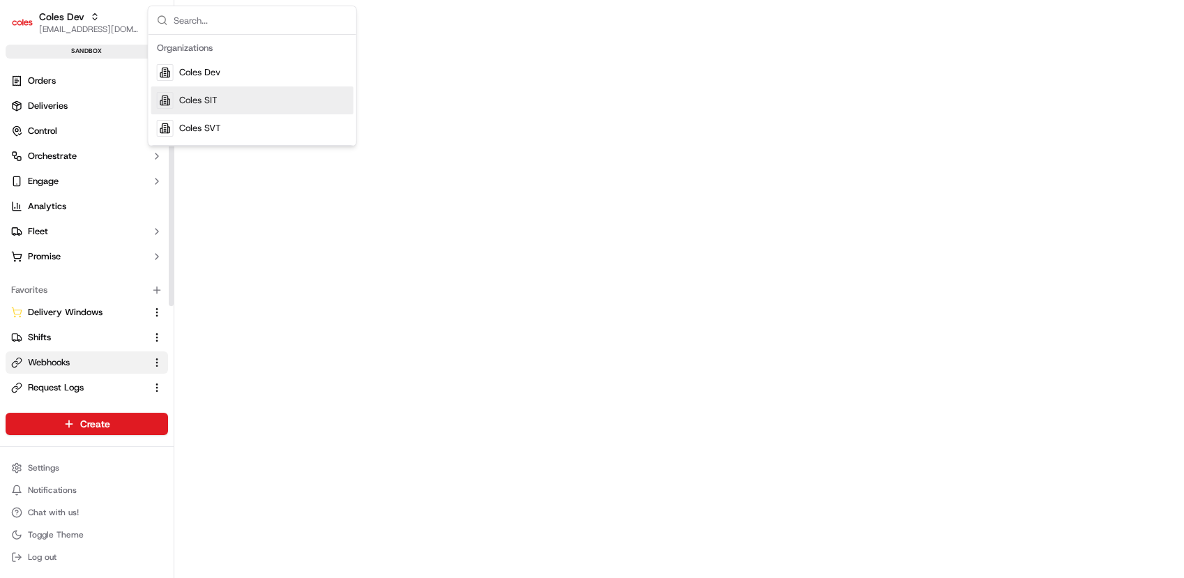
click at [224, 96] on div "Coles SIT" at bounding box center [252, 100] width 202 height 28
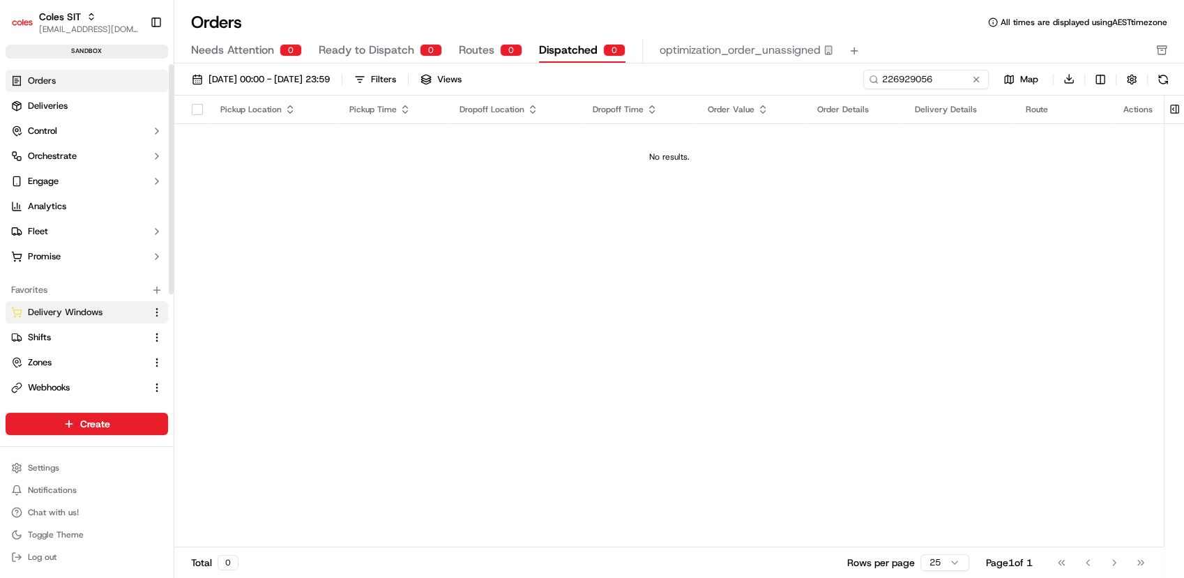
click at [93, 310] on span "Delivery Windows" at bounding box center [65, 312] width 75 height 13
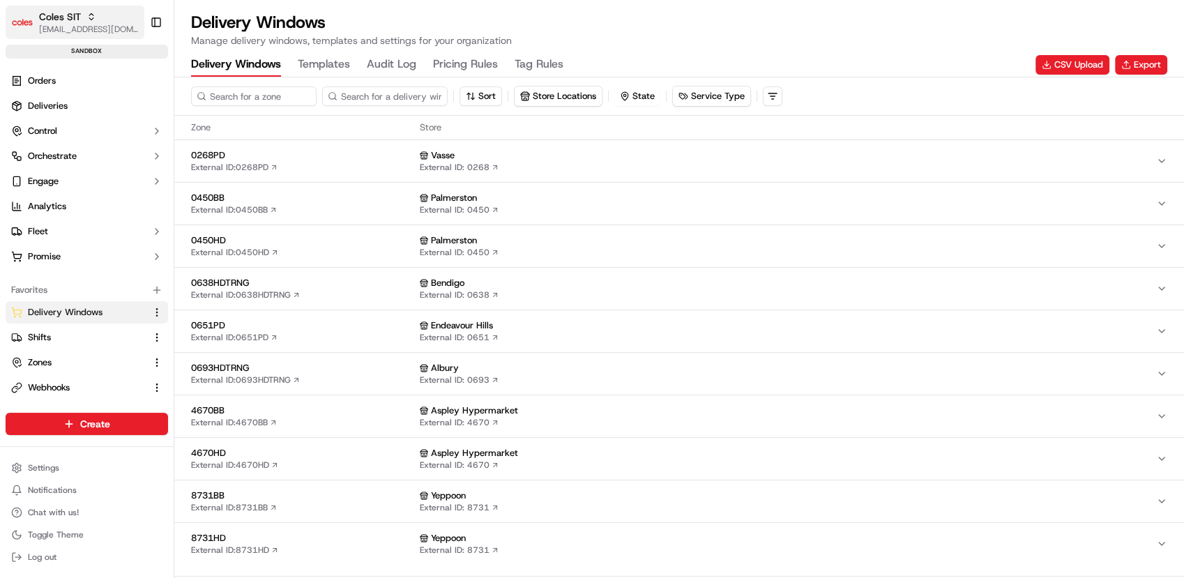
drag, startPoint x: 80, startPoint y: 38, endPoint x: 84, endPoint y: 25, distance: 13.0
click at [84, 25] on button "Coles SIT prateekmohan.lal@coles.com.au" at bounding box center [75, 22] width 139 height 33
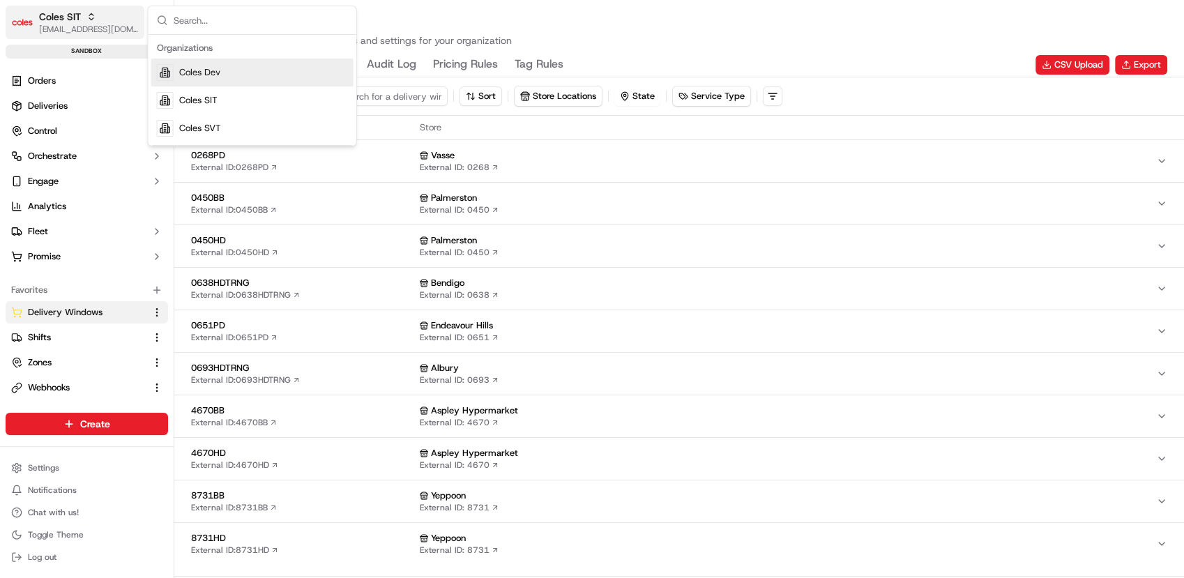
click at [84, 25] on span "[EMAIL_ADDRESS][DOMAIN_NAME]" at bounding box center [89, 29] width 100 height 11
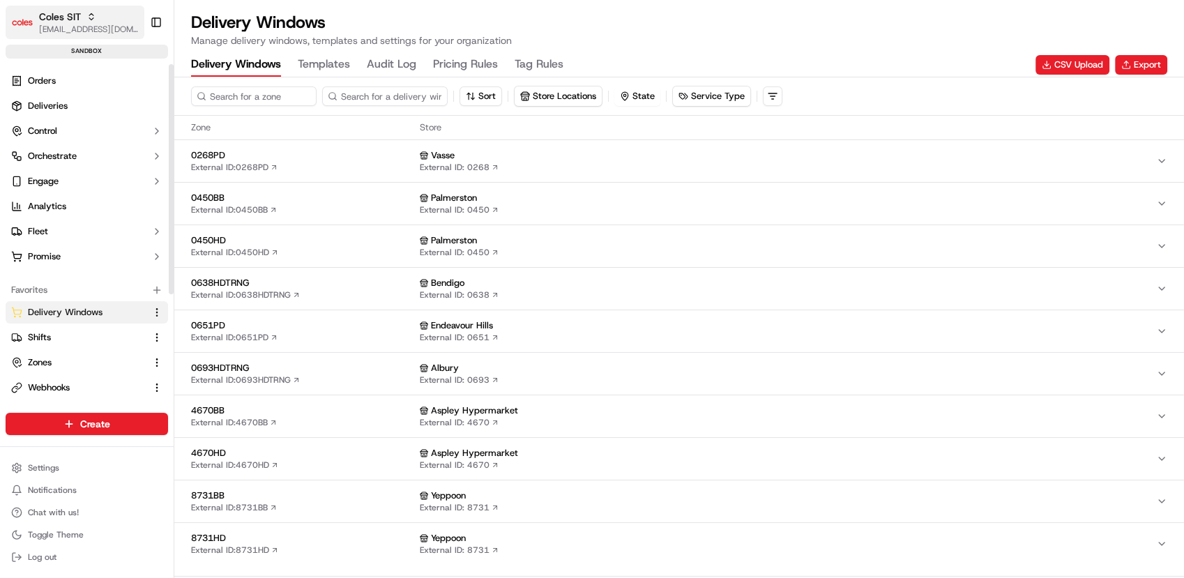
click at [112, 35] on button "Coles SIT prateekmohan.lal@coles.com.au" at bounding box center [75, 22] width 139 height 33
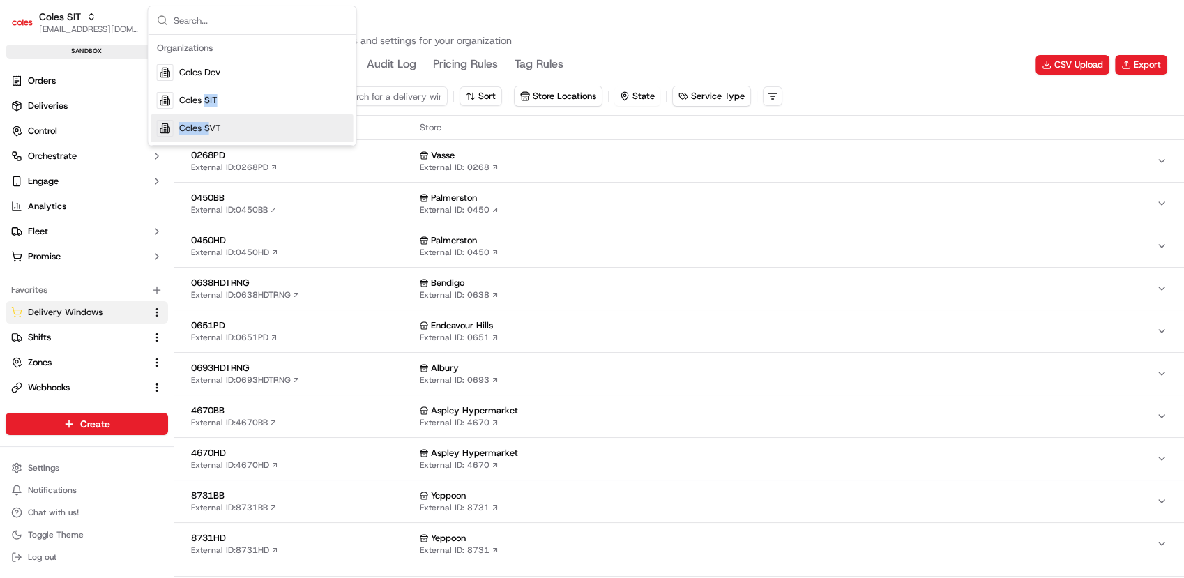
drag, startPoint x: 206, startPoint y: 105, endPoint x: 207, endPoint y: 127, distance: 22.3
click at [207, 127] on div "Coles Dev Coles SIT Coles SVT" at bounding box center [252, 101] width 202 height 84
click at [207, 127] on span "Coles SVT" at bounding box center [200, 128] width 42 height 13
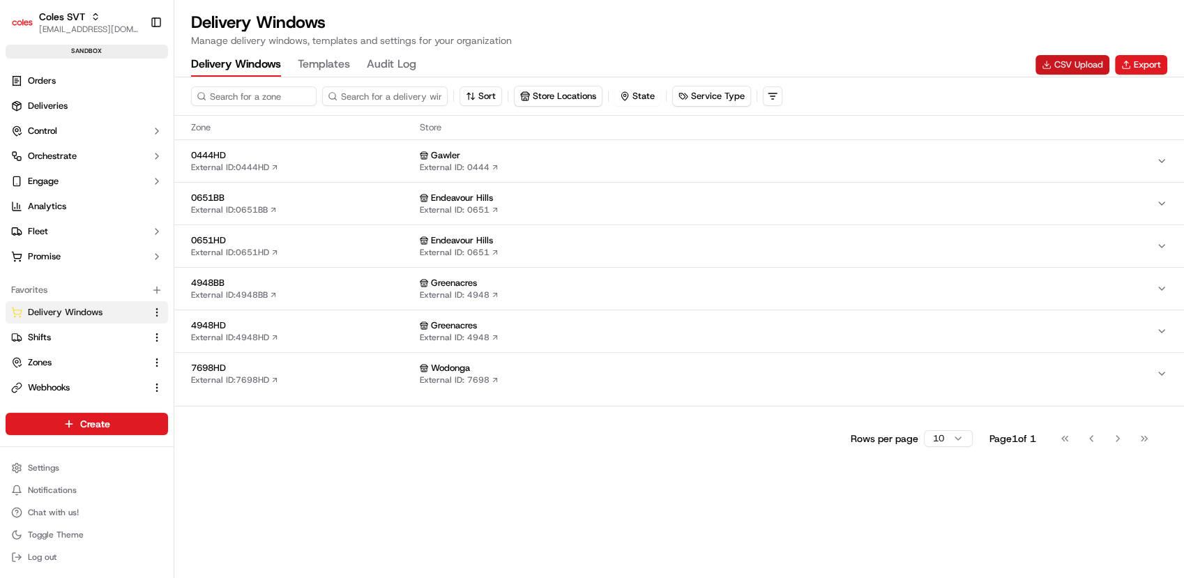
click at [1071, 63] on button "CSV Upload" at bounding box center [1073, 65] width 74 height 20
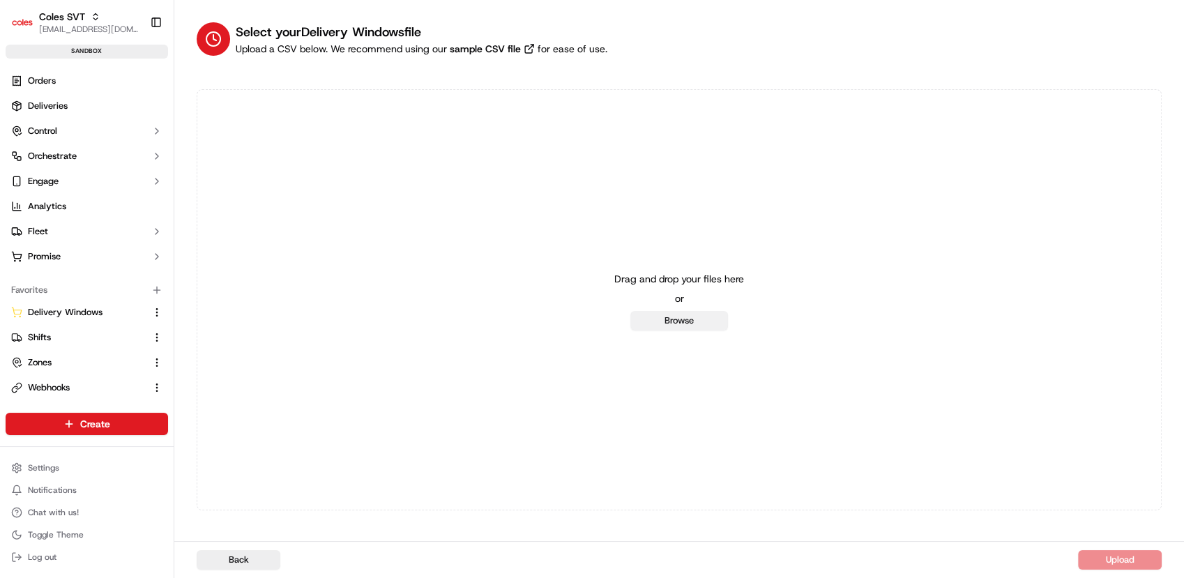
click at [692, 322] on button "Browse" at bounding box center [680, 321] width 98 height 20
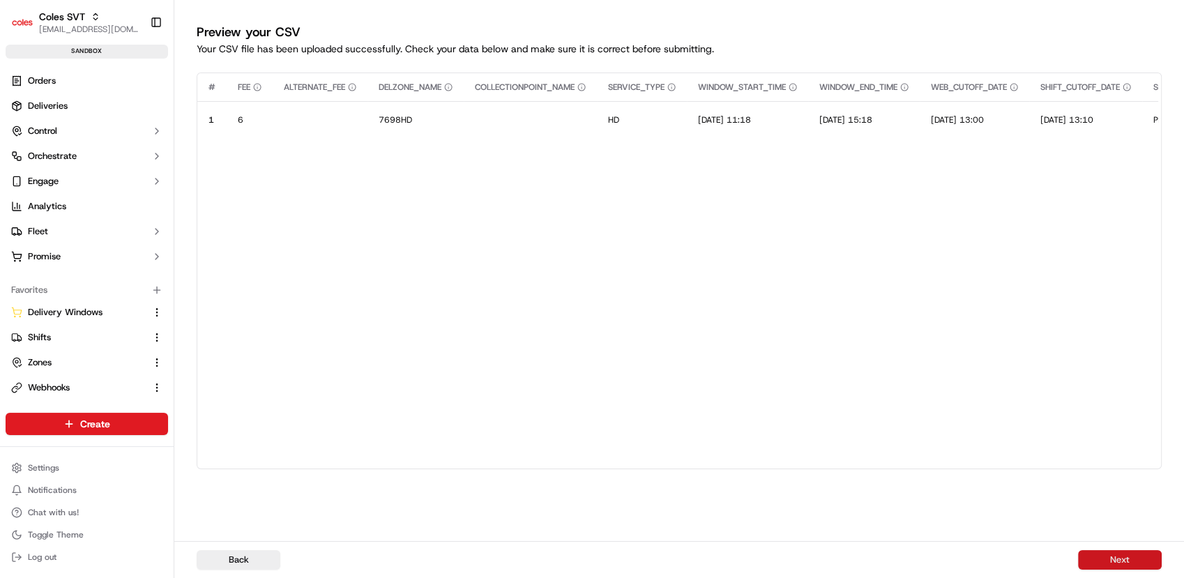
click at [1094, 560] on button "Next" at bounding box center [1120, 560] width 84 height 20
